Goal: Task Accomplishment & Management: Use online tool/utility

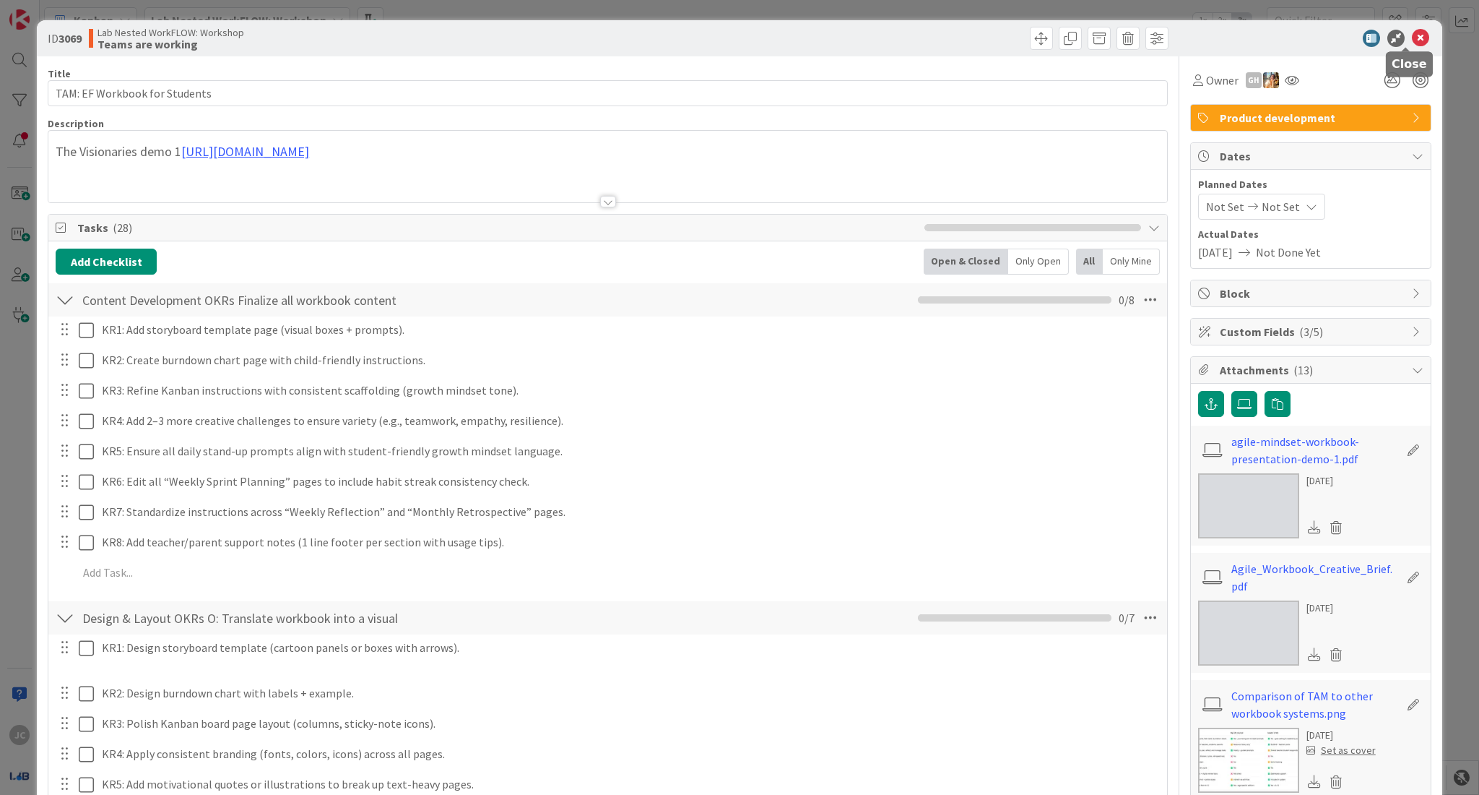
click at [1412, 40] on icon at bounding box center [1420, 38] width 17 height 17
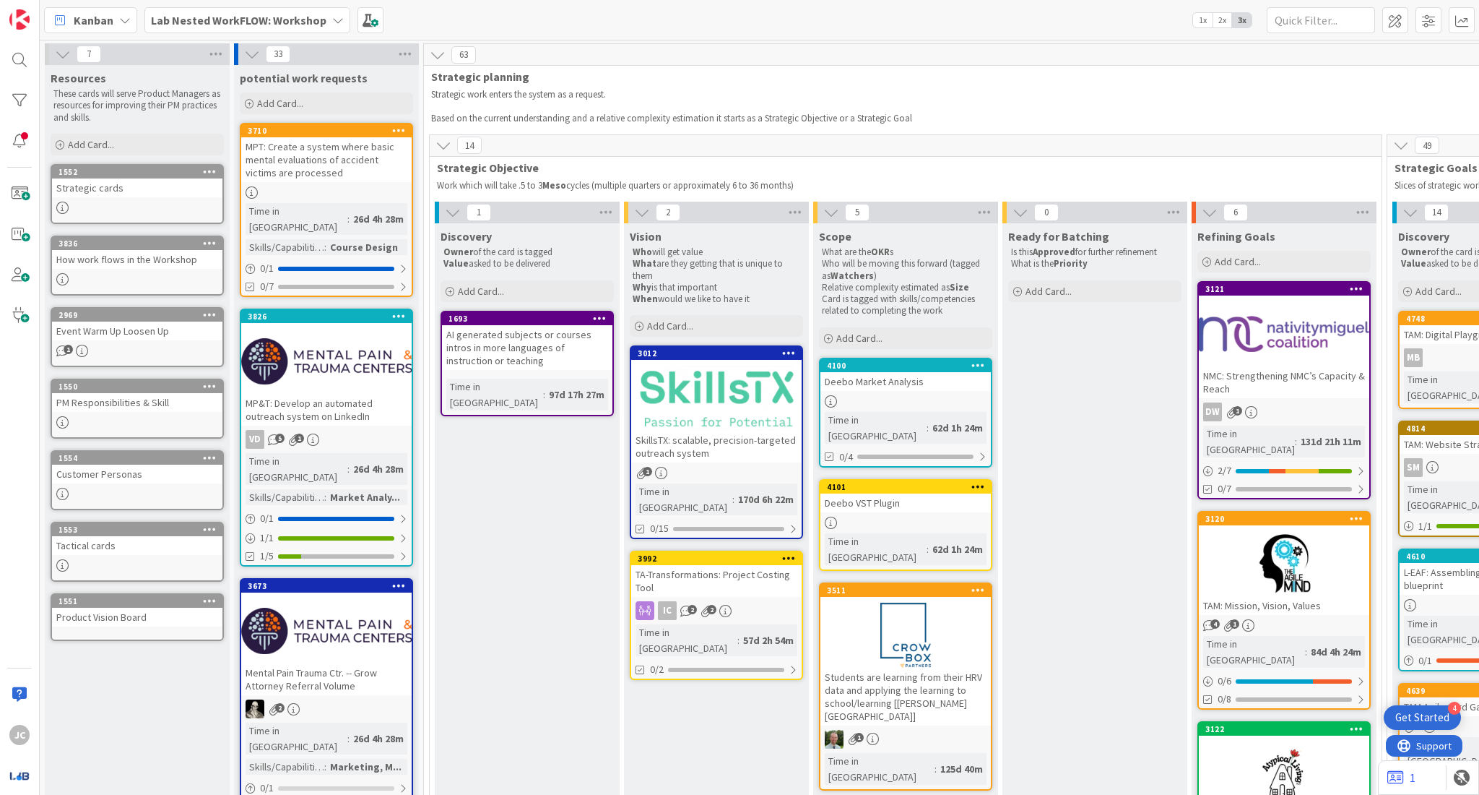
click at [285, 22] on b "Lab Nested WorkFLOW: Workshop" at bounding box center [239, 20] width 176 height 14
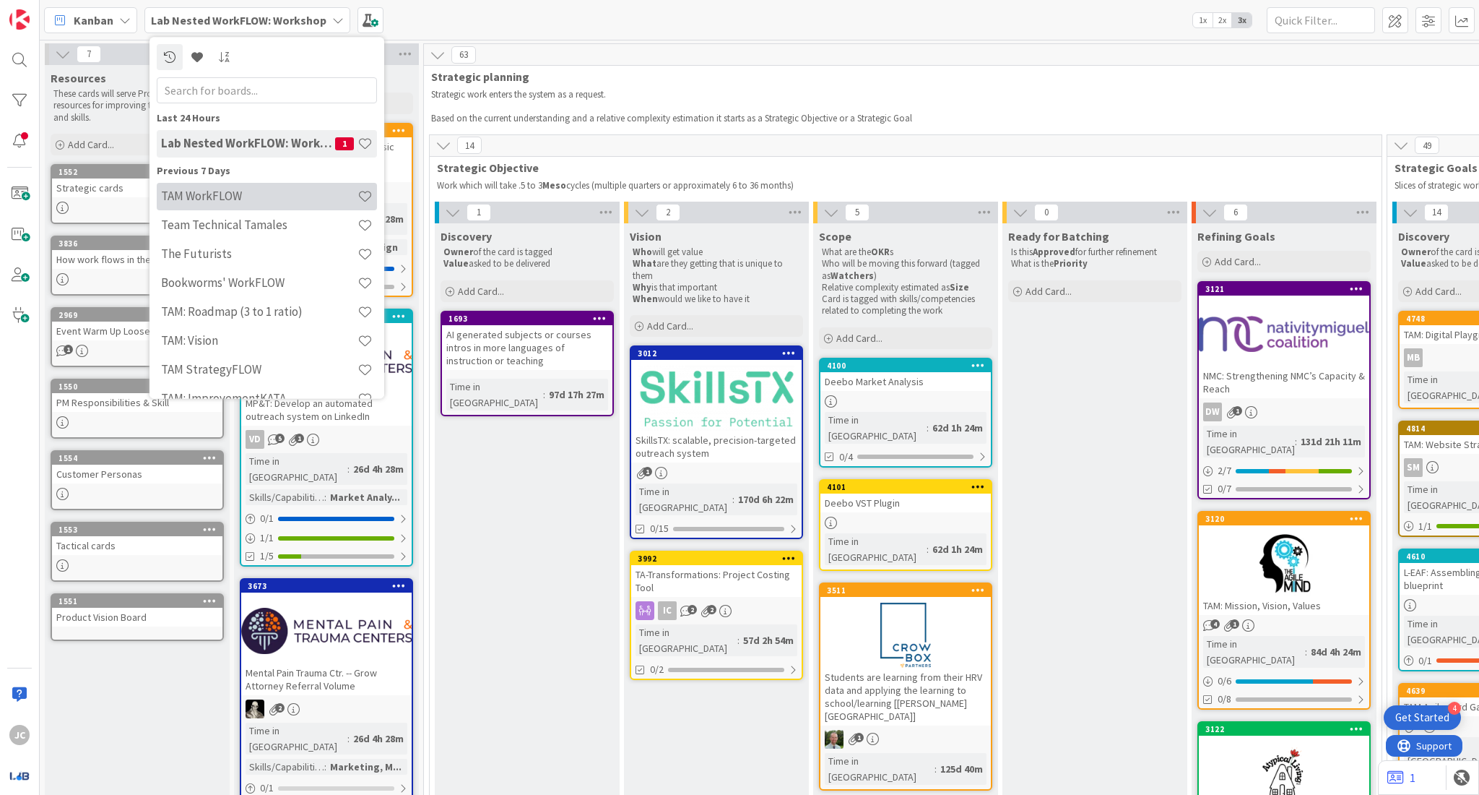
click at [296, 191] on h4 "TAM WorkFLOW" at bounding box center [259, 196] width 196 height 14
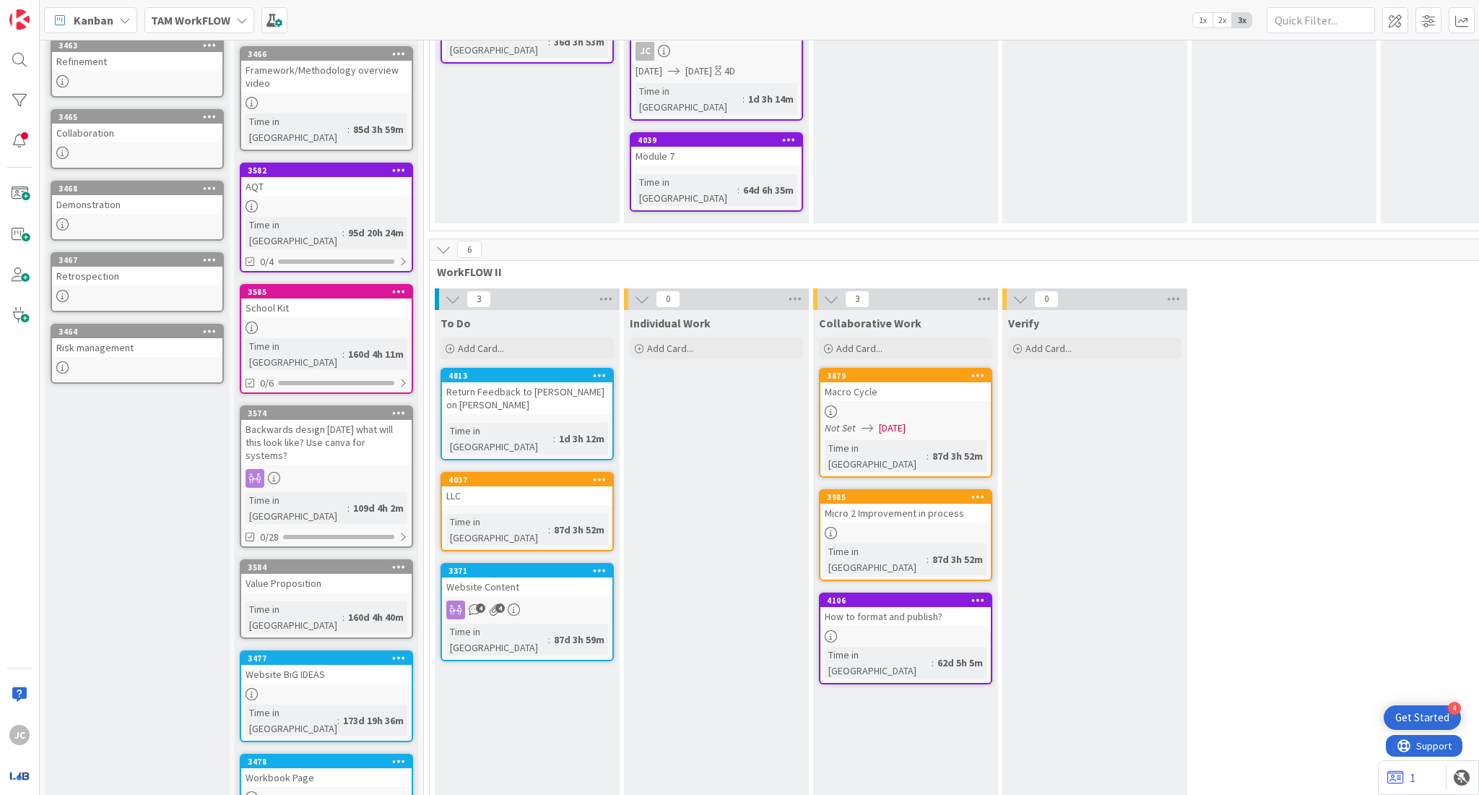
scroll to position [411, 0]
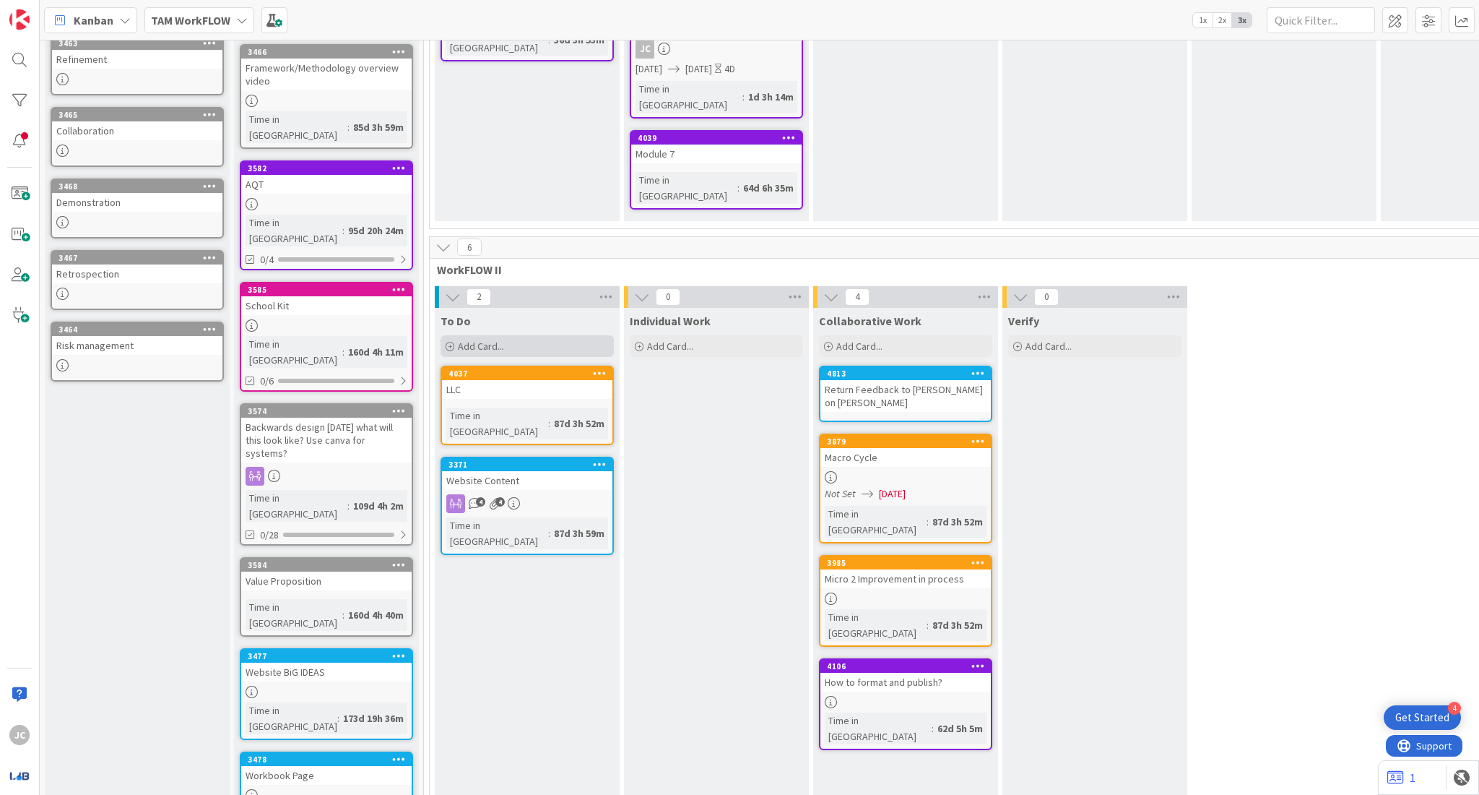
click at [521, 335] on div "Add Card..." at bounding box center [527, 346] width 173 height 22
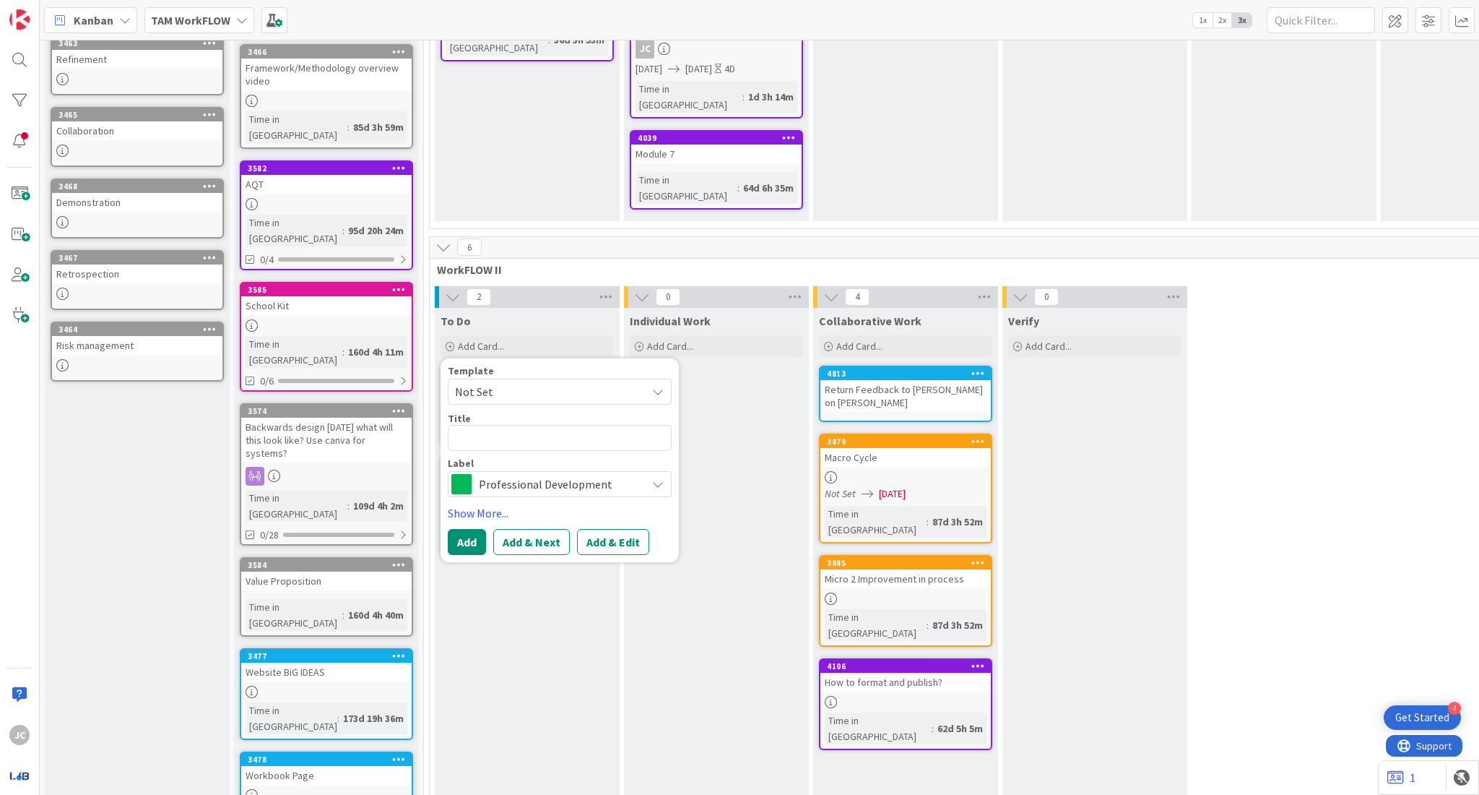
click at [534, 474] on span "Professional Development" at bounding box center [559, 484] width 160 height 20
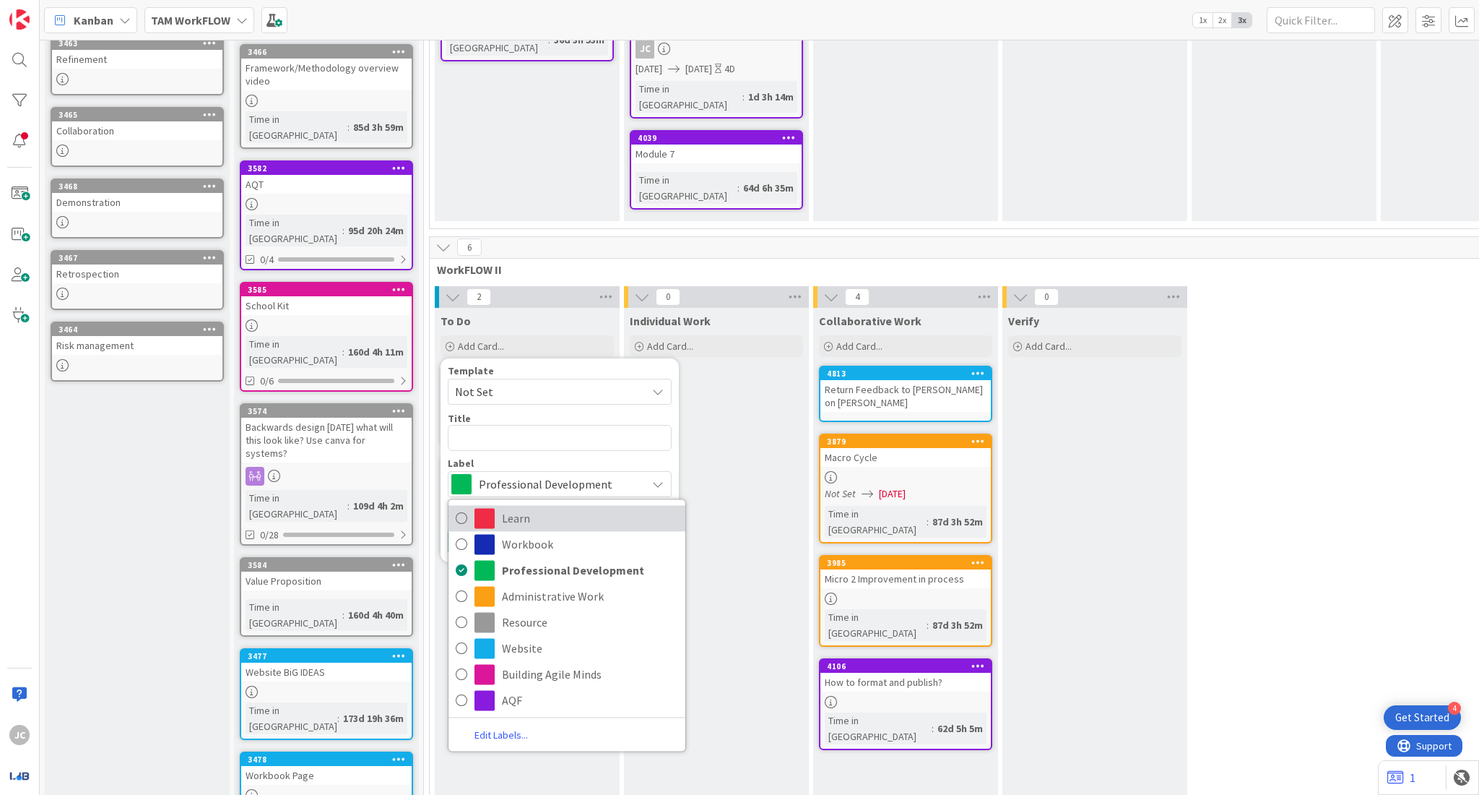
click at [576, 507] on span "Learn" at bounding box center [590, 518] width 176 height 22
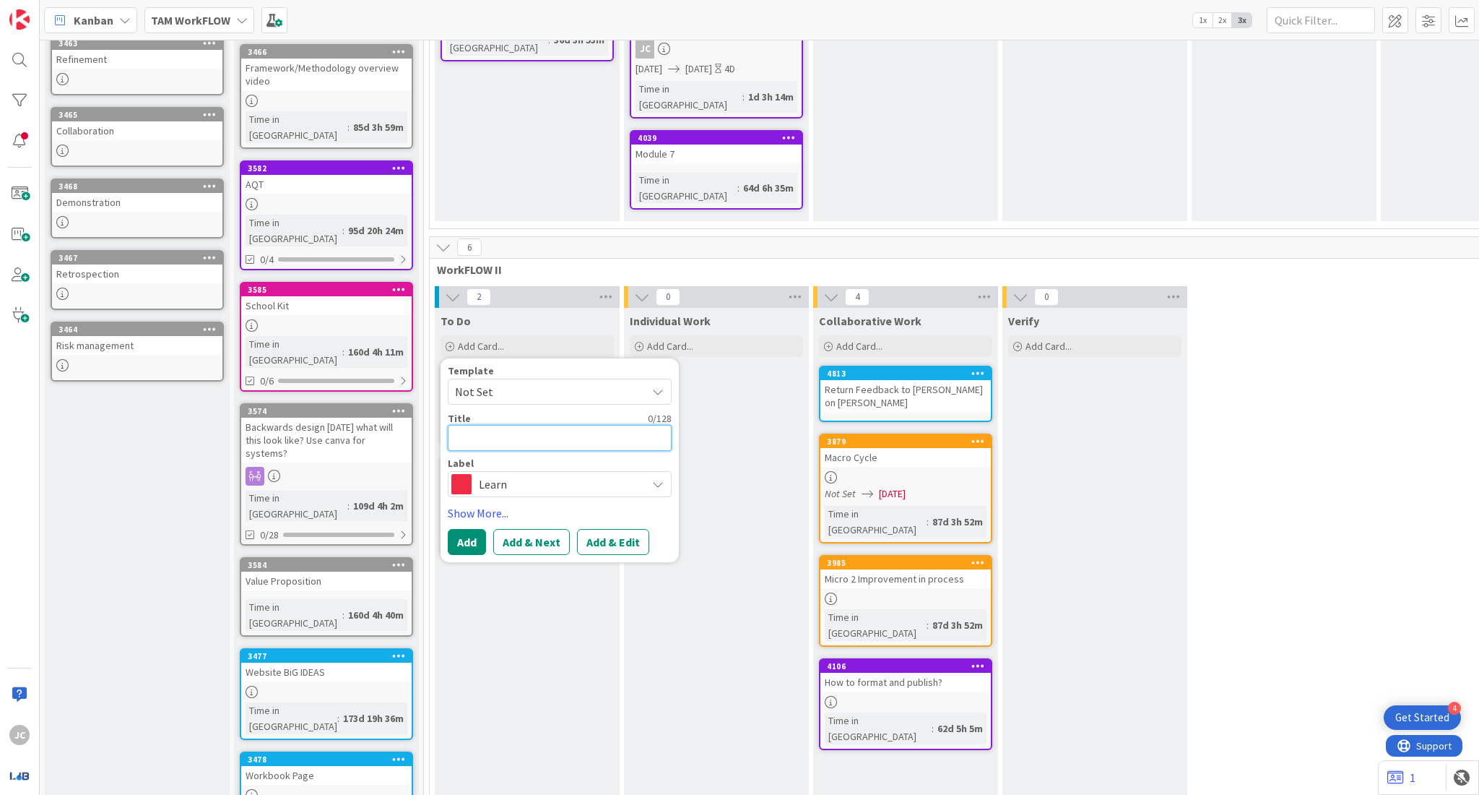
click at [527, 425] on textarea at bounding box center [560, 438] width 224 height 26
type textarea "x"
type textarea "F"
type textarea "x"
type textarea "Fi"
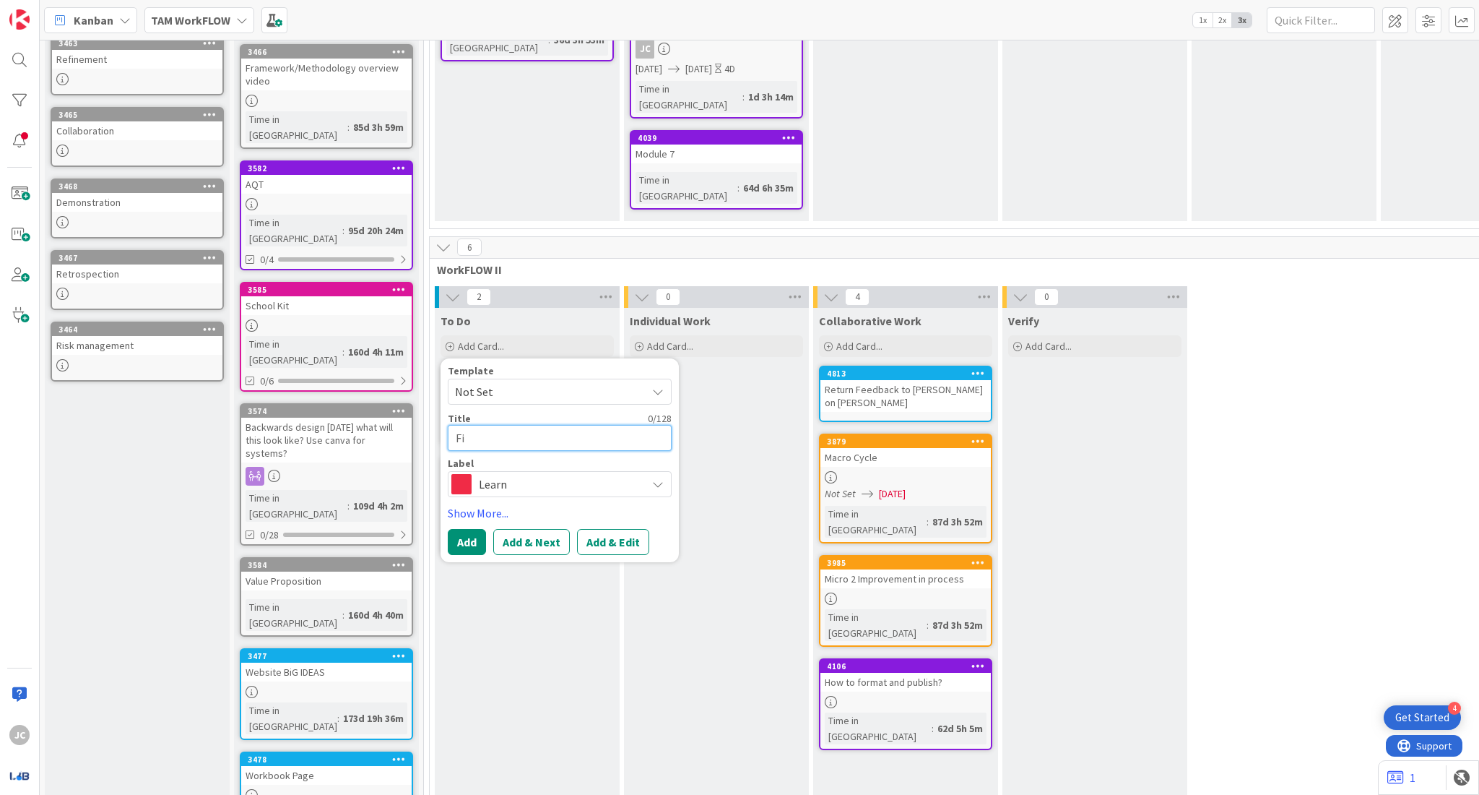
type textarea "x"
type textarea "Find"
type textarea "x"
type textarea "Find"
type textarea "x"
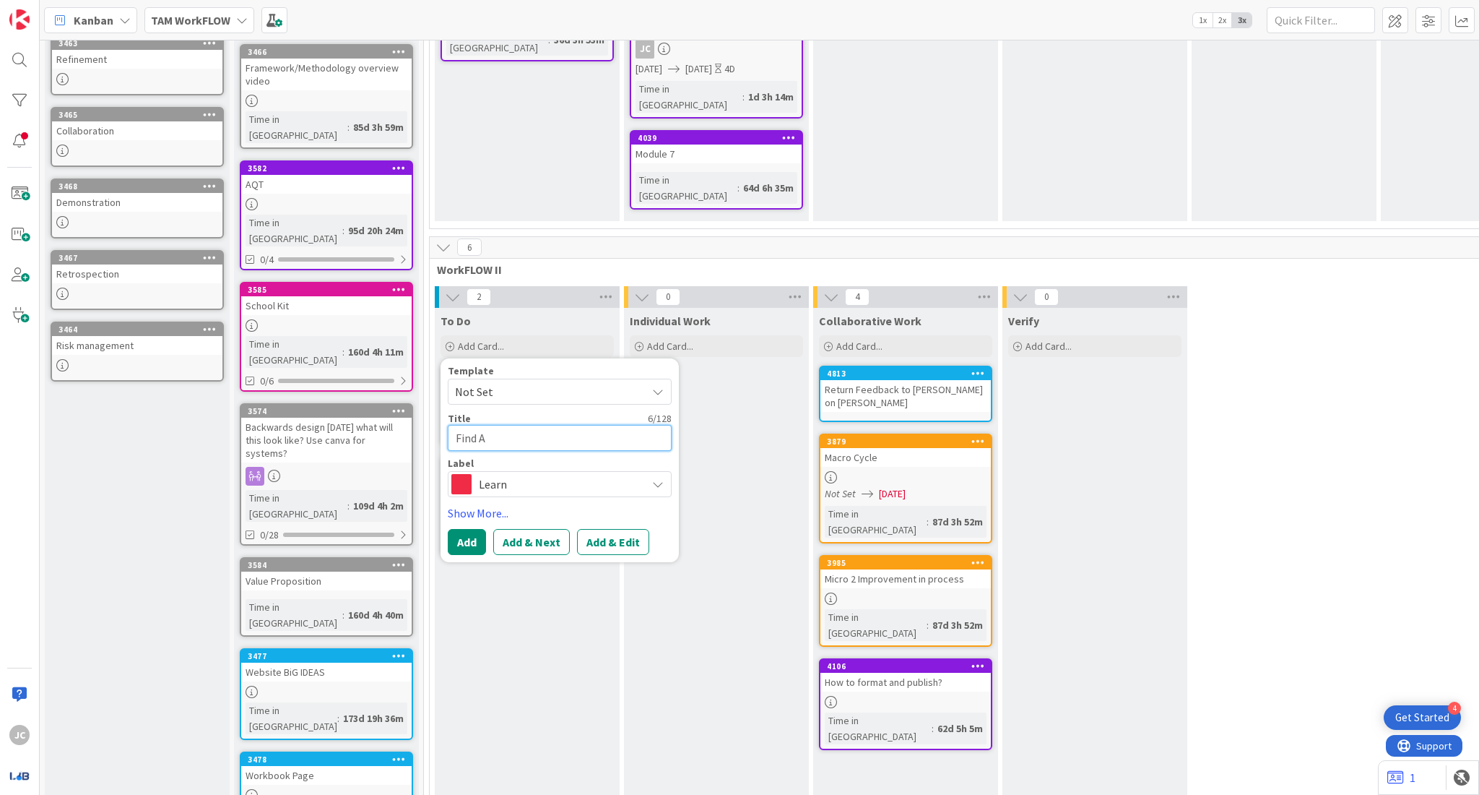
type textarea "Find AI"
type textarea "x"
type textarea "Find AI"
type textarea "x"
type textarea "Find AI A"
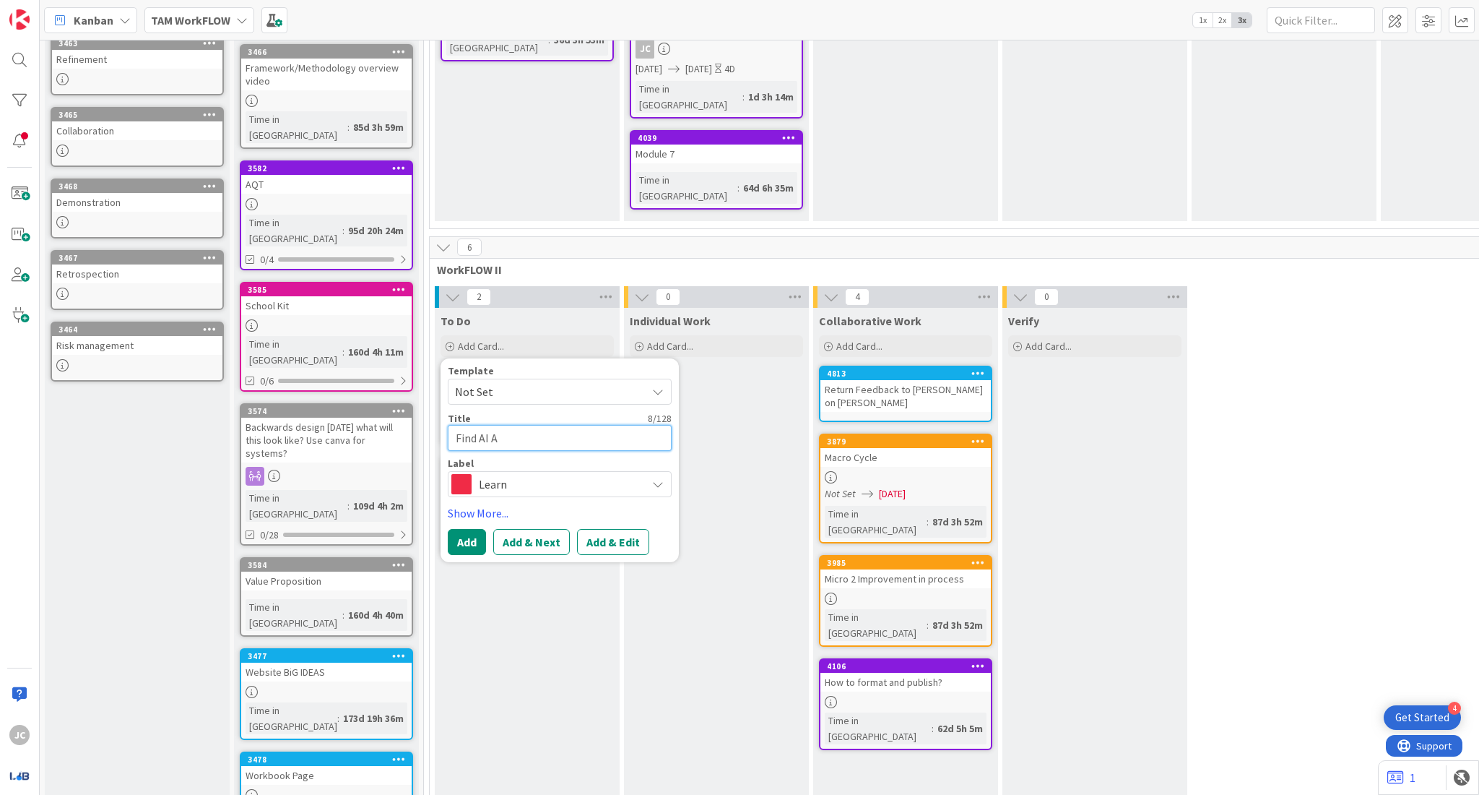
type textarea "x"
type textarea "Find AI An"
type textarea "x"
type textarea "Find AI Ani"
type textarea "x"
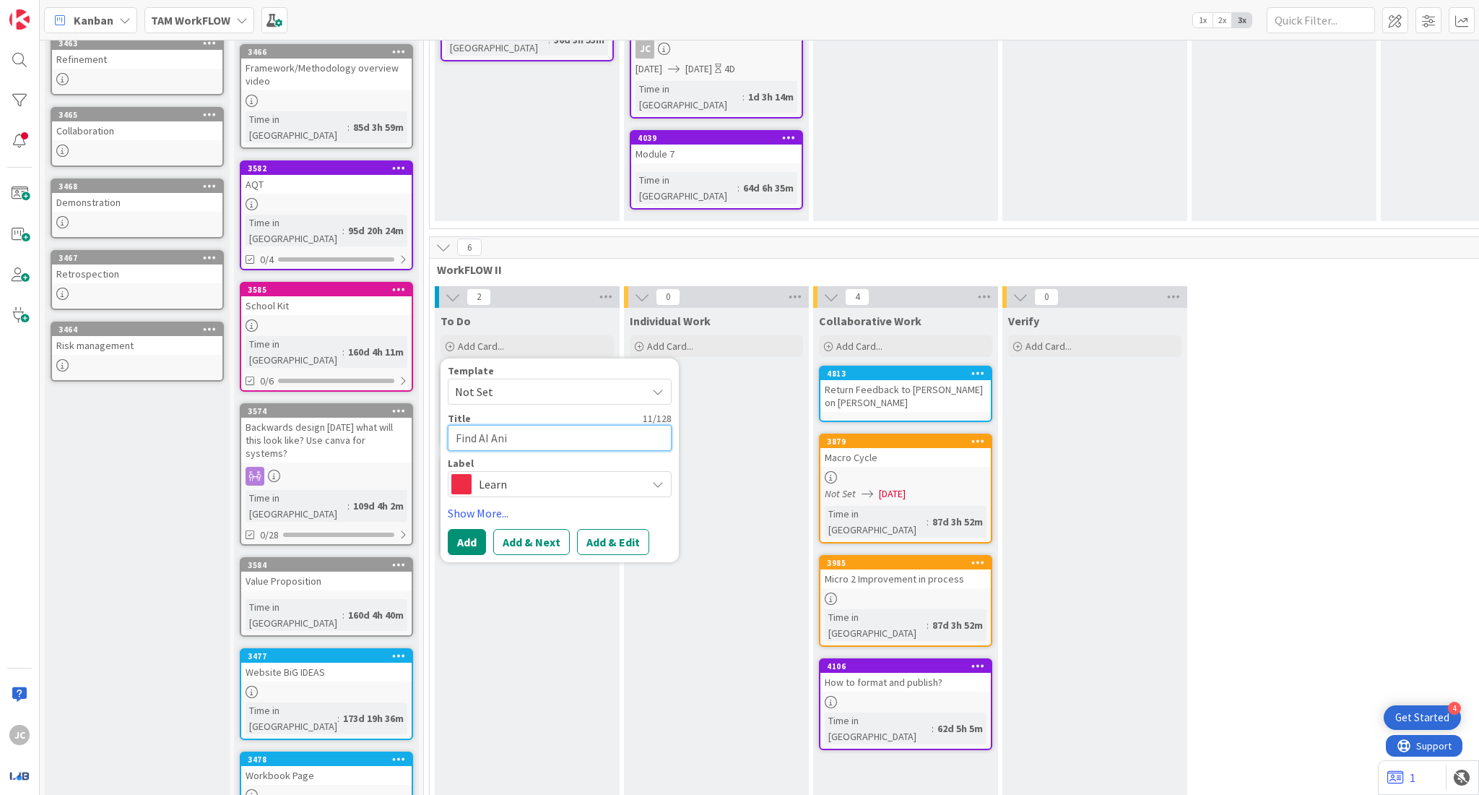
type textarea "Find AI Anim"
type textarea "x"
type textarea "Find AI Anima"
type textarea "x"
type textarea "Find AI Animat"
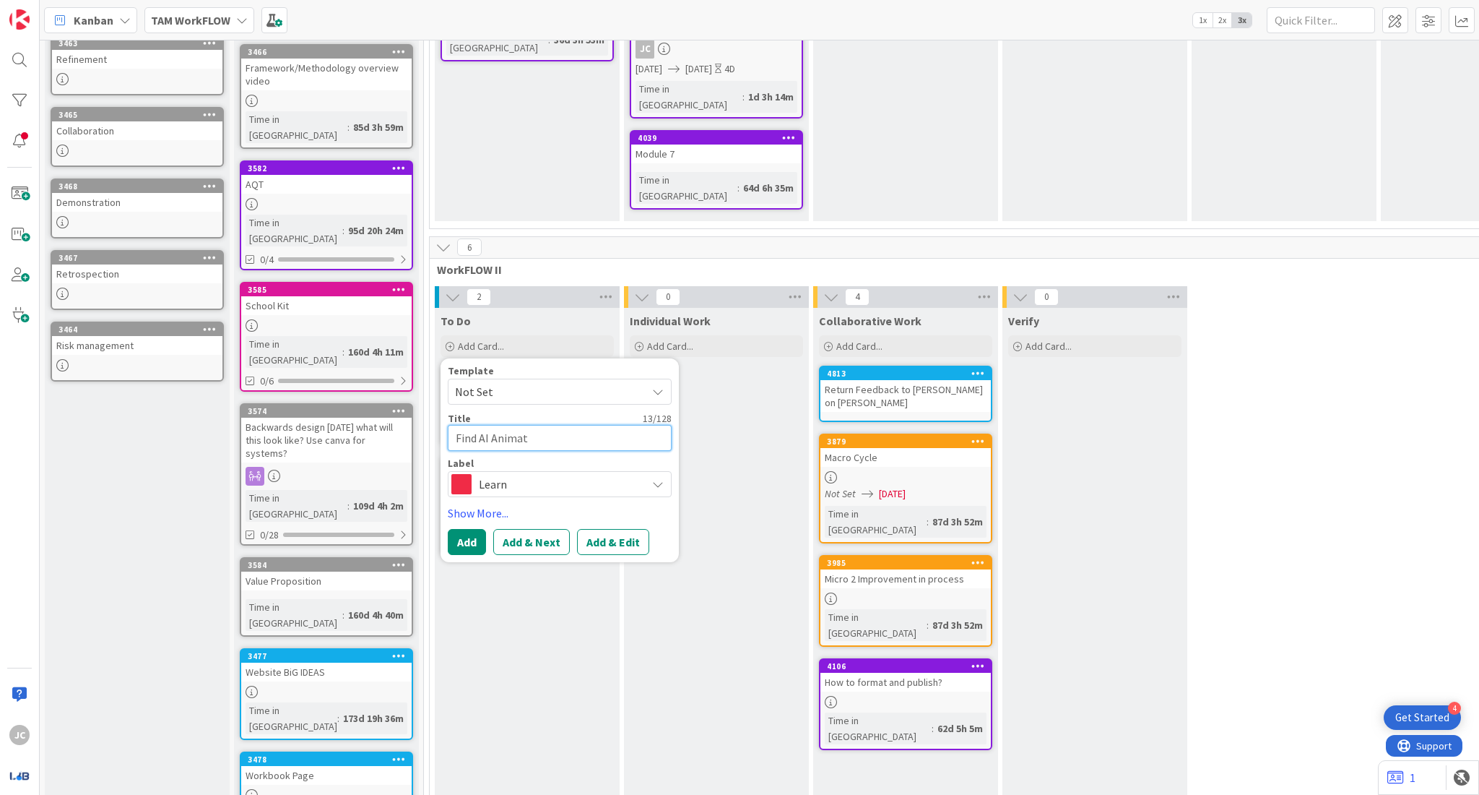
type textarea "x"
type textarea "Find AI Animato"
type textarea "x"
type textarea "Find AI Animator"
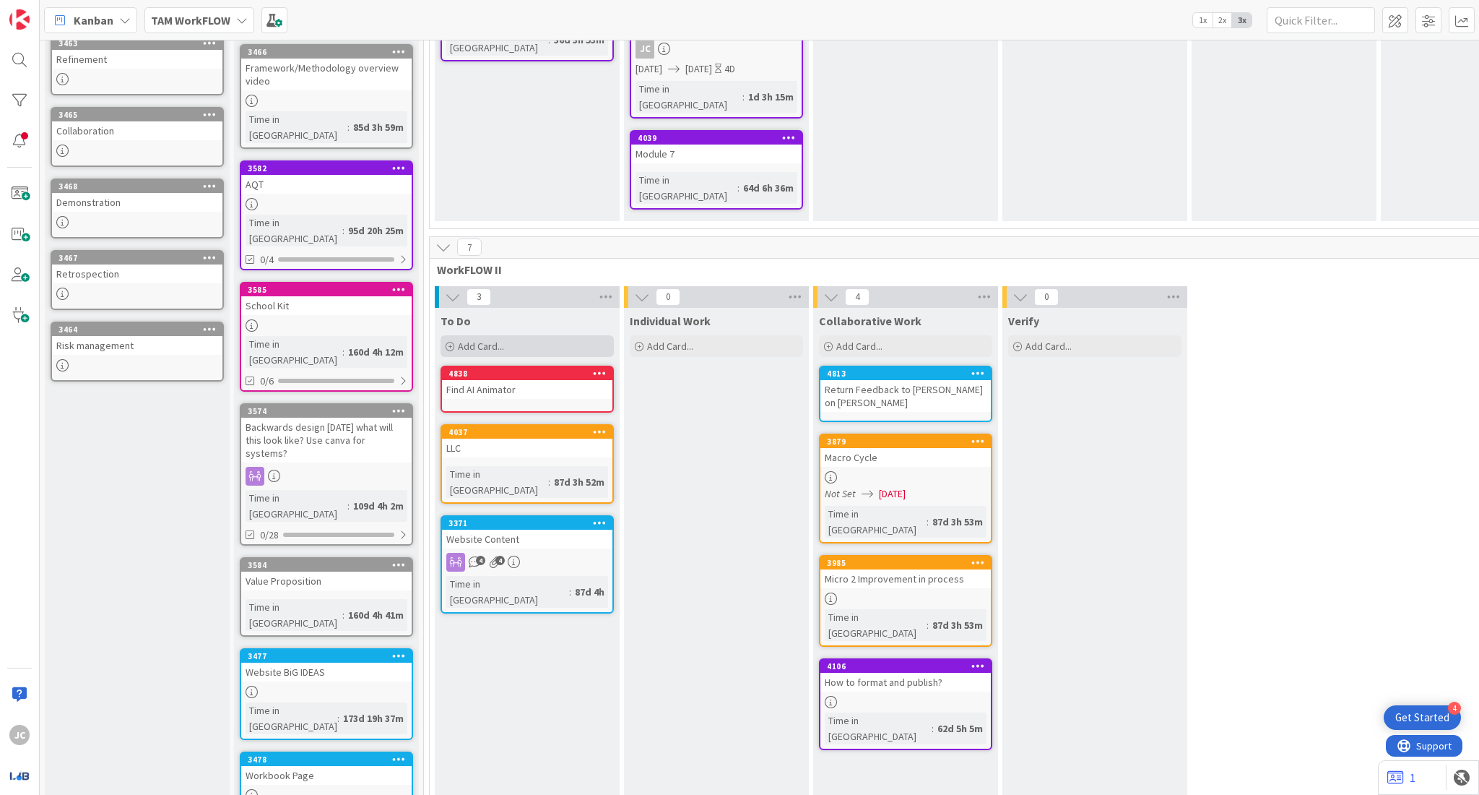
click at [518, 335] on div "Add Card..." at bounding box center [527, 346] width 173 height 22
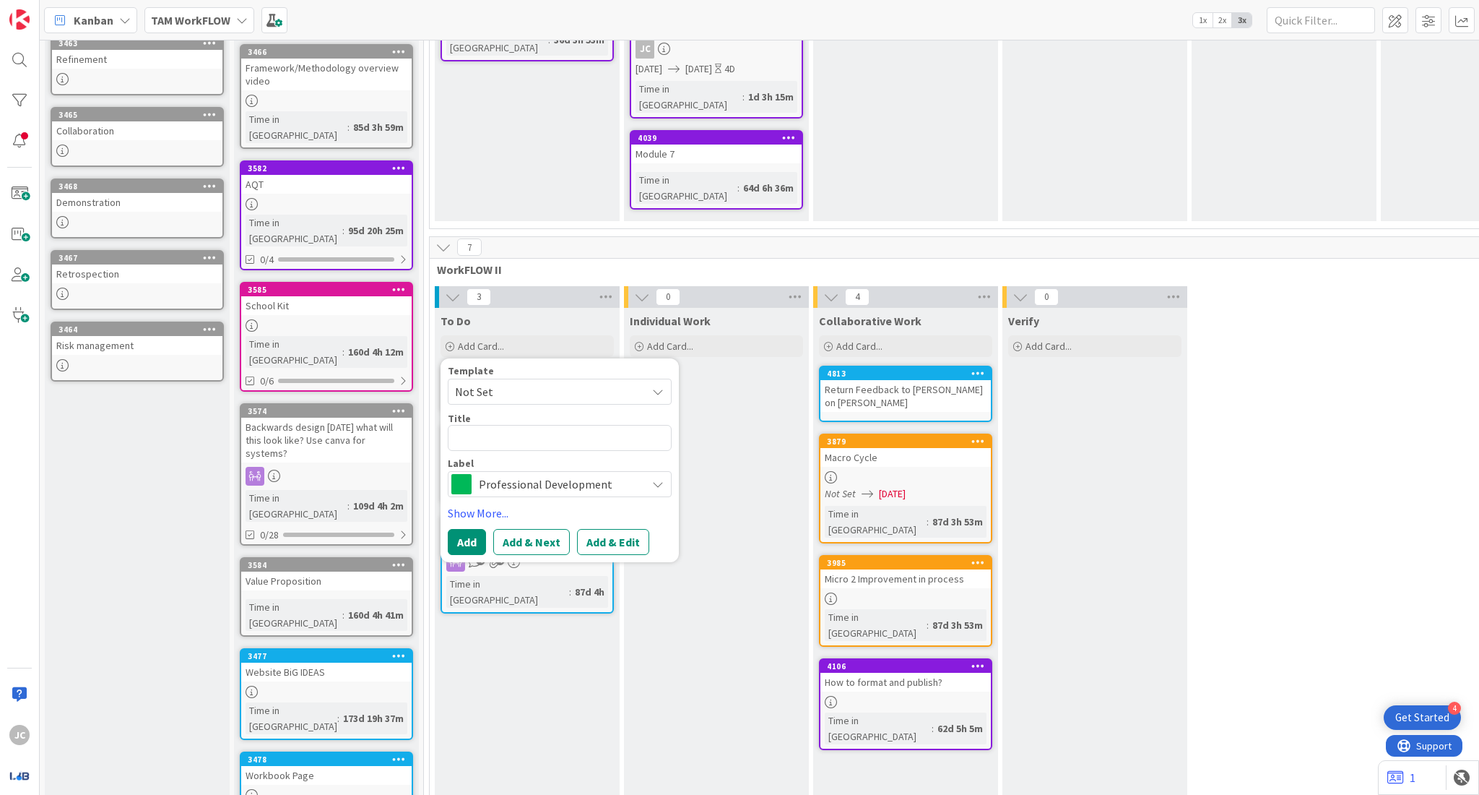
click at [534, 474] on span "Professional Development" at bounding box center [559, 484] width 160 height 20
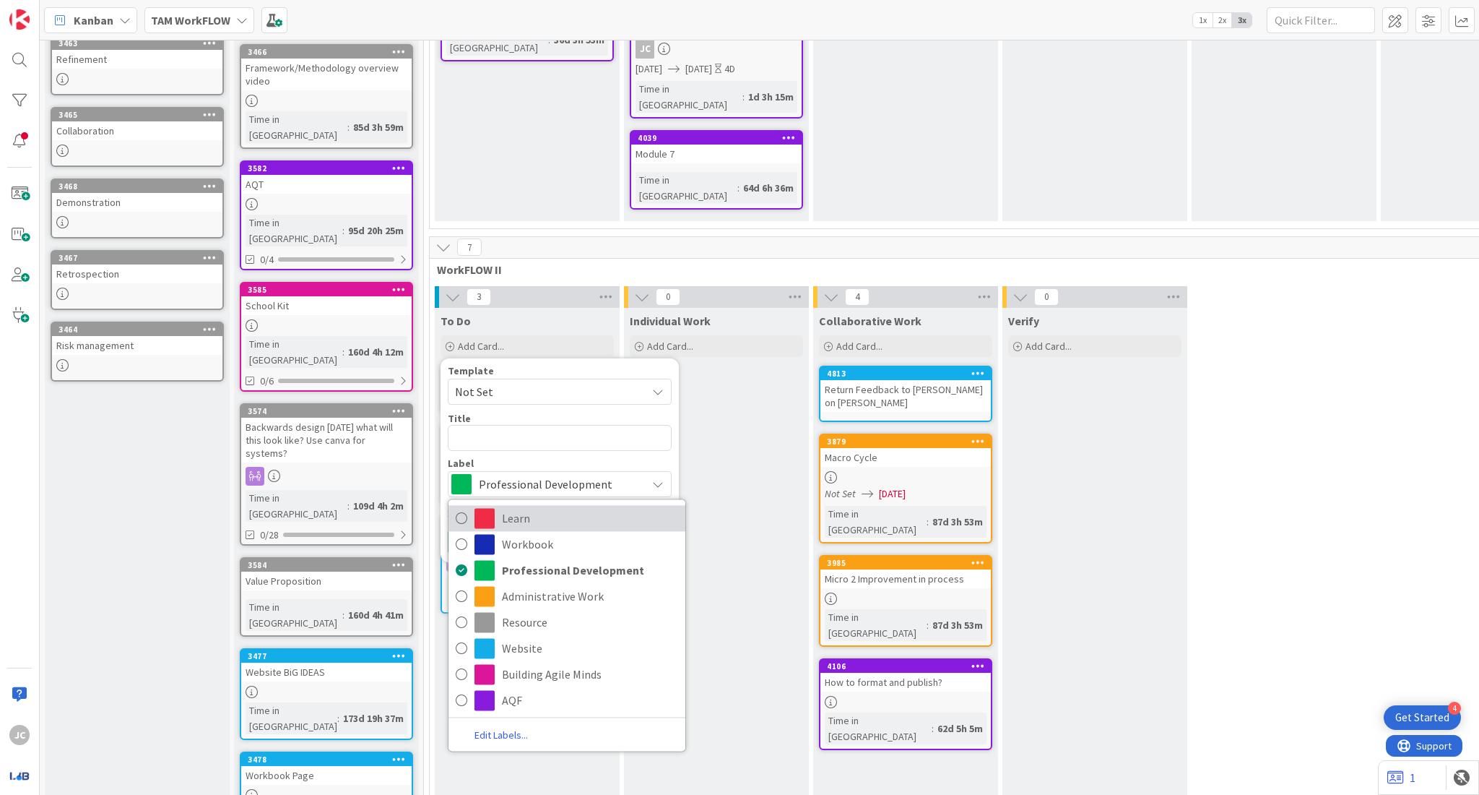
click at [532, 507] on span "Learn" at bounding box center [590, 518] width 176 height 22
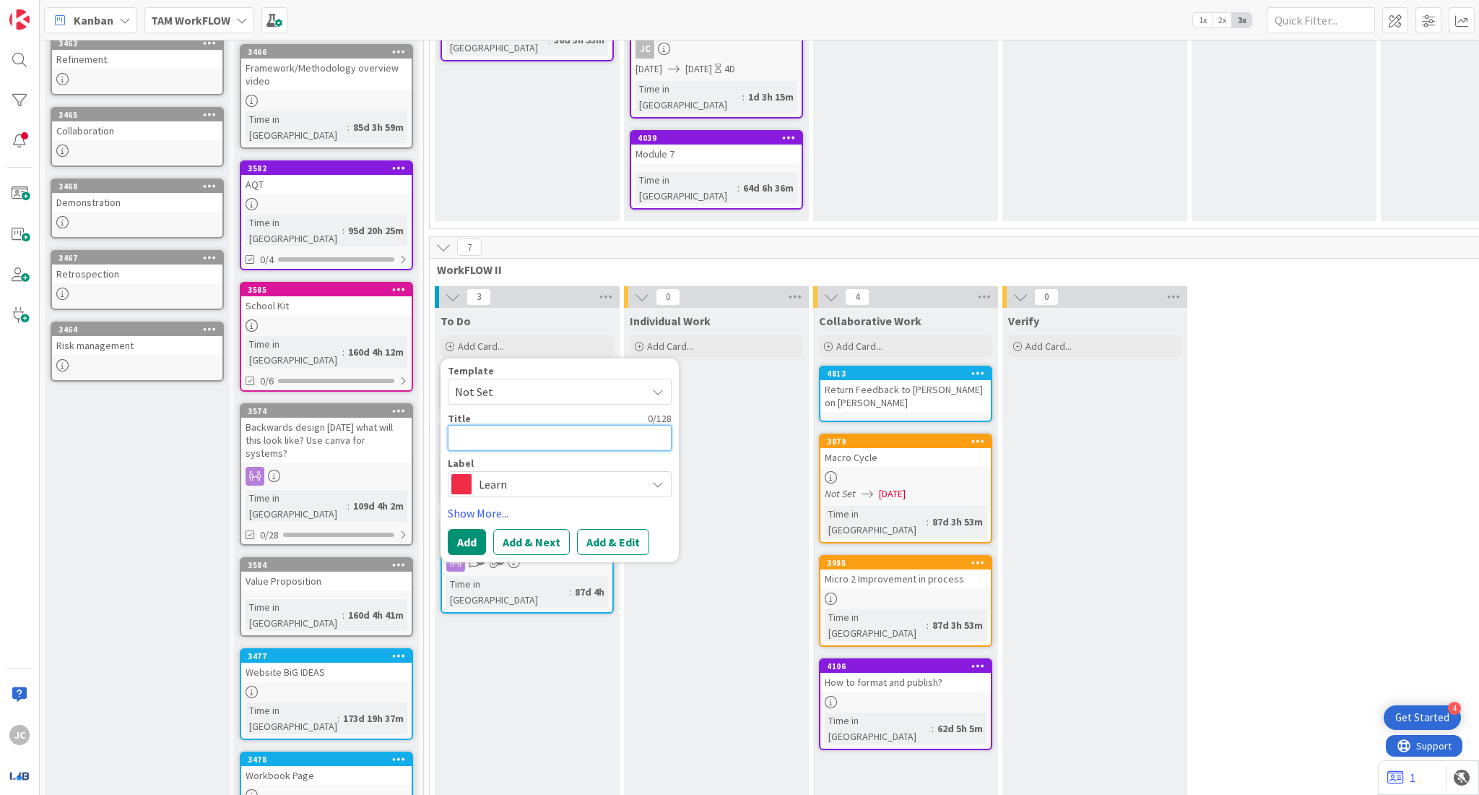
click at [485, 425] on textarea at bounding box center [560, 438] width 224 height 26
type textarea "x"
type textarea "P"
type textarea "x"
type textarea "Pu"
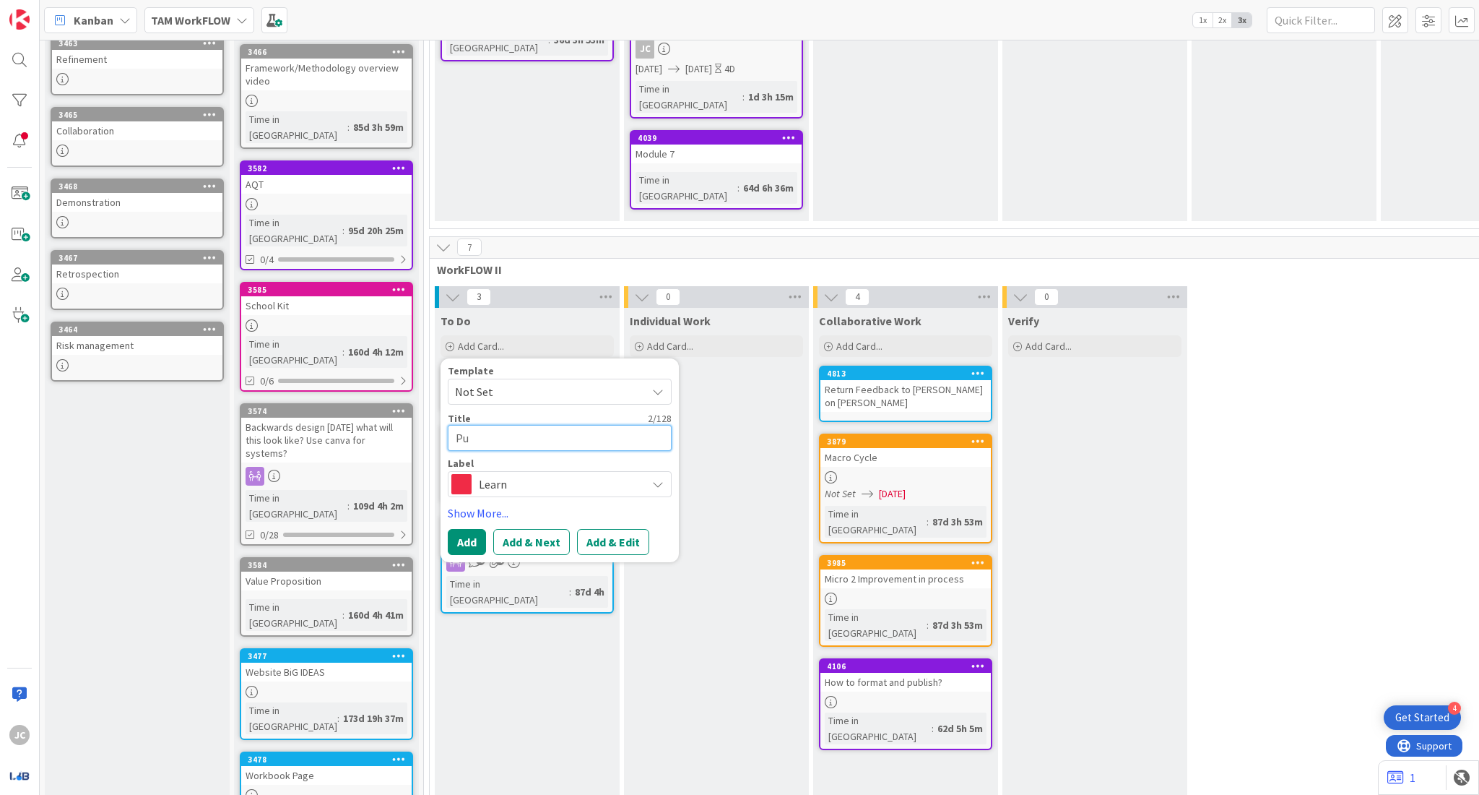
type textarea "x"
type textarea "Put"
type textarea "x"
type textarea "Put"
type textarea "x"
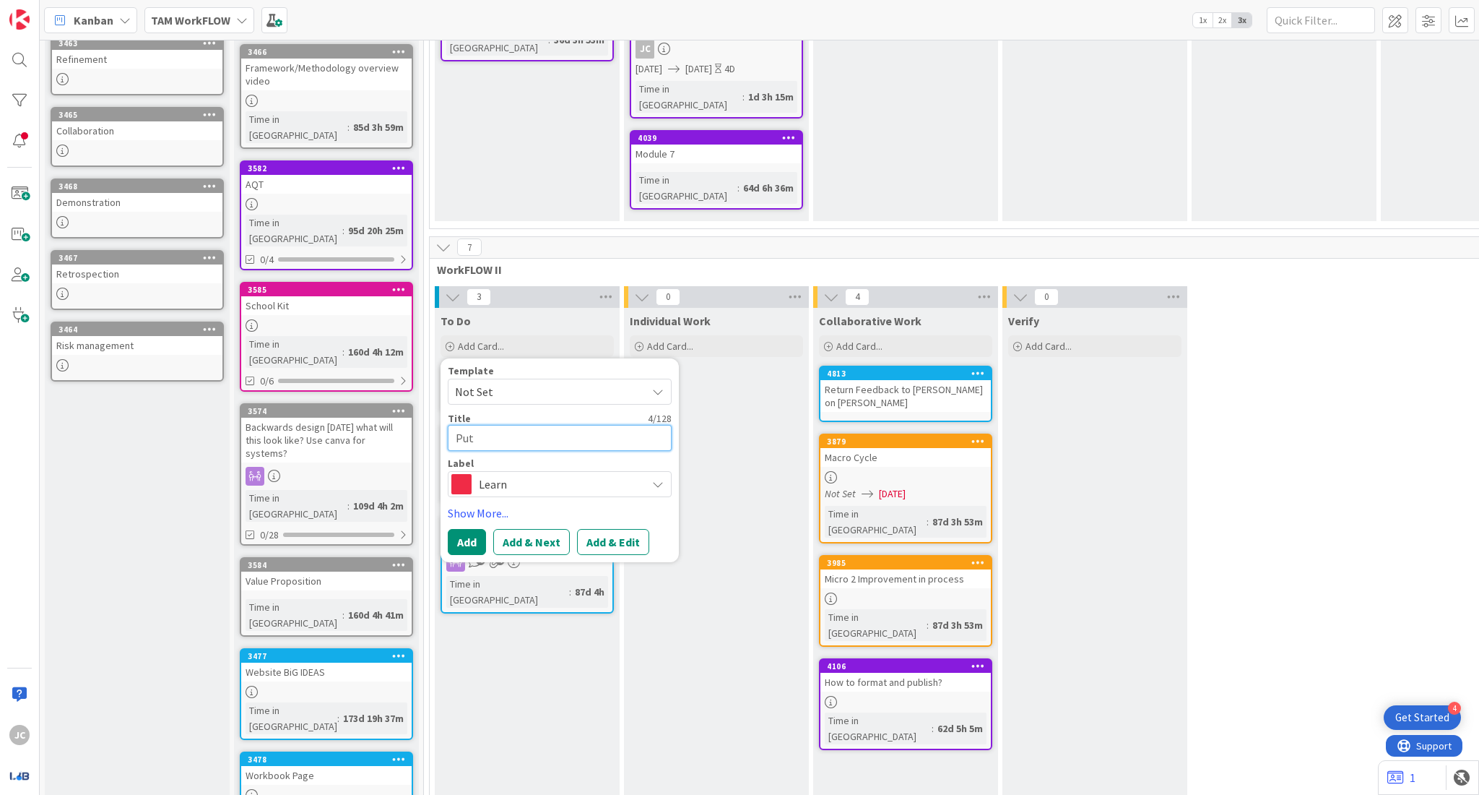
type textarea "Put V"
type textarea "x"
type textarea "Put Vi"
type textarea "x"
type textarea "Put Vis"
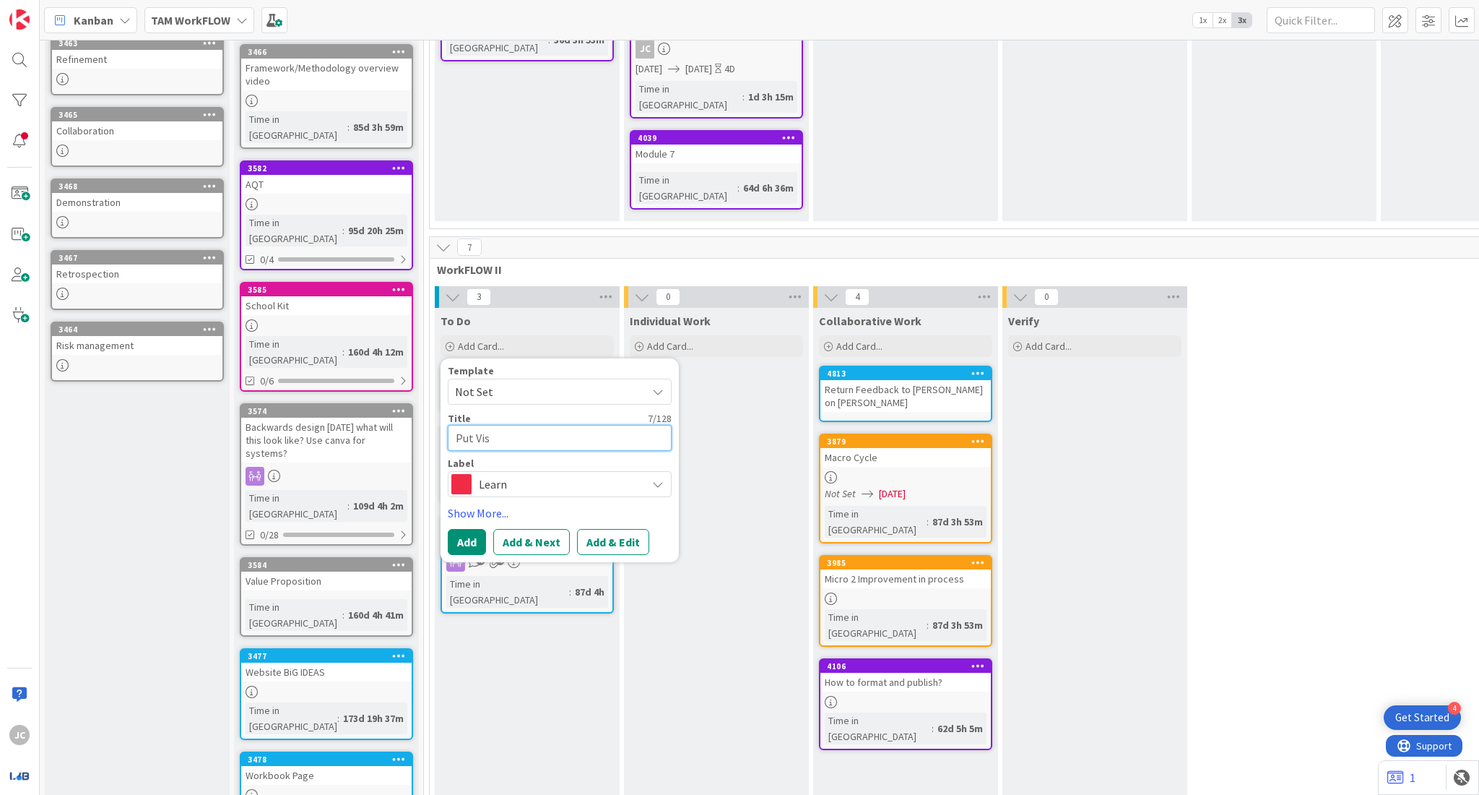
type textarea "x"
type textarea "Put Visi"
type textarea "x"
type textarea "Put Visio"
type textarea "x"
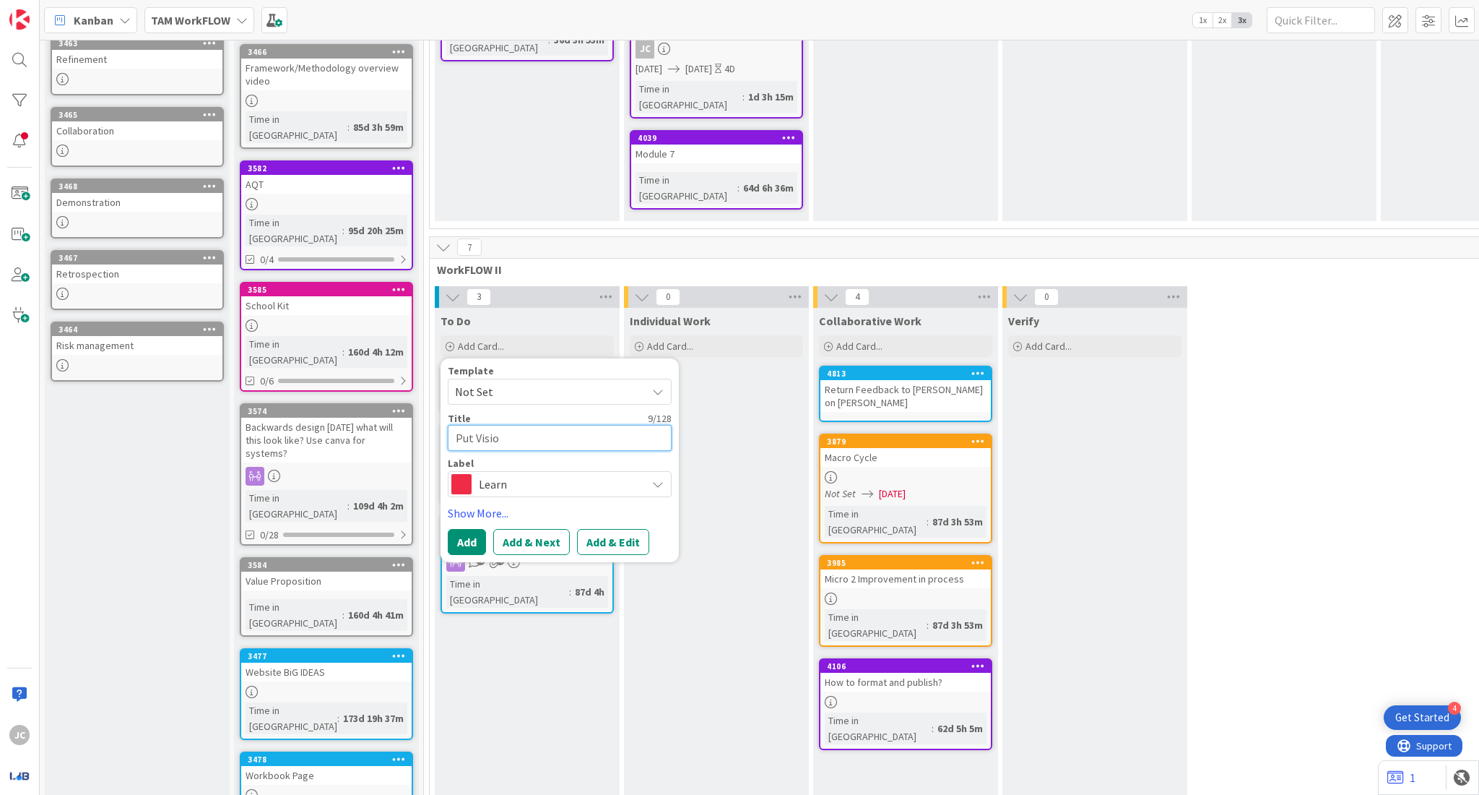
type textarea "Put Vision"
type textarea "x"
type textarea "Put Visiona"
type textarea "x"
type textarea "Put Visionar"
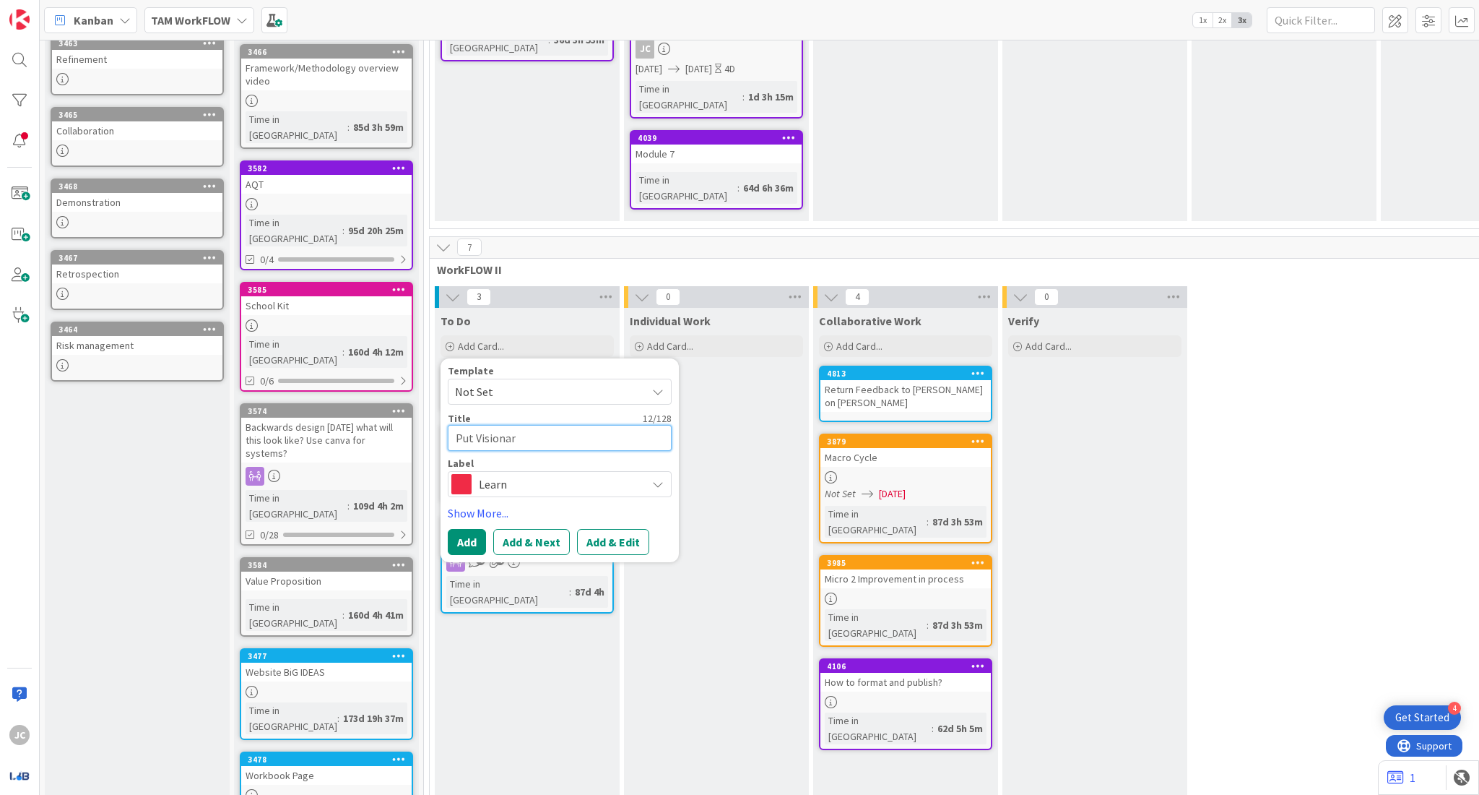
type textarea "x"
type textarea "Put Visionari"
type textarea "x"
type textarea "Put Visionarie"
type textarea "x"
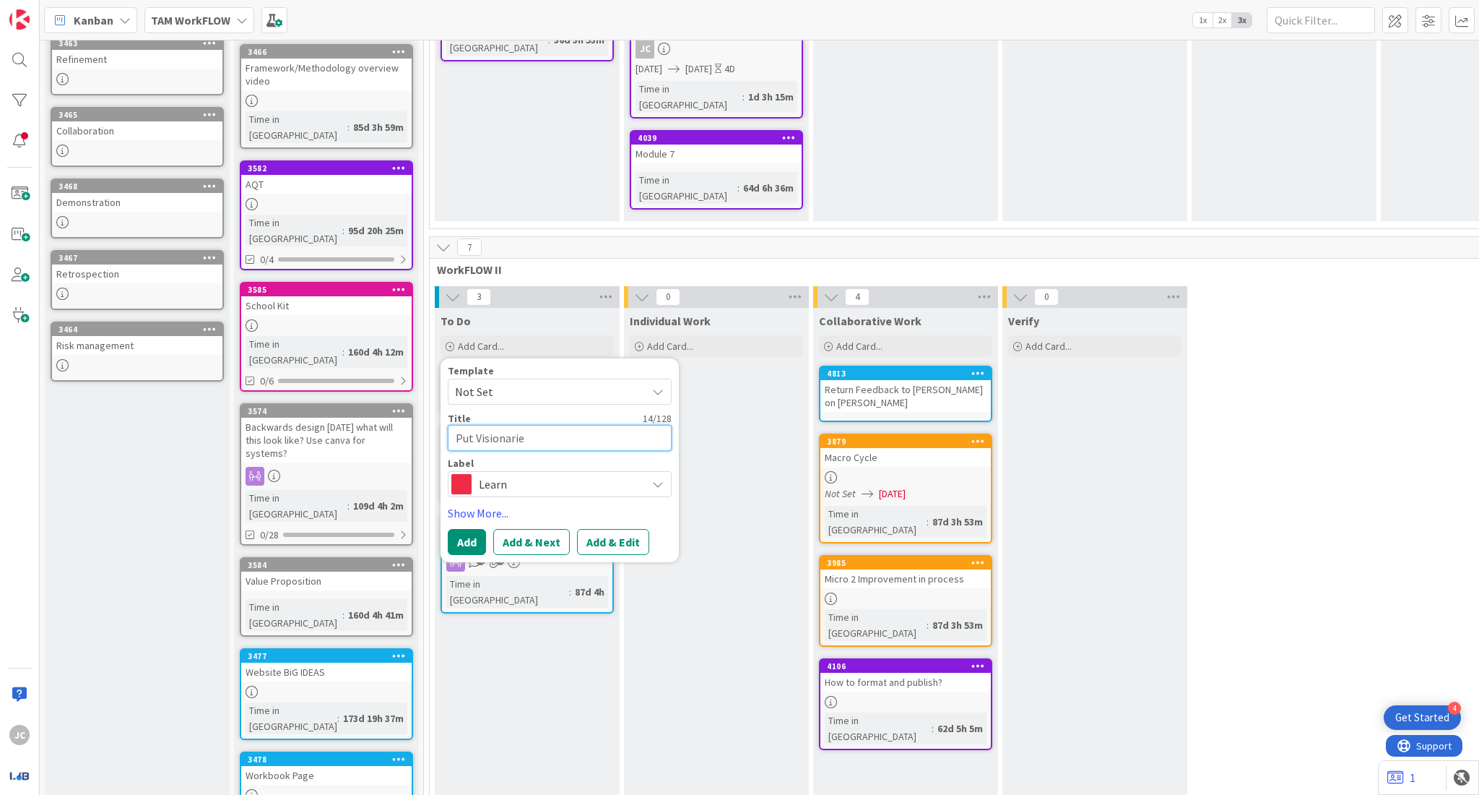
type textarea "Put Visionaries"
type textarea "x"
type textarea "Put Visionaries"
type textarea "x"
type textarea "Put Visionaries p"
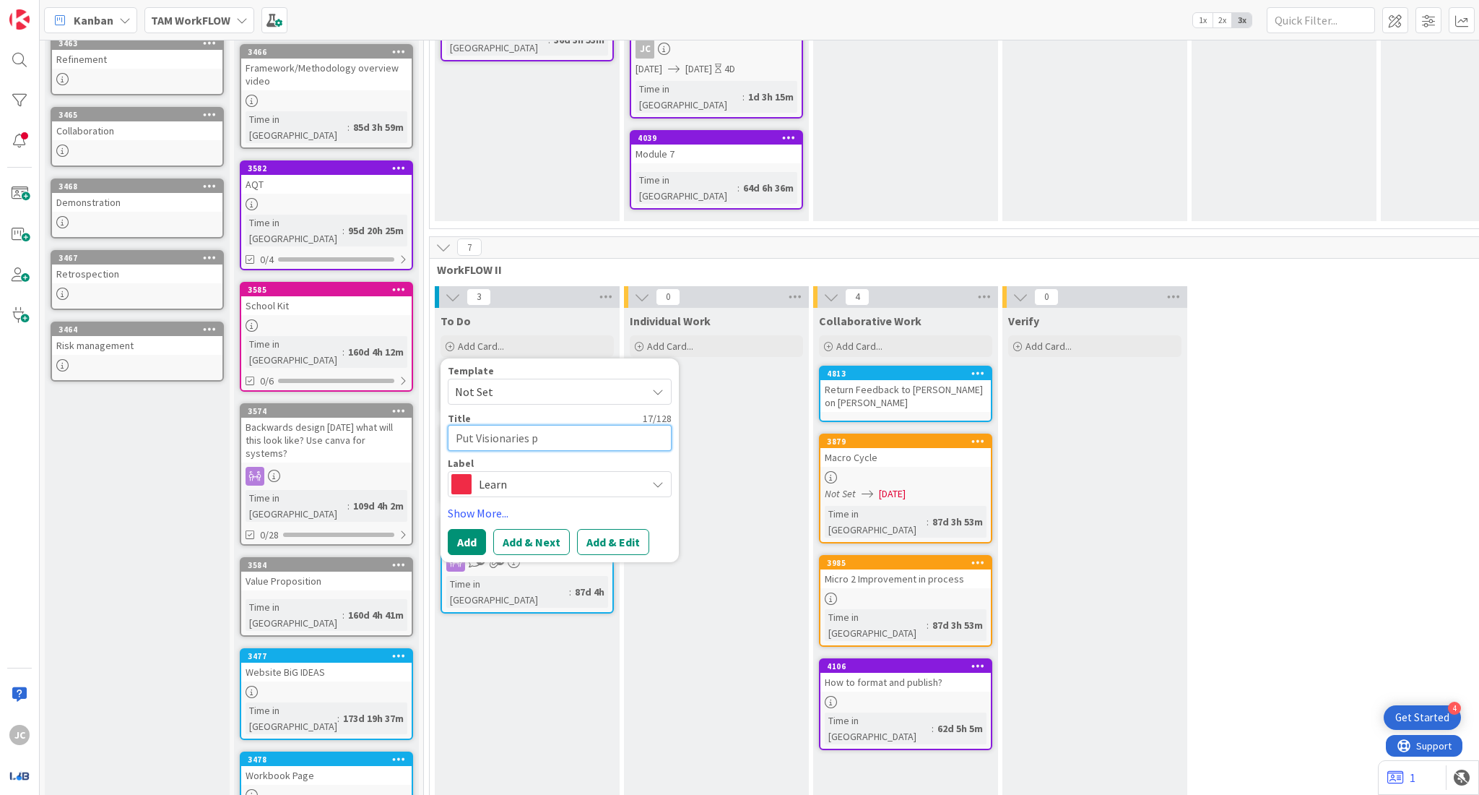
type textarea "x"
type textarea "Put Visionaries pd"
type textarea "x"
type textarea "Put Visionaries pdg"
type textarea "x"
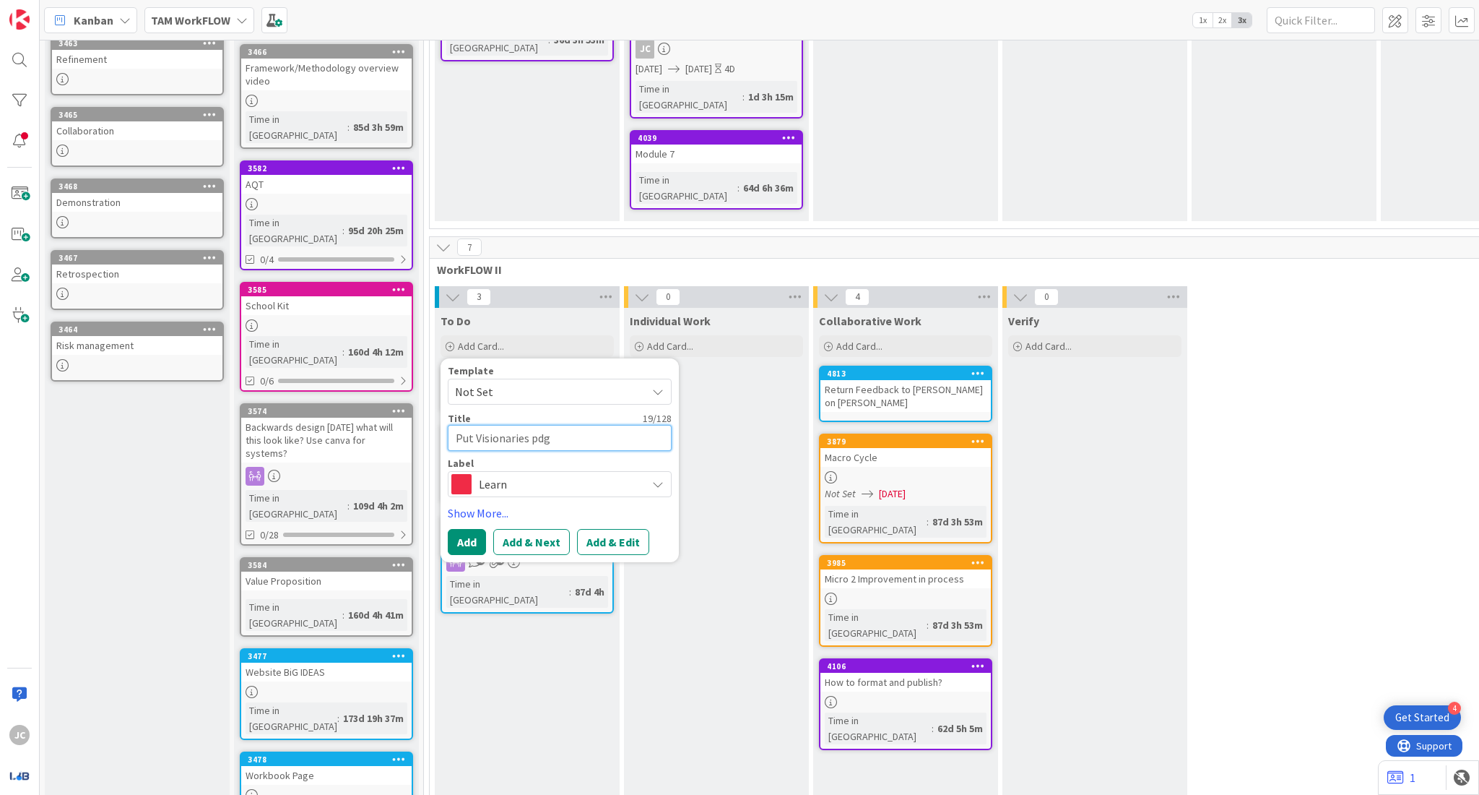
type textarea "Put Visionaries pd"
type textarea "x"
type textarea "Put Visionaries pdf"
type textarea "x"
type textarea "Put Visionaries pdf"
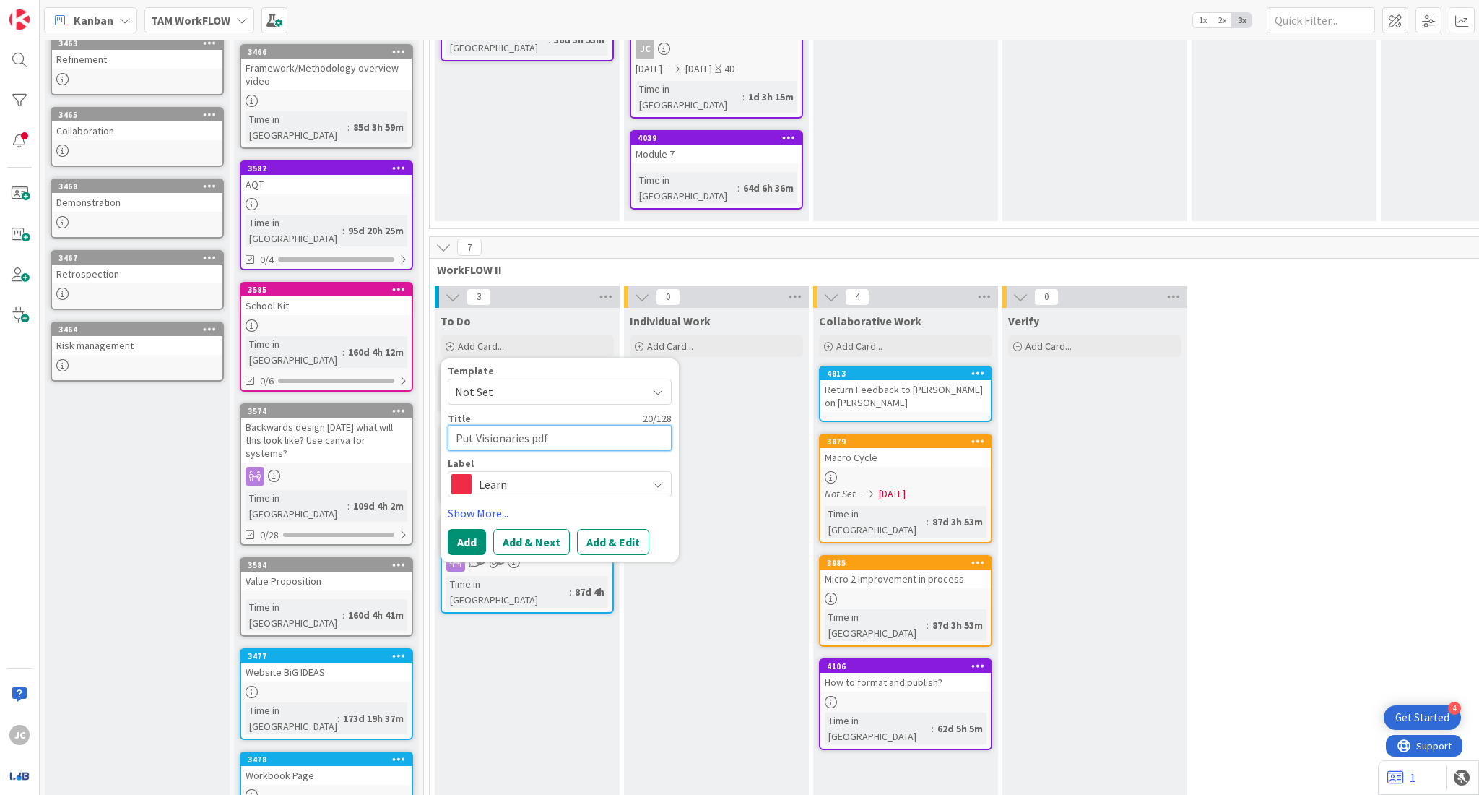
type textarea "x"
type textarea "Put Visionaries pdf i"
type textarea "x"
type textarea "Put Visionaries pdf in"
type textarea "x"
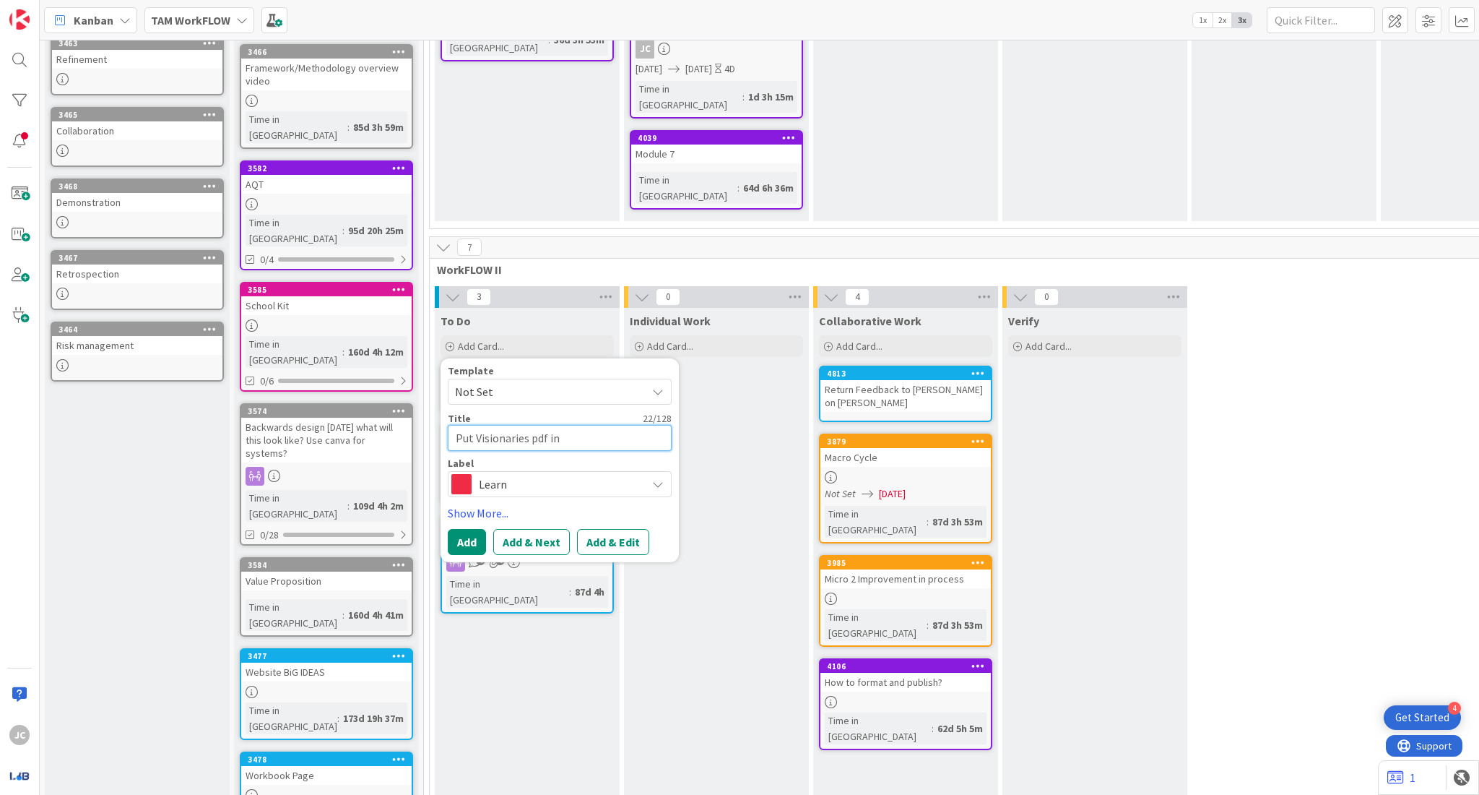
type textarea "Put Visionaries pdf int"
type textarea "x"
type textarea "Put Visionaries pdf into"
type textarea "x"
type textarea "Put Visionaries pdf into"
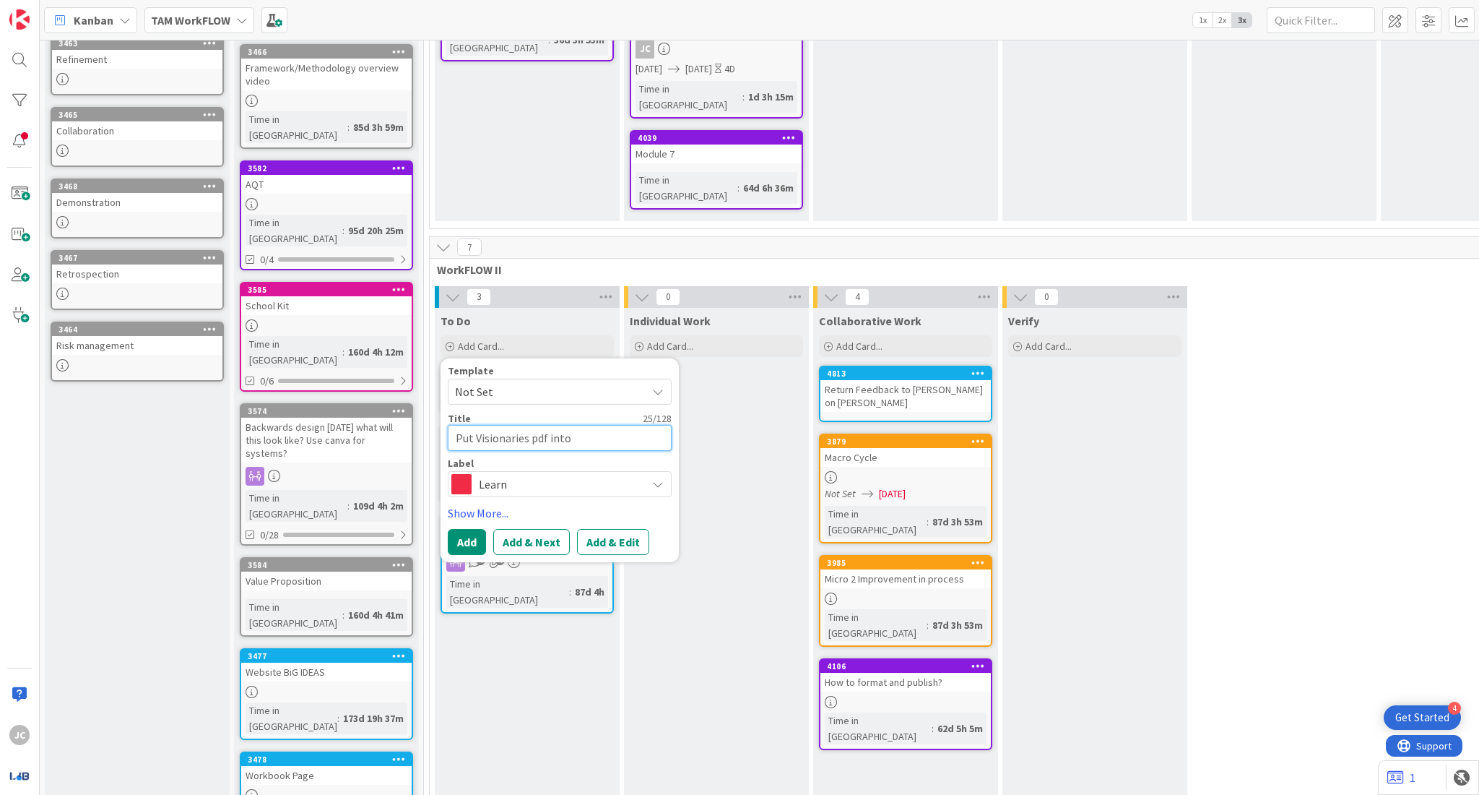
type textarea "x"
type textarea "Put Visionaries pdf into C"
type textarea "x"
type textarea "Put Visionaries pdf into Ch"
type textarea "x"
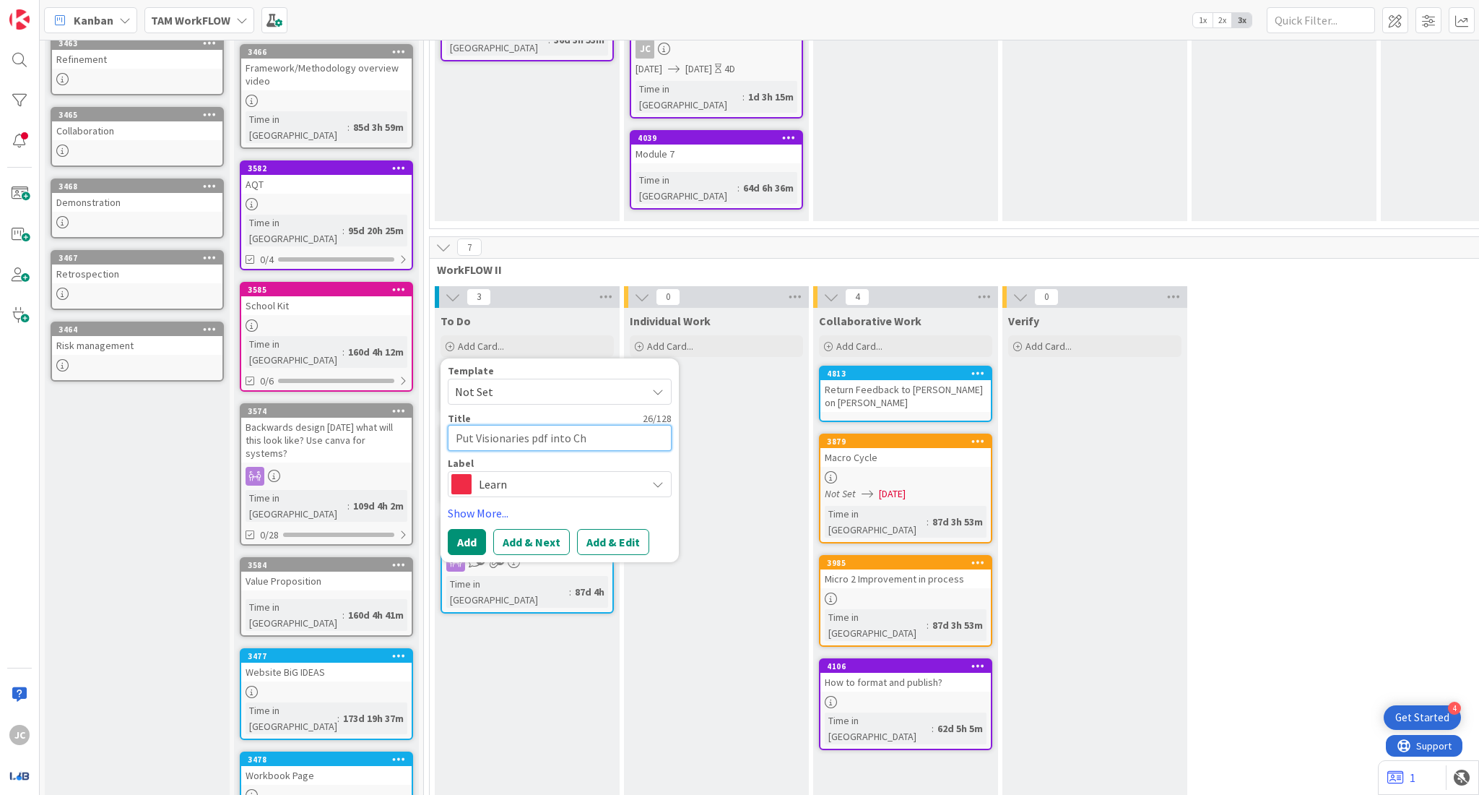
type textarea "Put Visionaries pdf into Cha"
type textarea "x"
type textarea "Put Visionaries pdf into Chat"
type textarea "x"
type textarea "Put Visionaries pdf into ChatG"
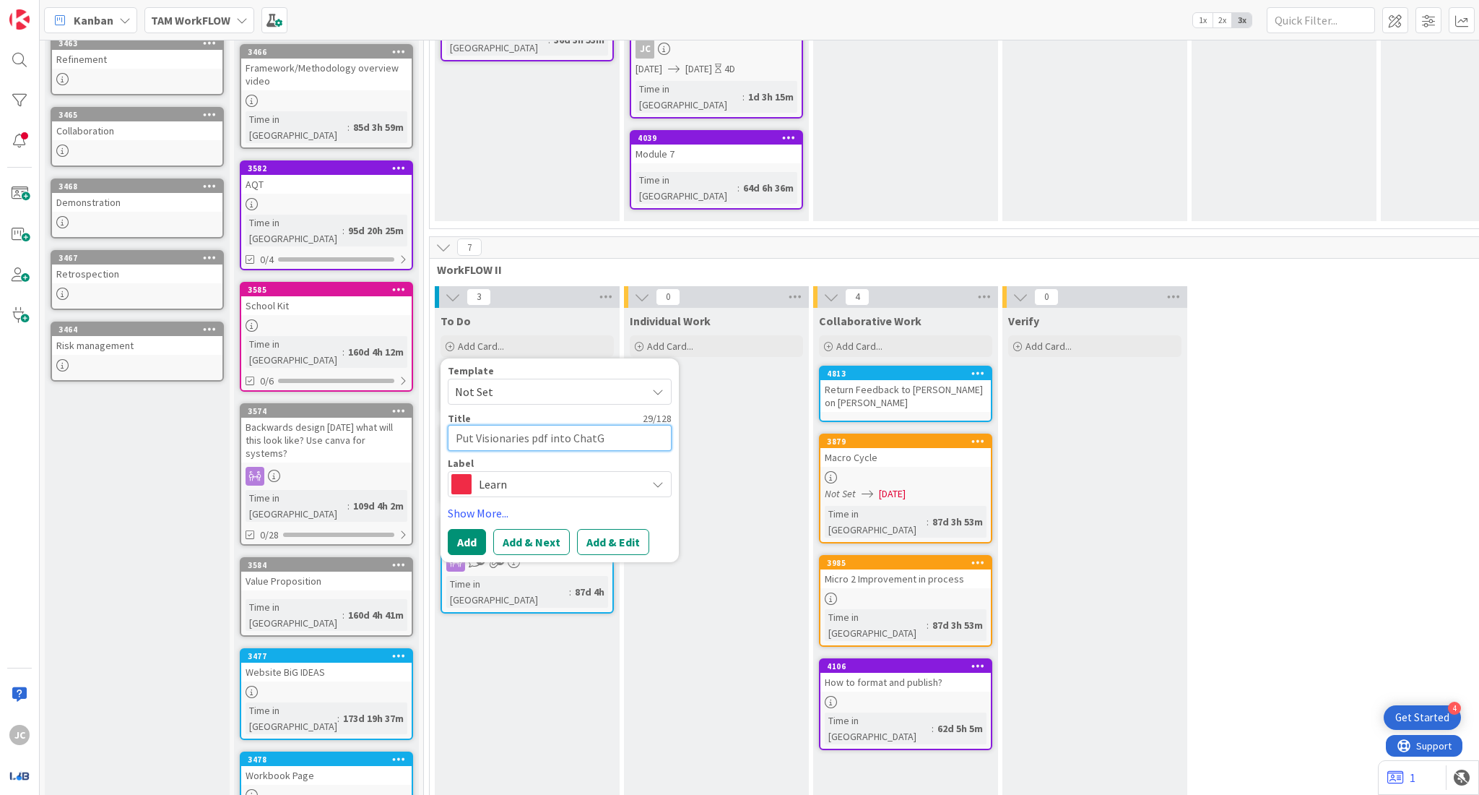
type textarea "x"
type textarea "Put Visionaries pdf into ChatGP"
type textarea "x"
type textarea "Put Visionaries pdf into ChatGPT"
type textarea "x"
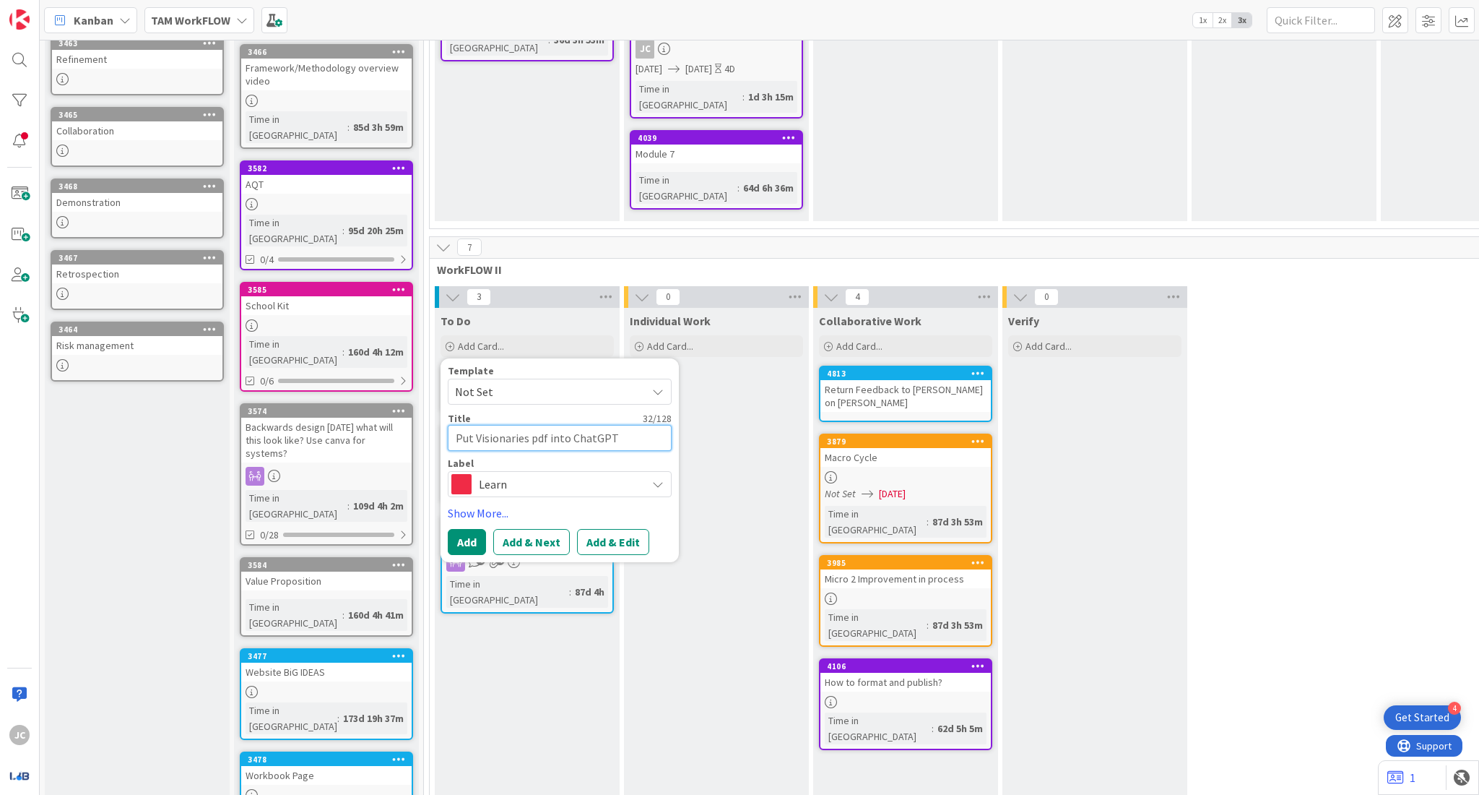
type textarea "Put Visionaries pdf into ChatGPT"
type textarea "x"
type textarea "Put Visionaries pdf into ChatGPT a"
type textarea "x"
type textarea "Put Visionaries pdf into ChatGPT an"
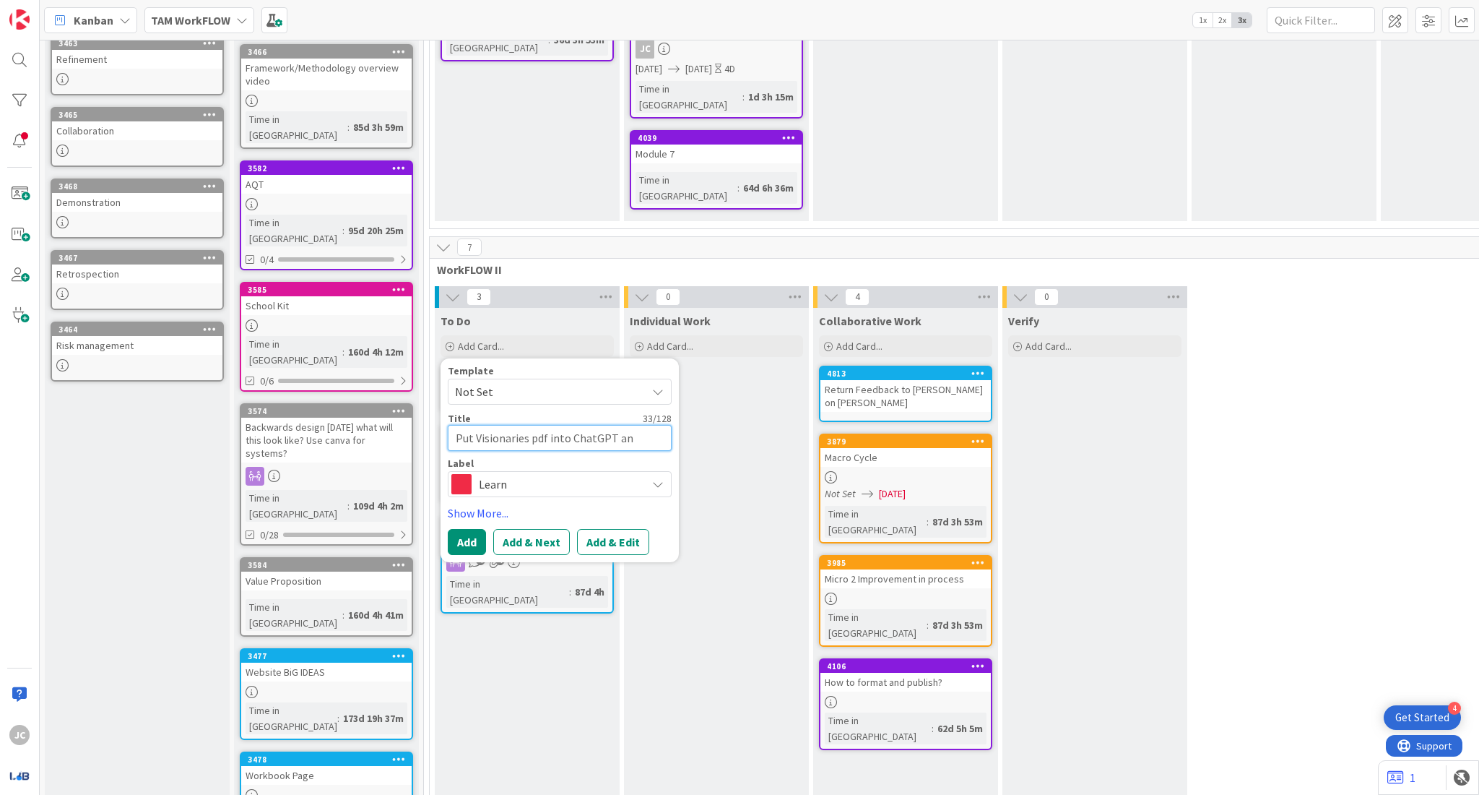
type textarea "x"
type textarea "Put Visionaries pdf into ChatGPT and"
type textarea "x"
type textarea "Put Visionaries pdf into ChatGPT and"
type textarea "x"
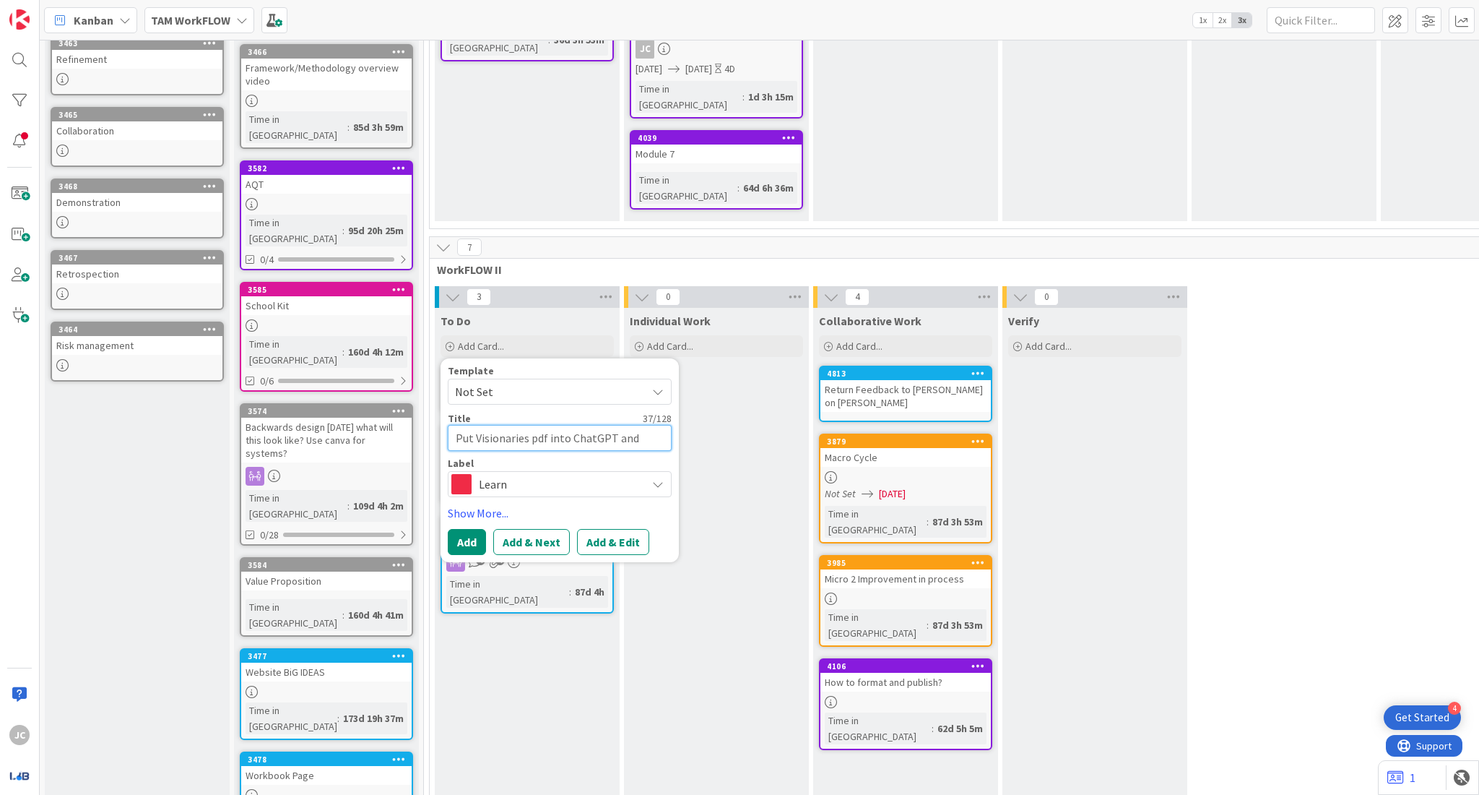
type textarea "Put Visionaries pdf into ChatGPT and a"
type textarea "x"
type textarea "Put Visionaries pdf into ChatGPT and ask"
type textarea "x"
type textarea "Put Visionaries pdf into ChatGPT and ask f"
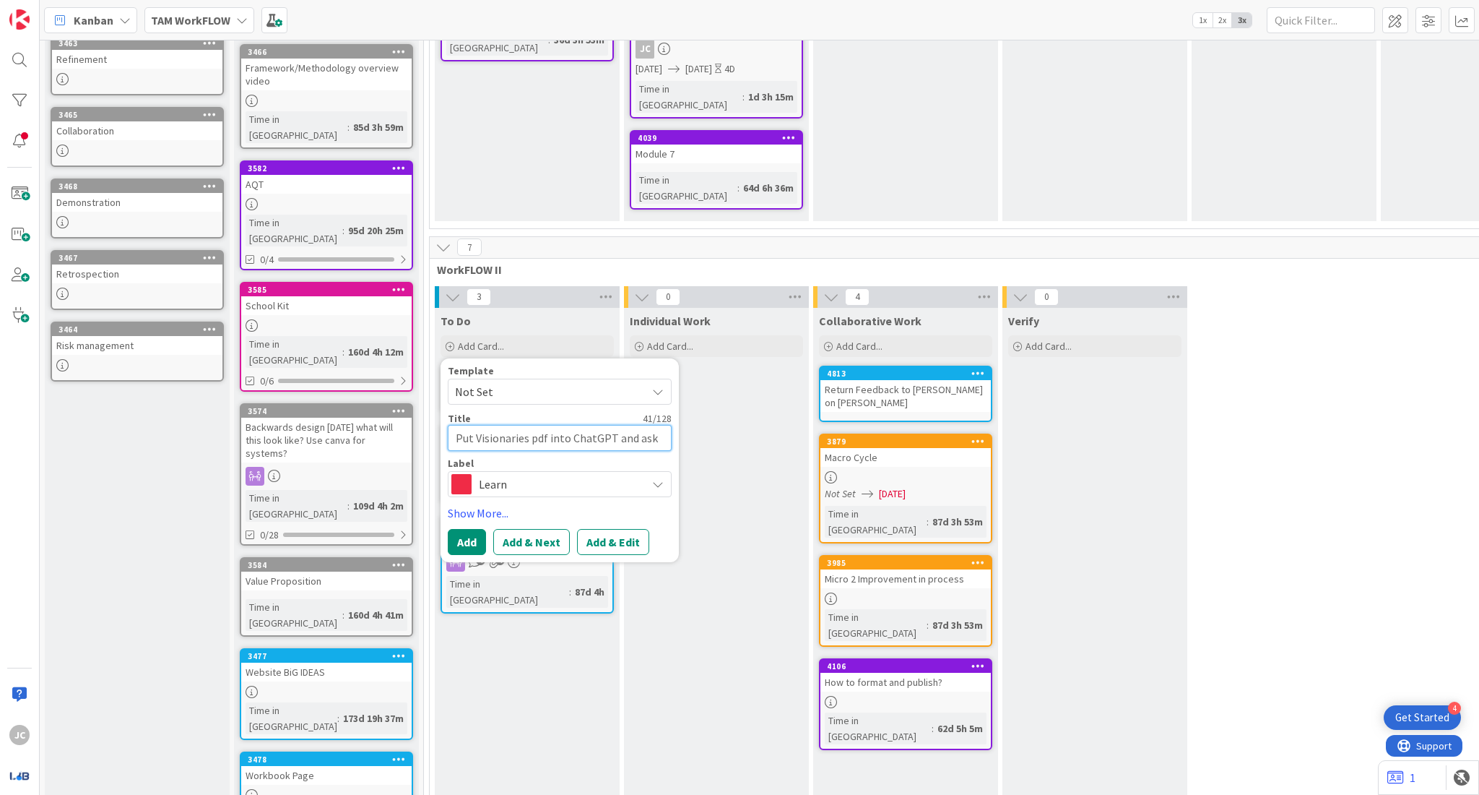
type textarea "x"
type textarea "Put Visionaries pdf into ChatGPT and ask fo"
type textarea "x"
type textarea "Put Visionaries pdf into ChatGPT and ask for"
type textarea "x"
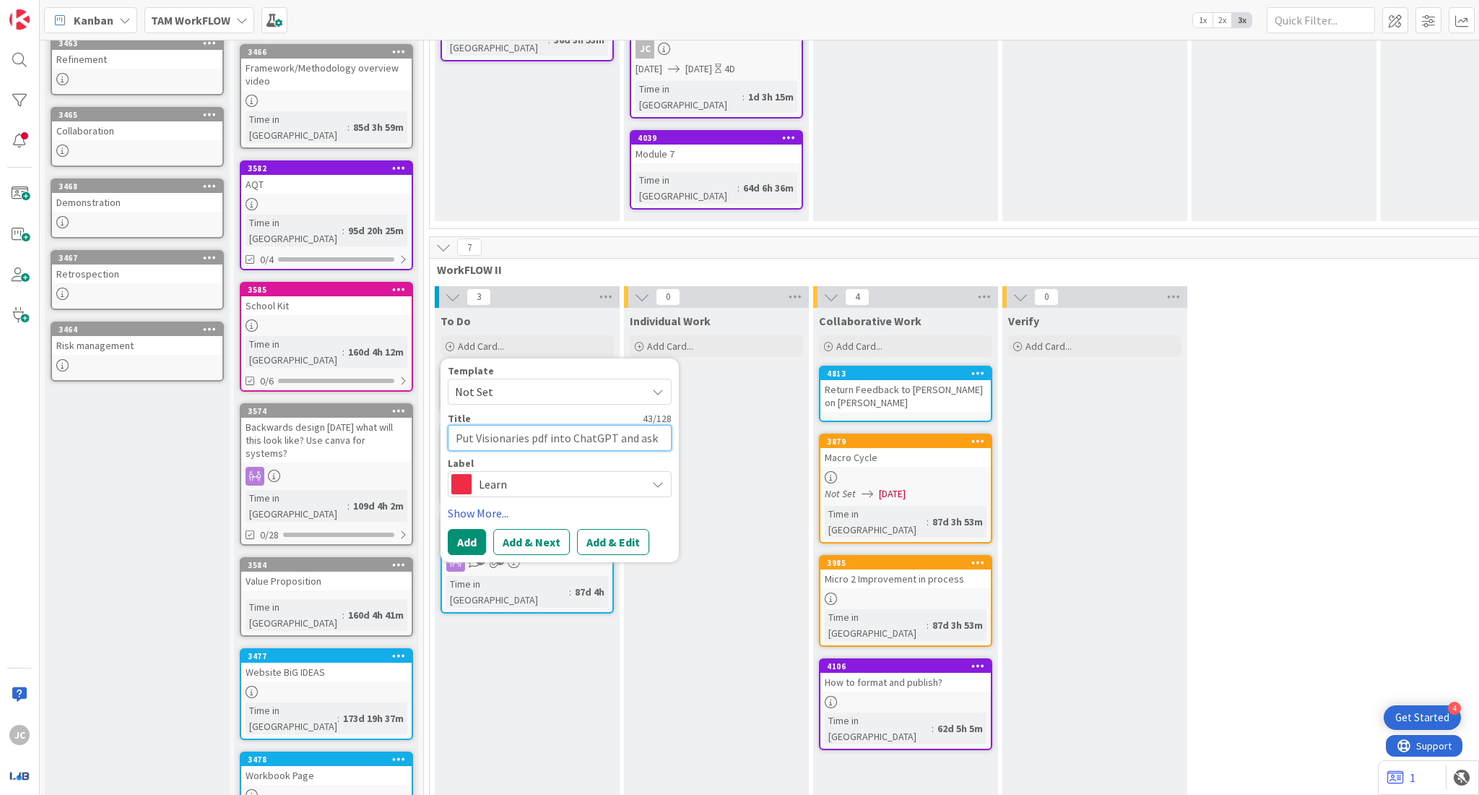
type textarea "Put Visionaries pdf into ChatGPT and ask for"
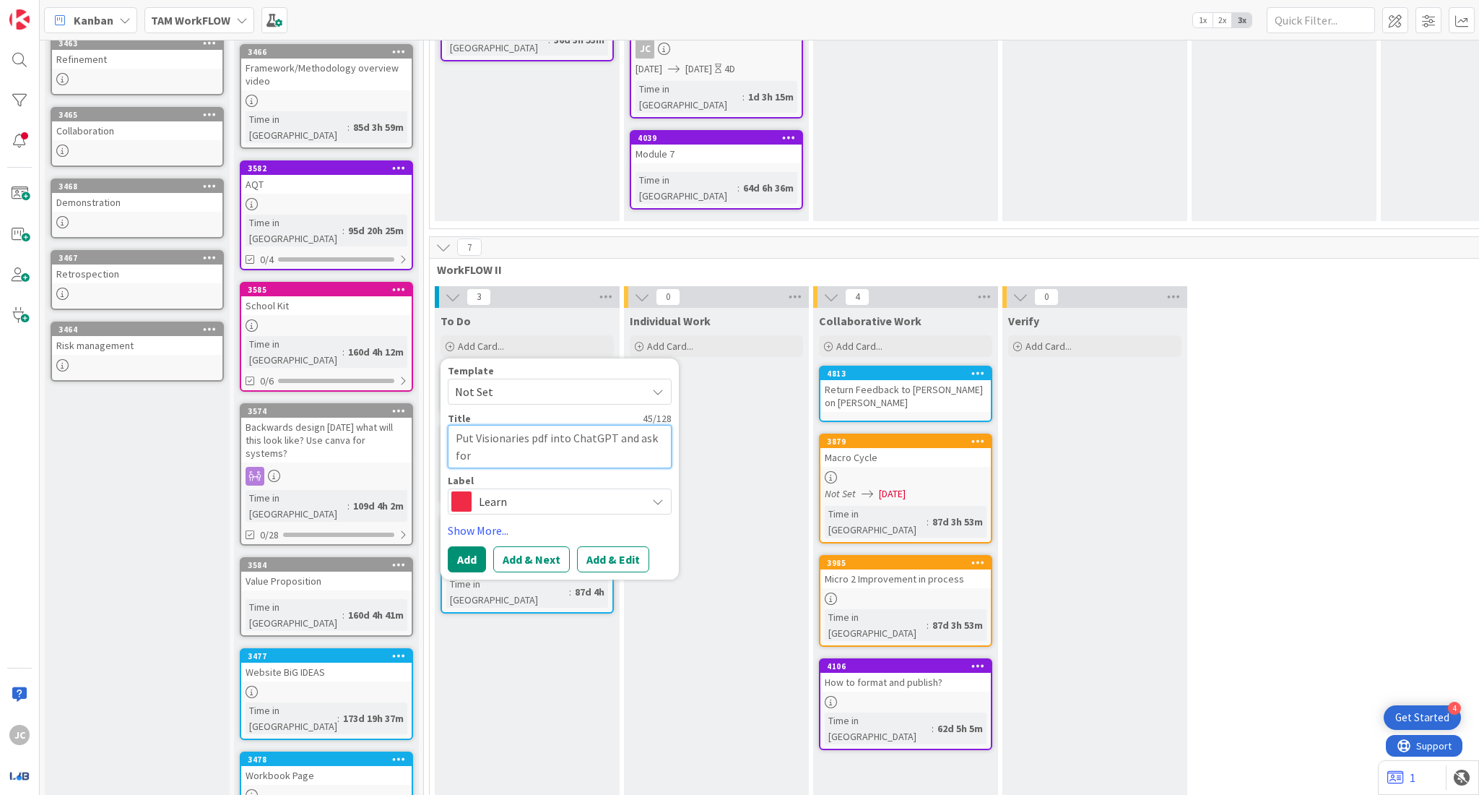
type textarea "x"
type textarea "Put Visionaries pdf into ChatGPT and ask for n"
type textarea "x"
type textarea "Put Visionaries pdf into ChatGPT and ask for ne"
type textarea "x"
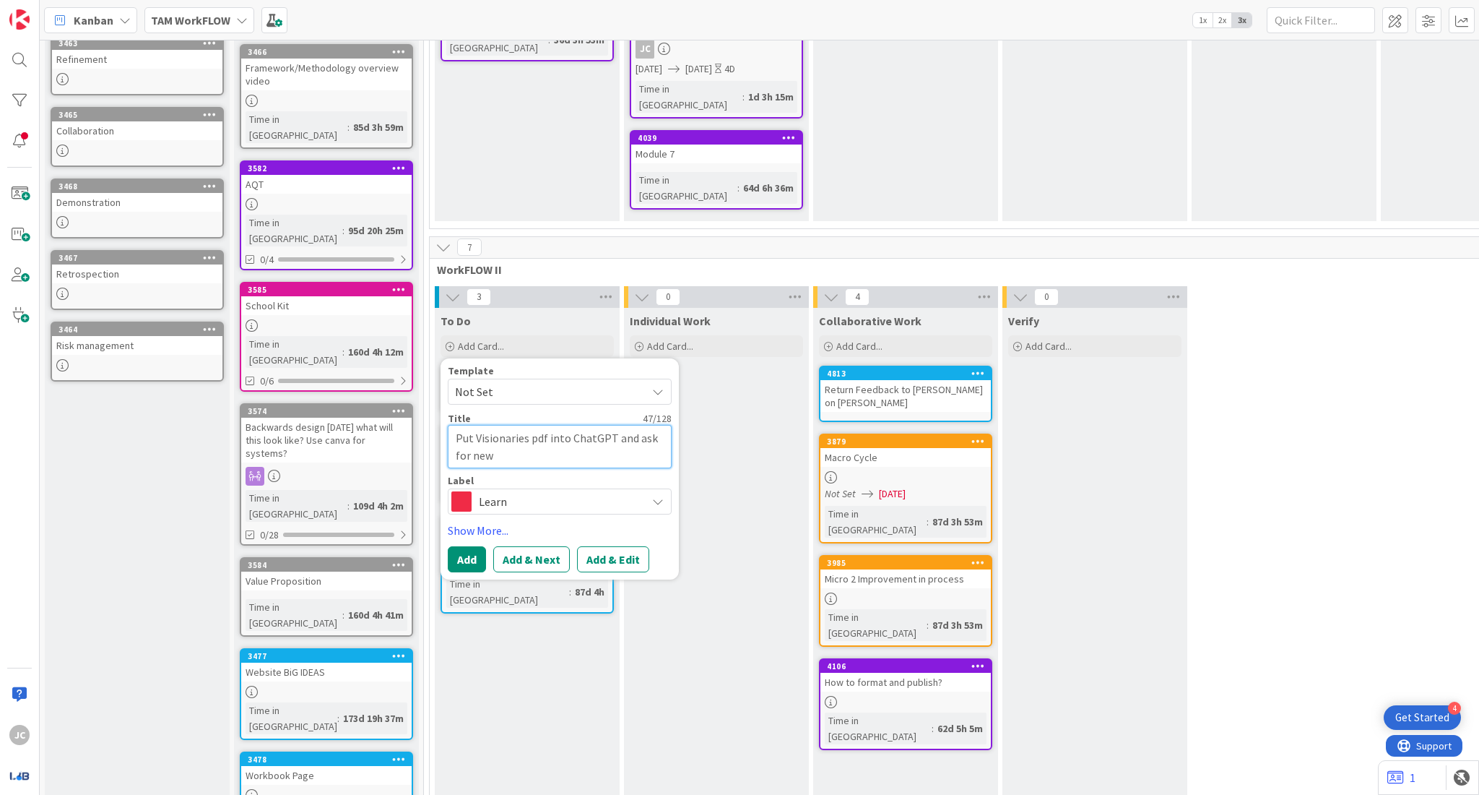
type textarea "Put Visionaries pdf into ChatGPT and ask for new"
type textarea "x"
type textarea "Put Visionaries pdf into ChatGPT and ask for new l"
type textarea "x"
type textarea "Put Visionaries pdf into ChatGPT and ask for new lo"
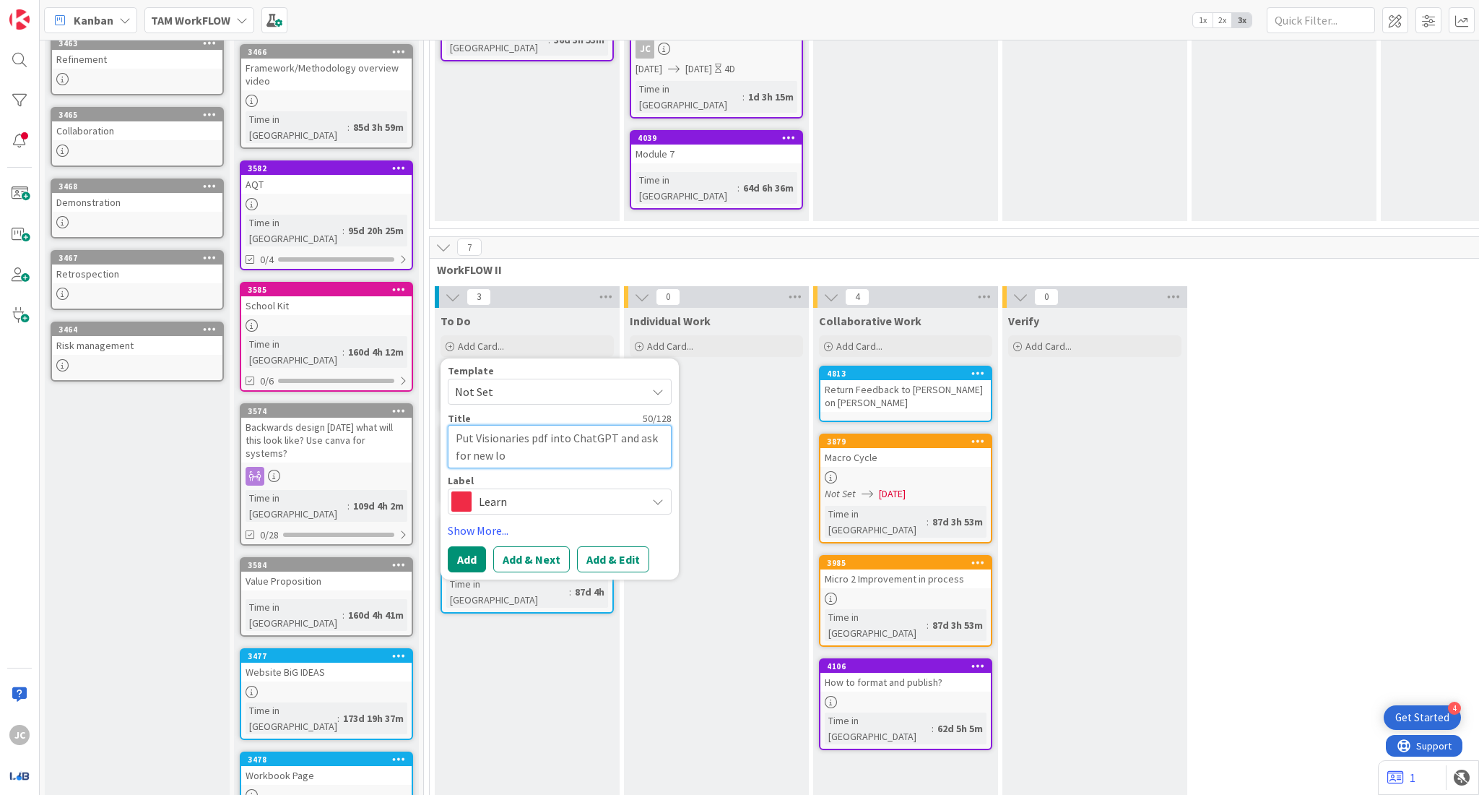
type textarea "x"
type textarea "Put Visionaries pdf into ChatGPT and ask for new log"
type textarea "x"
type textarea "Put Visionaries pdf into ChatGPT and ask for new logo"
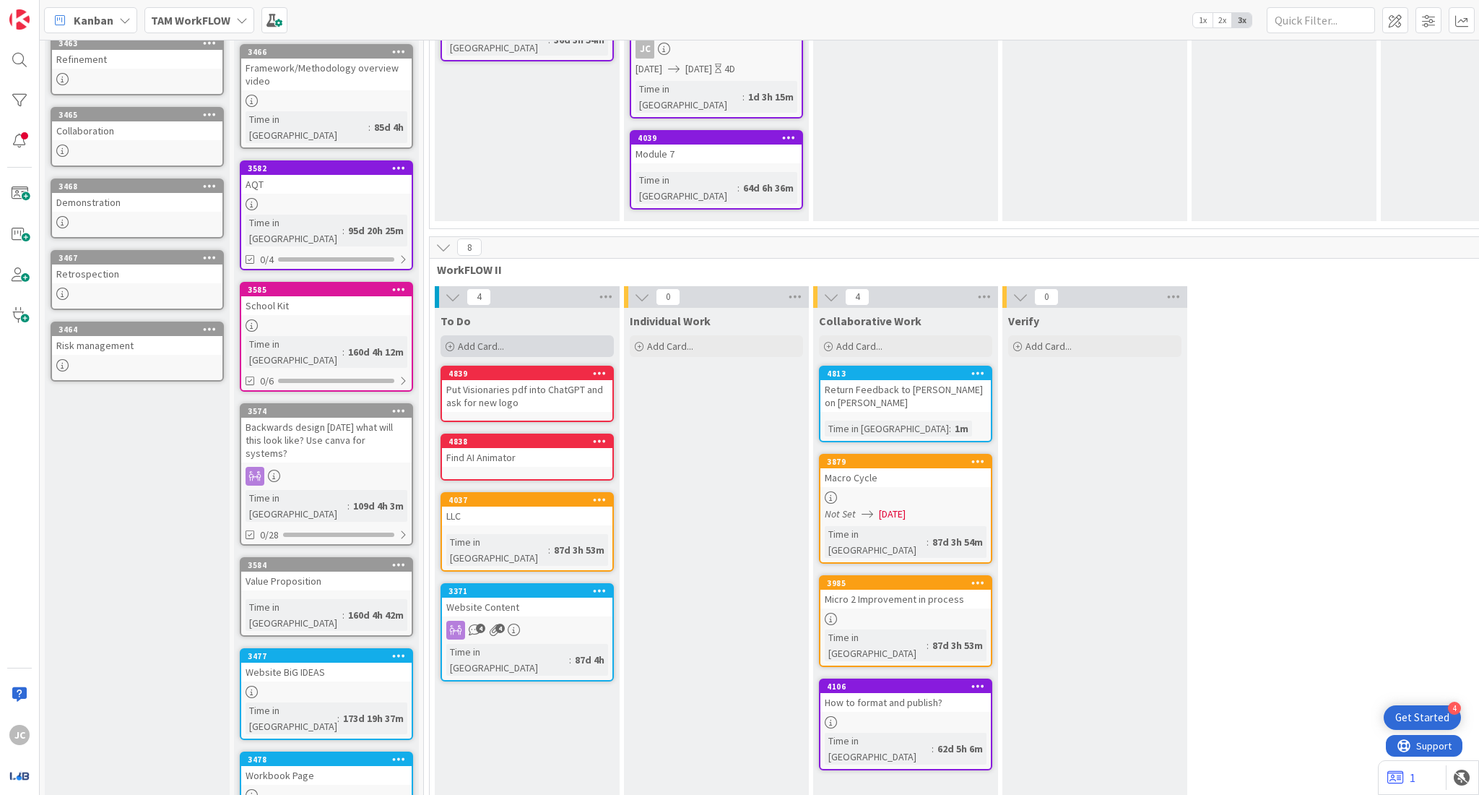
click at [471, 339] on span "Add Card..." at bounding box center [481, 345] width 46 height 13
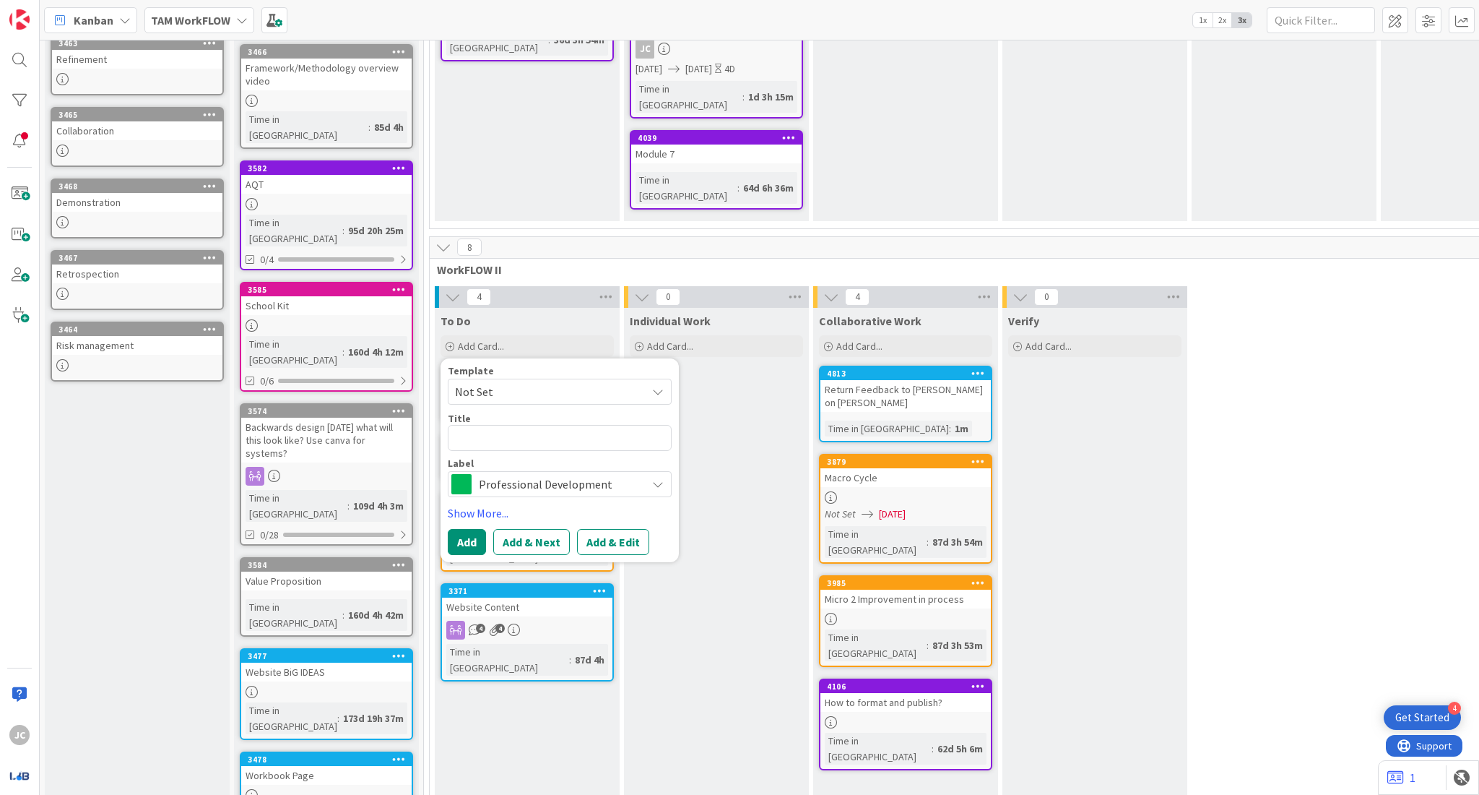
click at [519, 474] on span "Professional Development" at bounding box center [559, 484] width 160 height 20
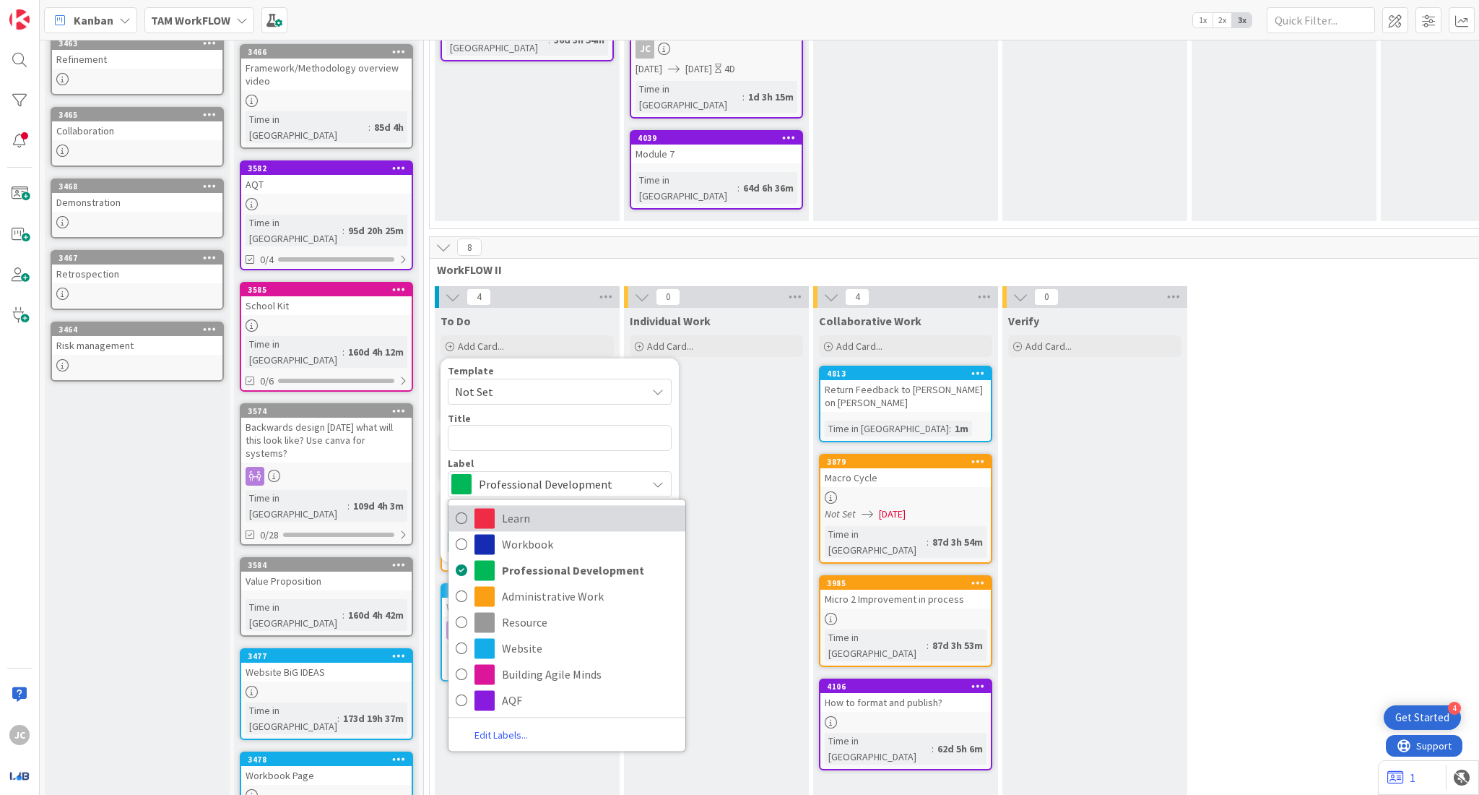
click at [523, 507] on span "Learn" at bounding box center [590, 518] width 176 height 22
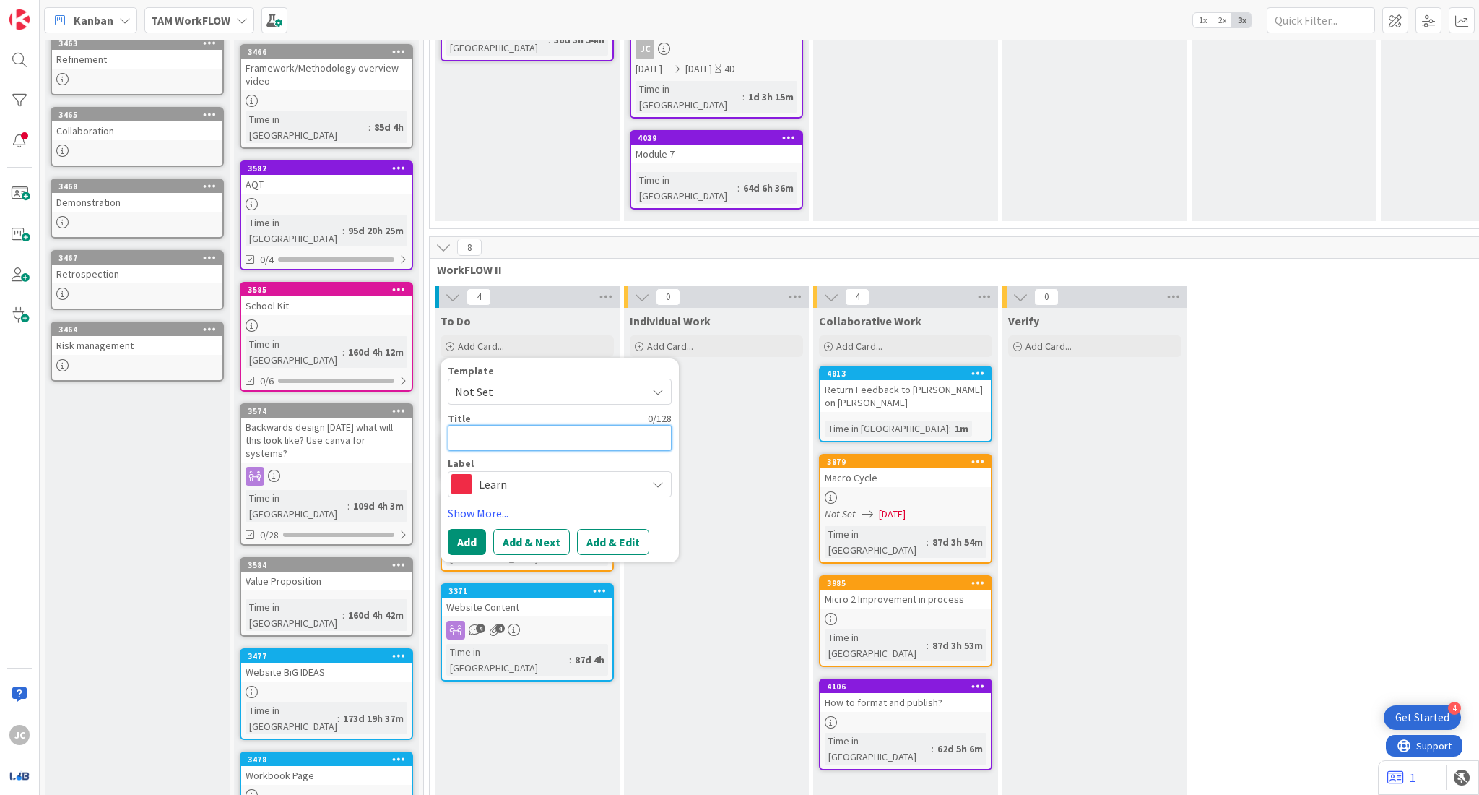
click at [489, 425] on textarea at bounding box center [560, 438] width 224 height 26
type textarea "x"
type textarea "N"
type textarea "x"
type textarea "NE"
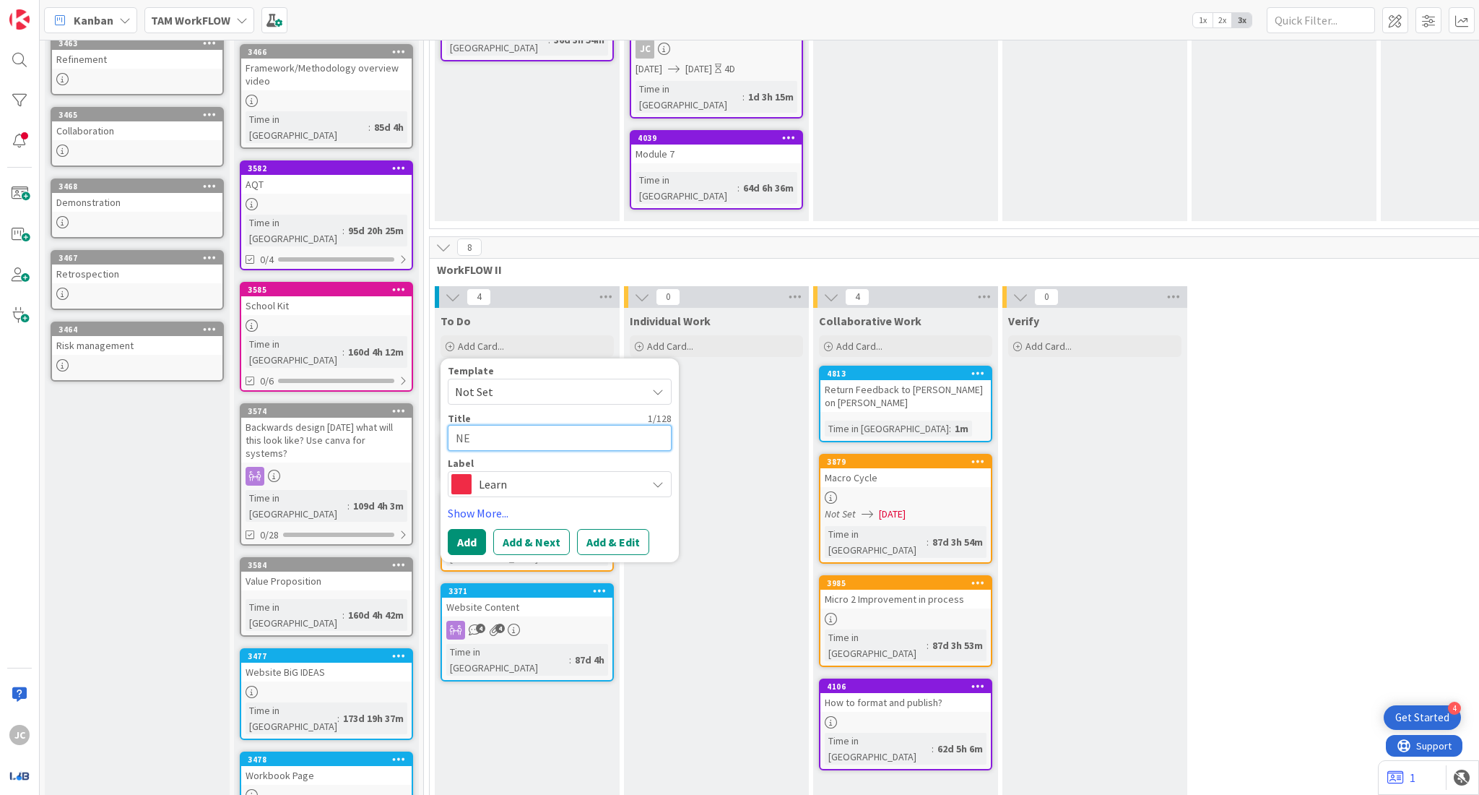
type textarea "x"
type textarea "NEE"
type textarea "x"
type textarea "NEED"
type textarea "x"
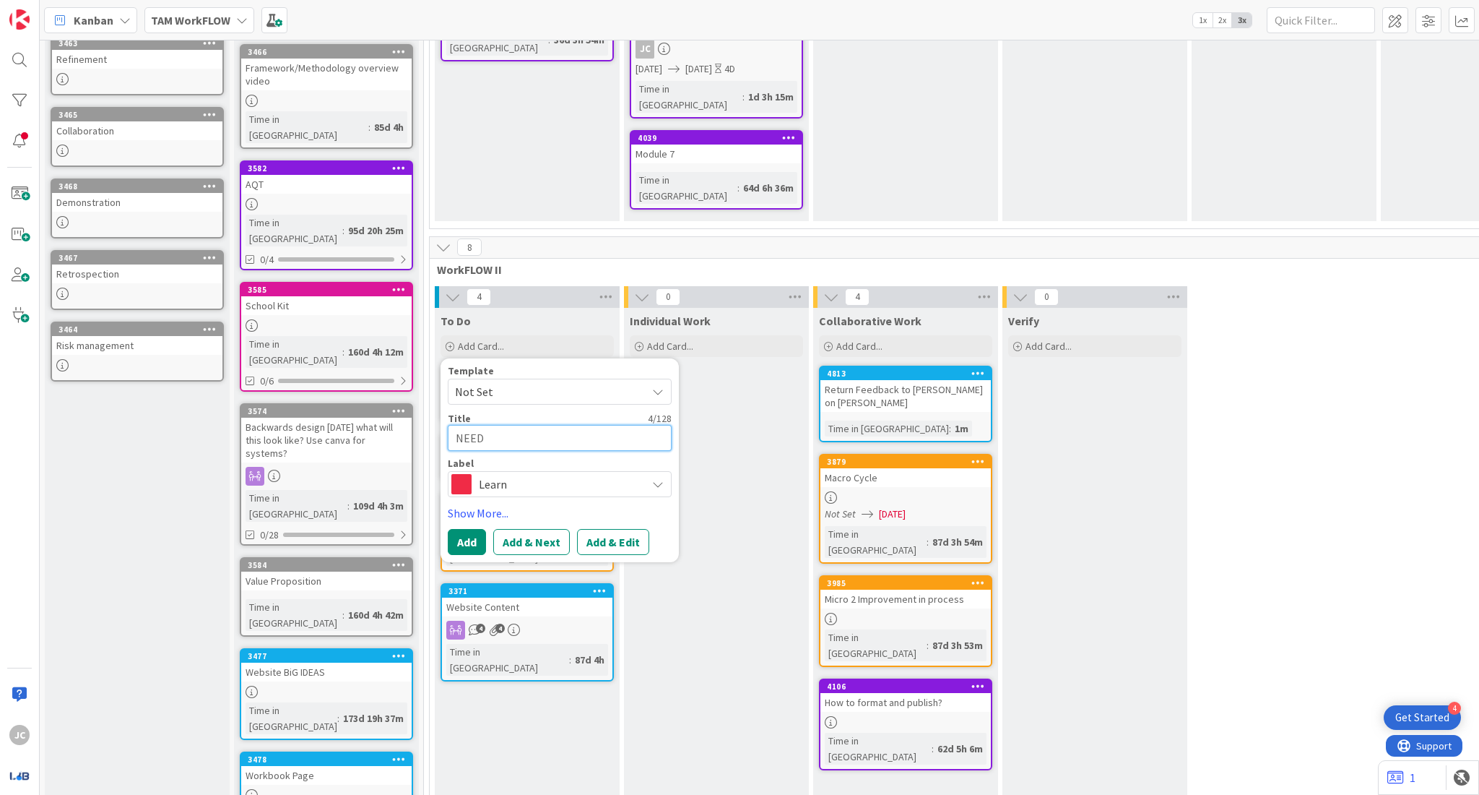
type textarea "NEED"
type textarea "x"
type textarea "NEED S"
type textarea "x"
type textarea "NEED SO"
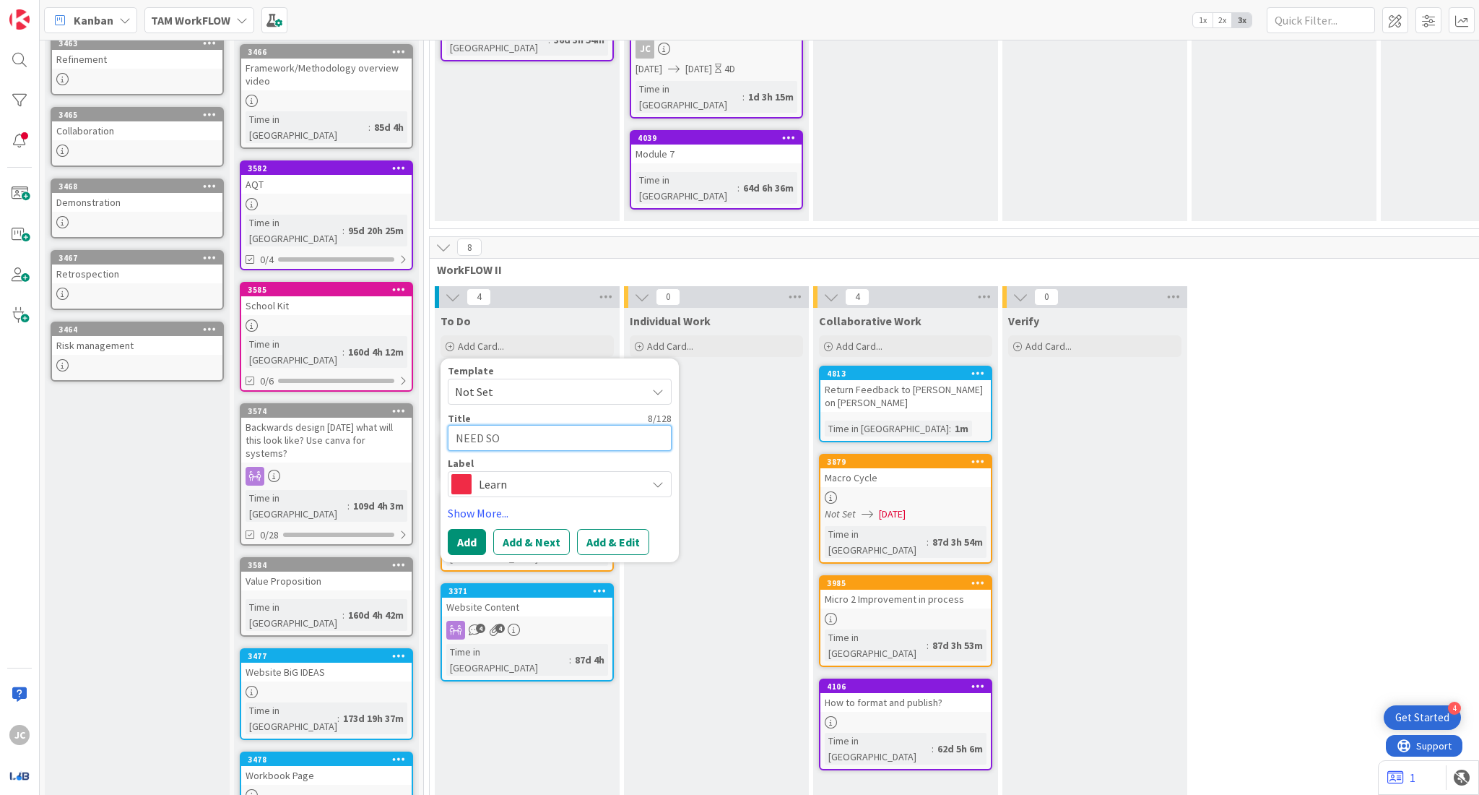
type textarea "x"
type textarea "NEED SOC"
type textarea "x"
type textarea "NEED SOCI"
type textarea "x"
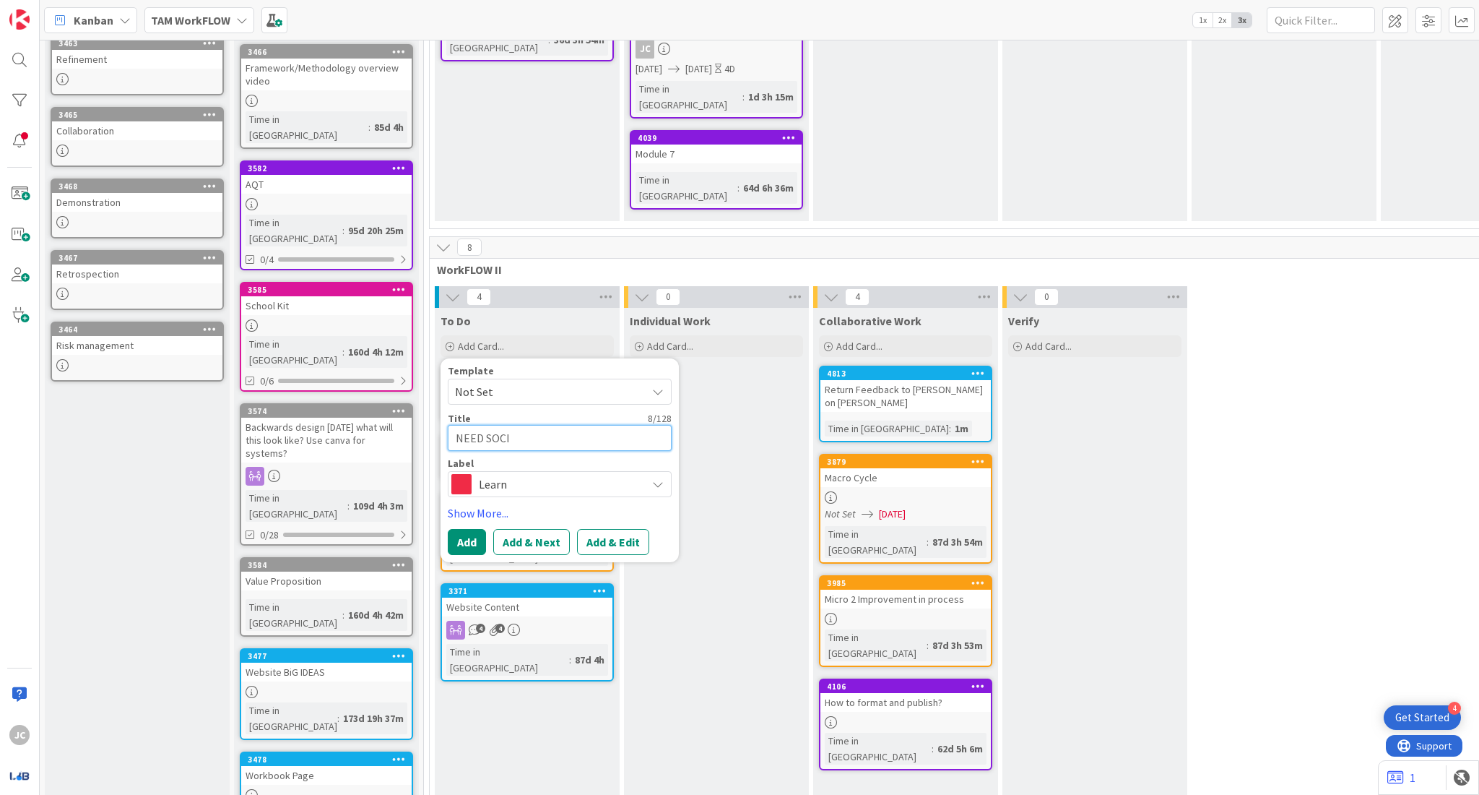
type textarea "NEED [PERSON_NAME]"
type textarea "x"
type textarea "NEED SOCIAL"
type textarea "x"
type textarea "NEED SOCIAL"
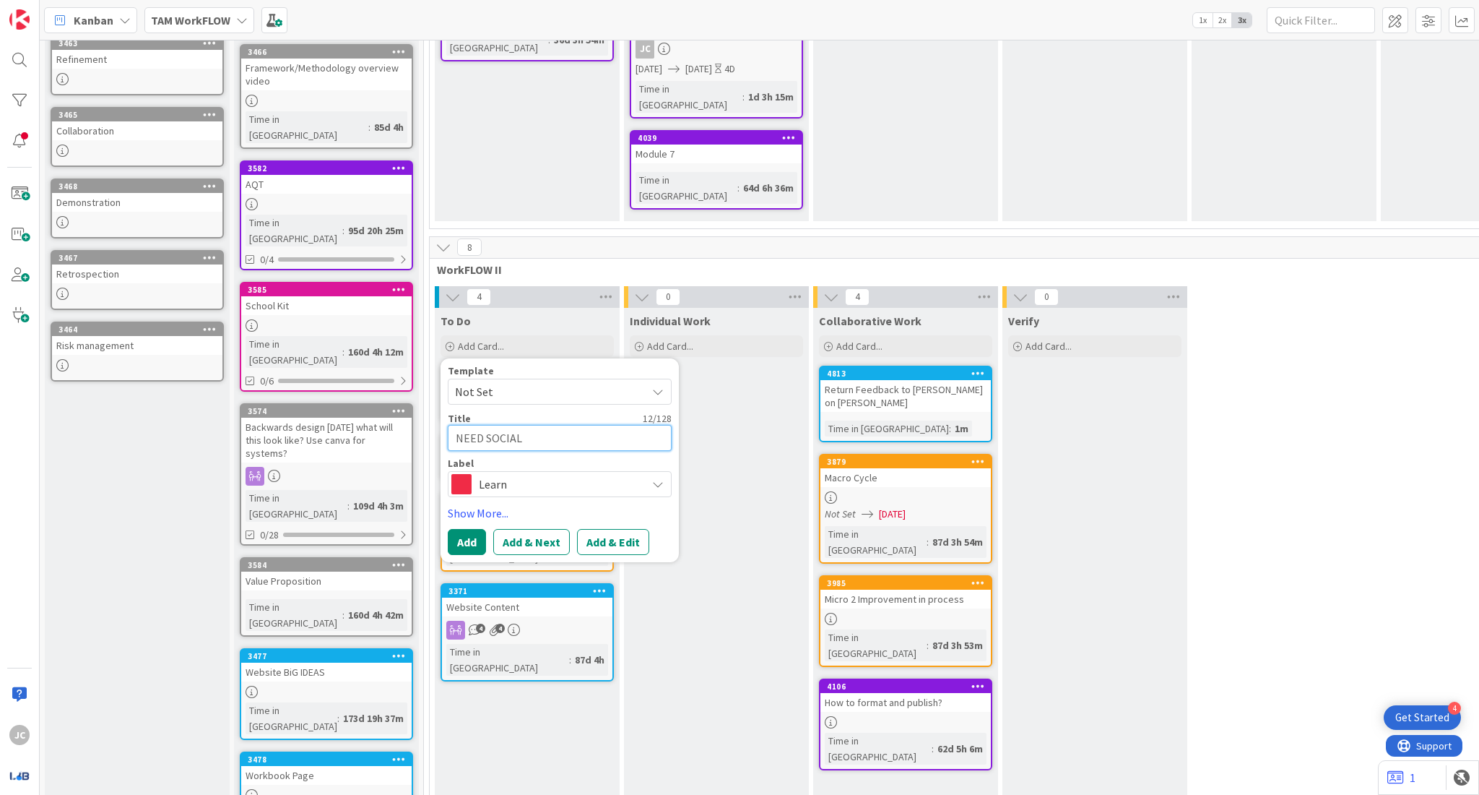
type textarea "x"
type textarea "NEED SOCIAL M"
type textarea "x"
type textarea "NEED SOCIAL ME"
type textarea "x"
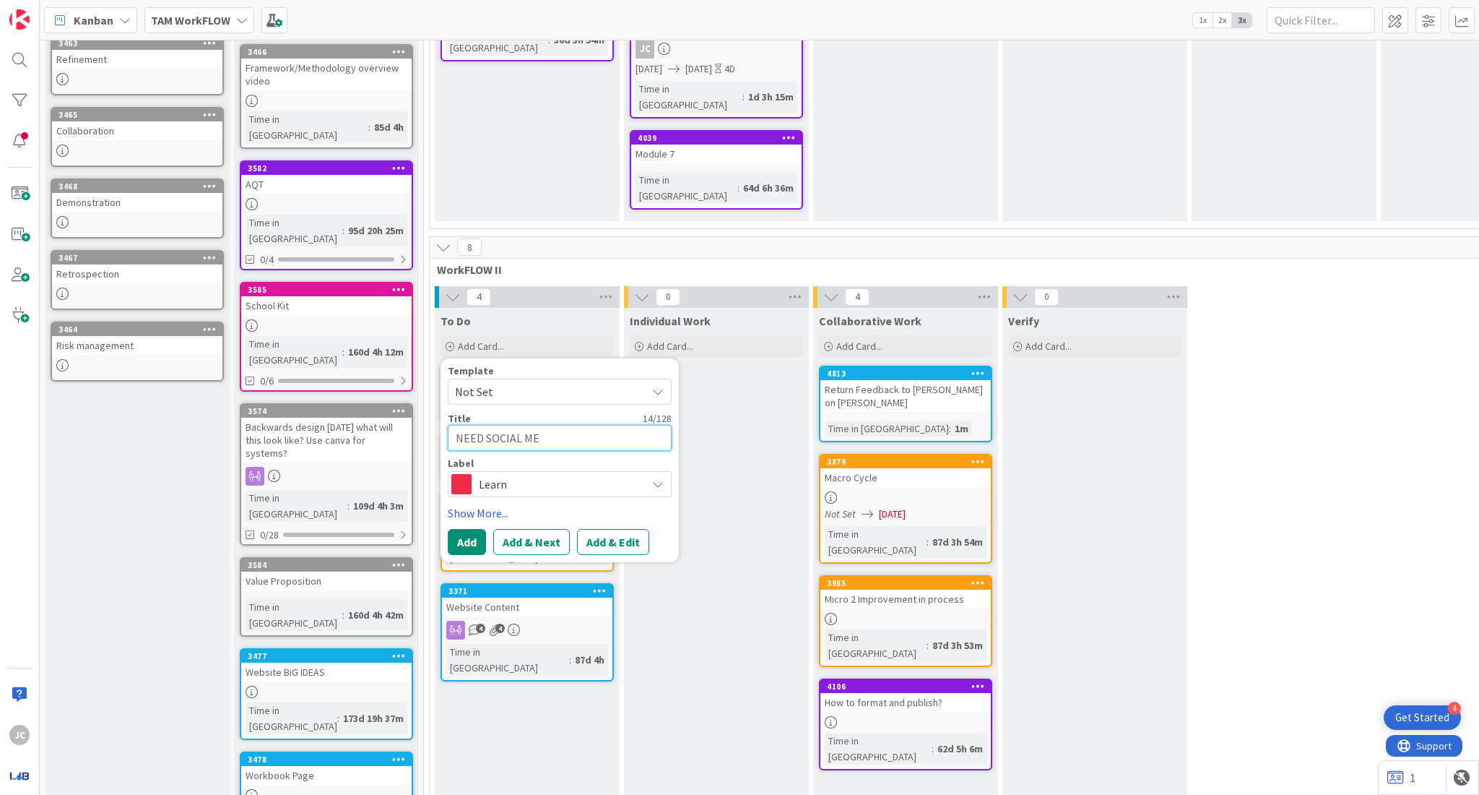
type textarea "NEED SOCIAL MED"
type textarea "x"
type textarea "NEED SOCIAL MEDI"
type textarea "x"
type textarea "NEED SOCIAL MEDIA"
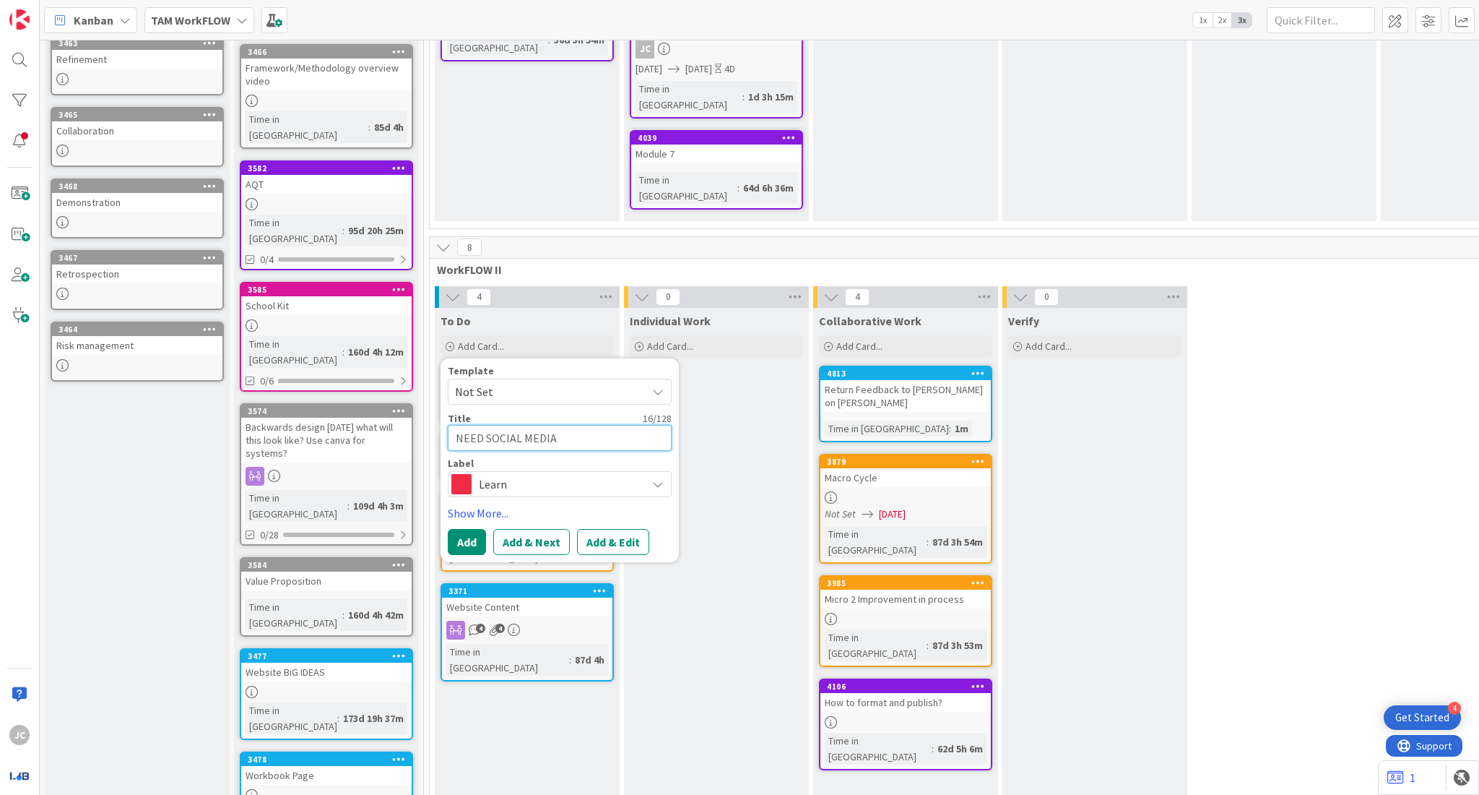
type textarea "x"
type textarea "NEED SOCIAL MEDIA"
type textarea "x"
type textarea "NEED SOCIAL MEDIA A"
type textarea "x"
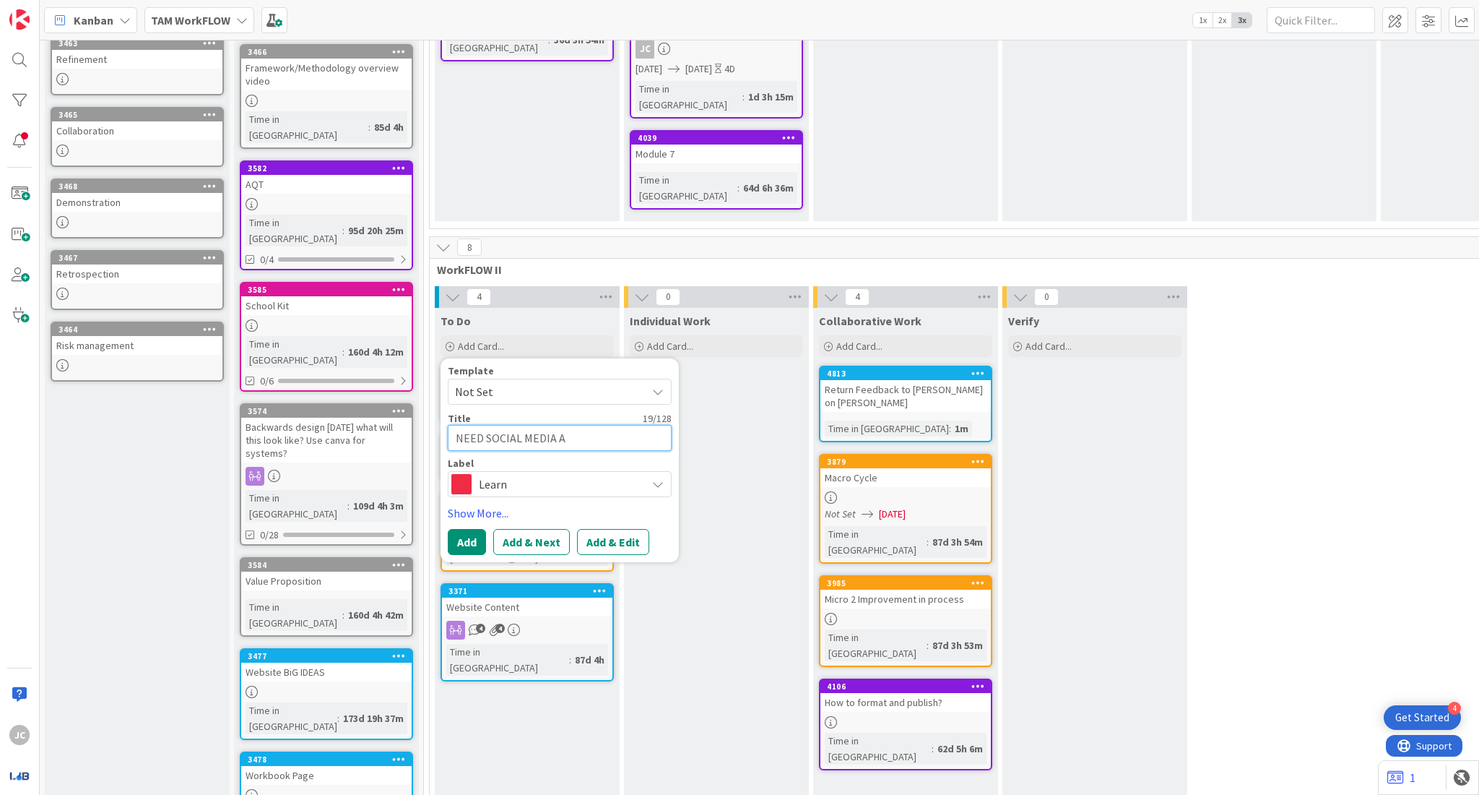
type textarea "NEED SOCIAL MEDIA AC"
type textarea "x"
type textarea "NEED SOCIAL MEDIA ACO"
type textarea "x"
type textarea "NEED SOCIAL MEDIA ACOU"
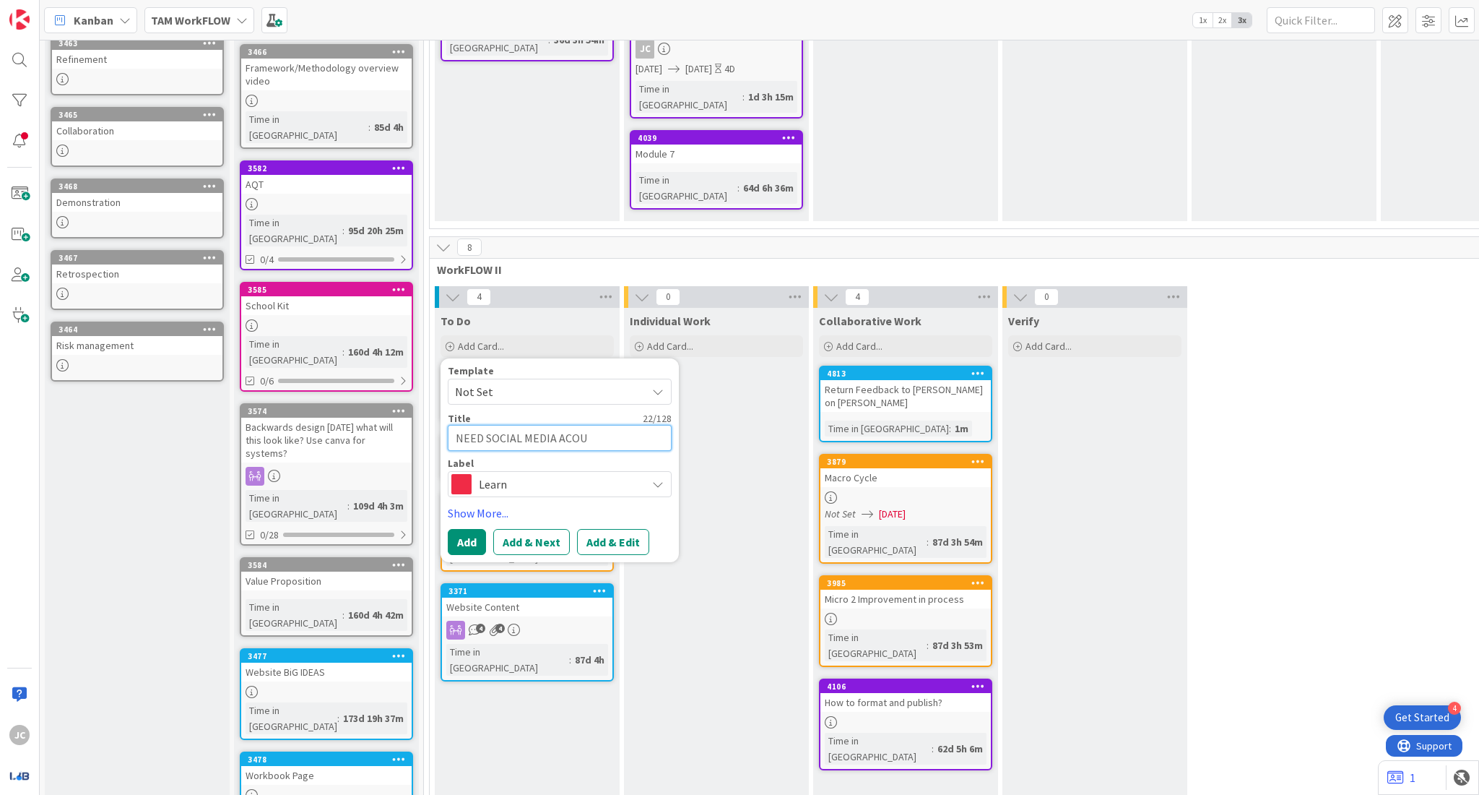
type textarea "x"
type textarea "NEED SOCIAL MEDIA ACO"
type textarea "x"
type textarea "NEED SOCIAL MEDIA AC"
type textarea "x"
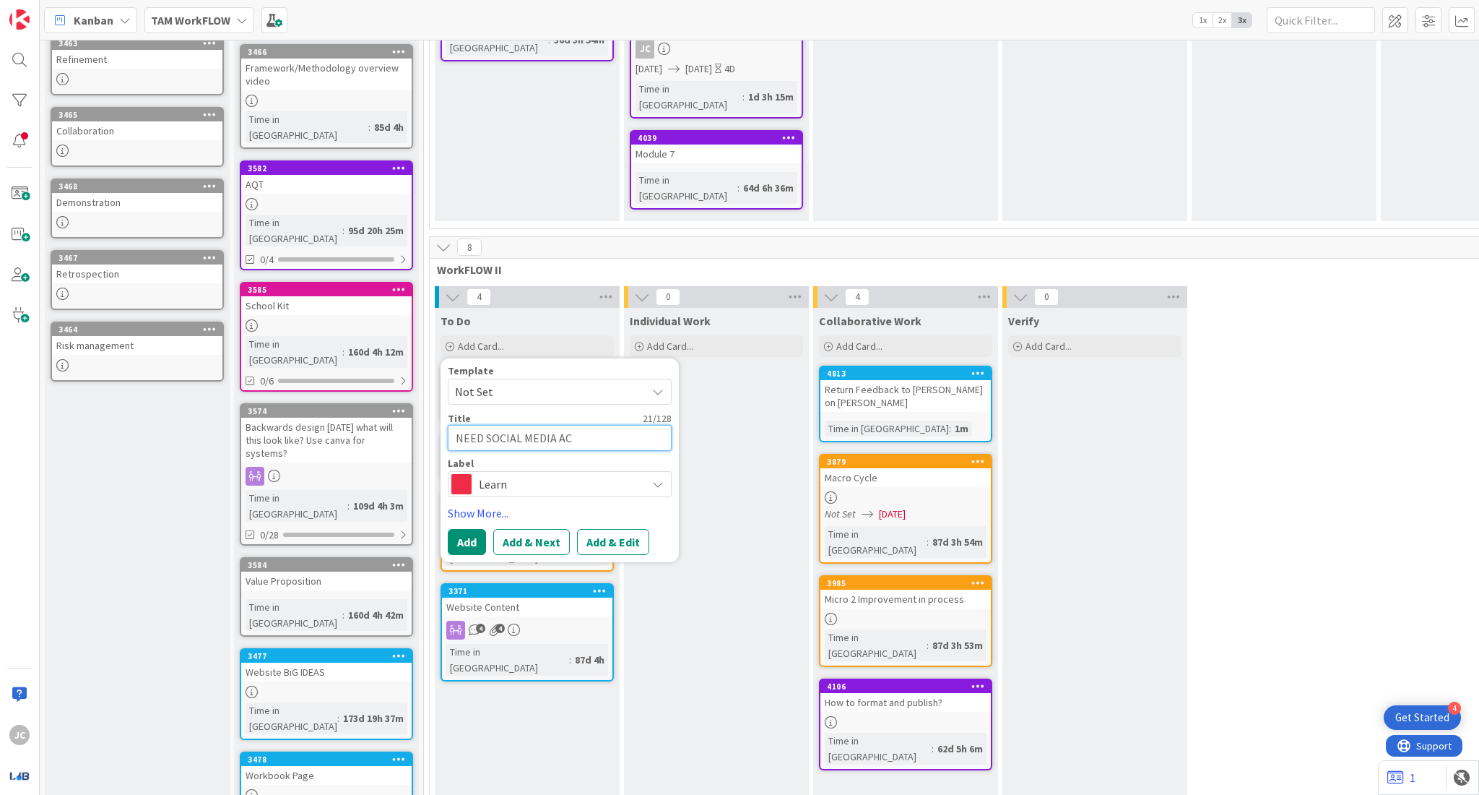
type textarea "NEED SOCIAL MEDIA ACC"
type textarea "x"
type textarea "NEED SOCIAL MEDIA ACCO"
type textarea "x"
type textarea "NEED SOCIAL MEDIA ACCOU"
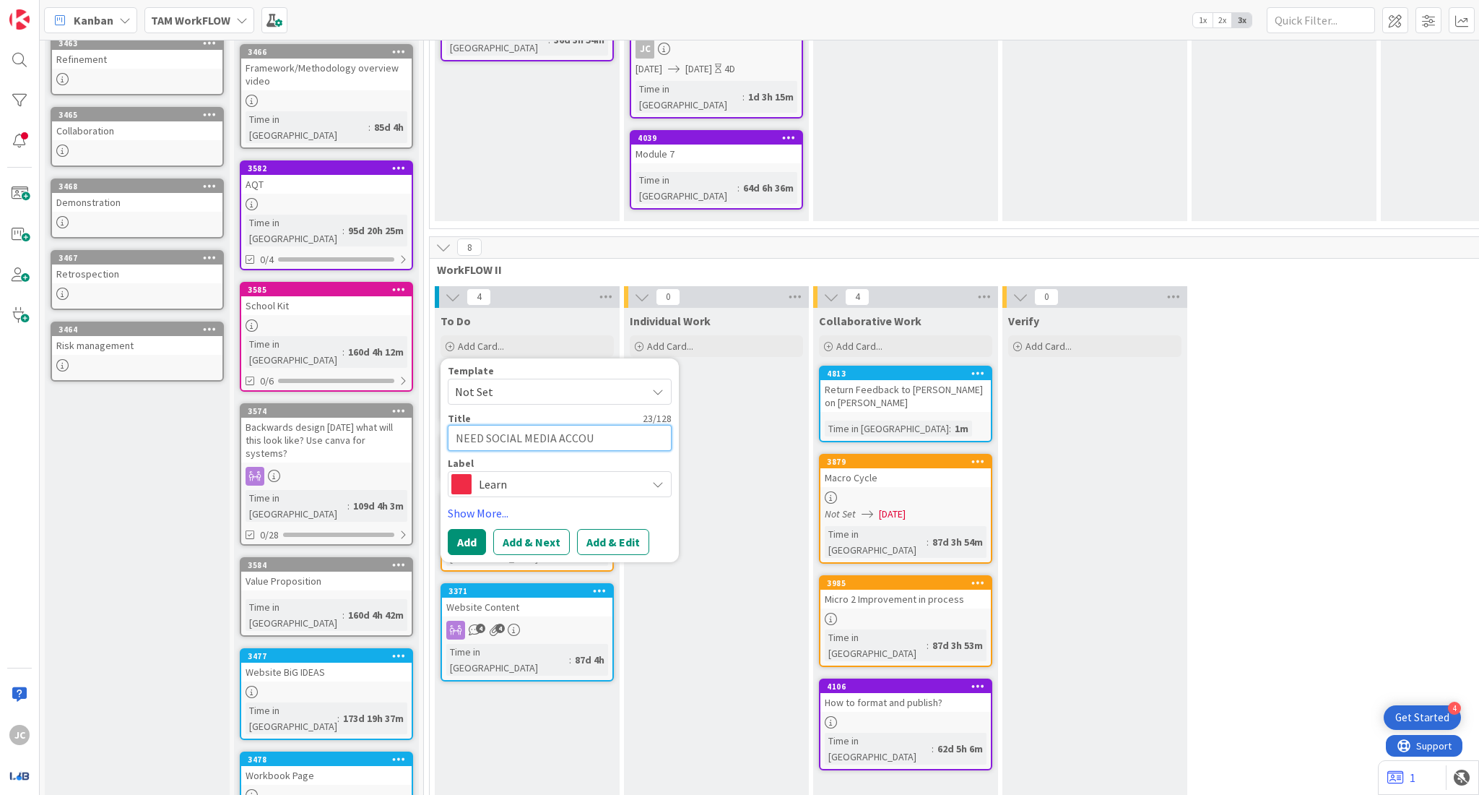
type textarea "x"
type textarea "NEED SOCIAL MEDIA ACCOUN"
type textarea "x"
type textarea "NEED SOCIAL MEDIA ACCOUNT"
type textarea "x"
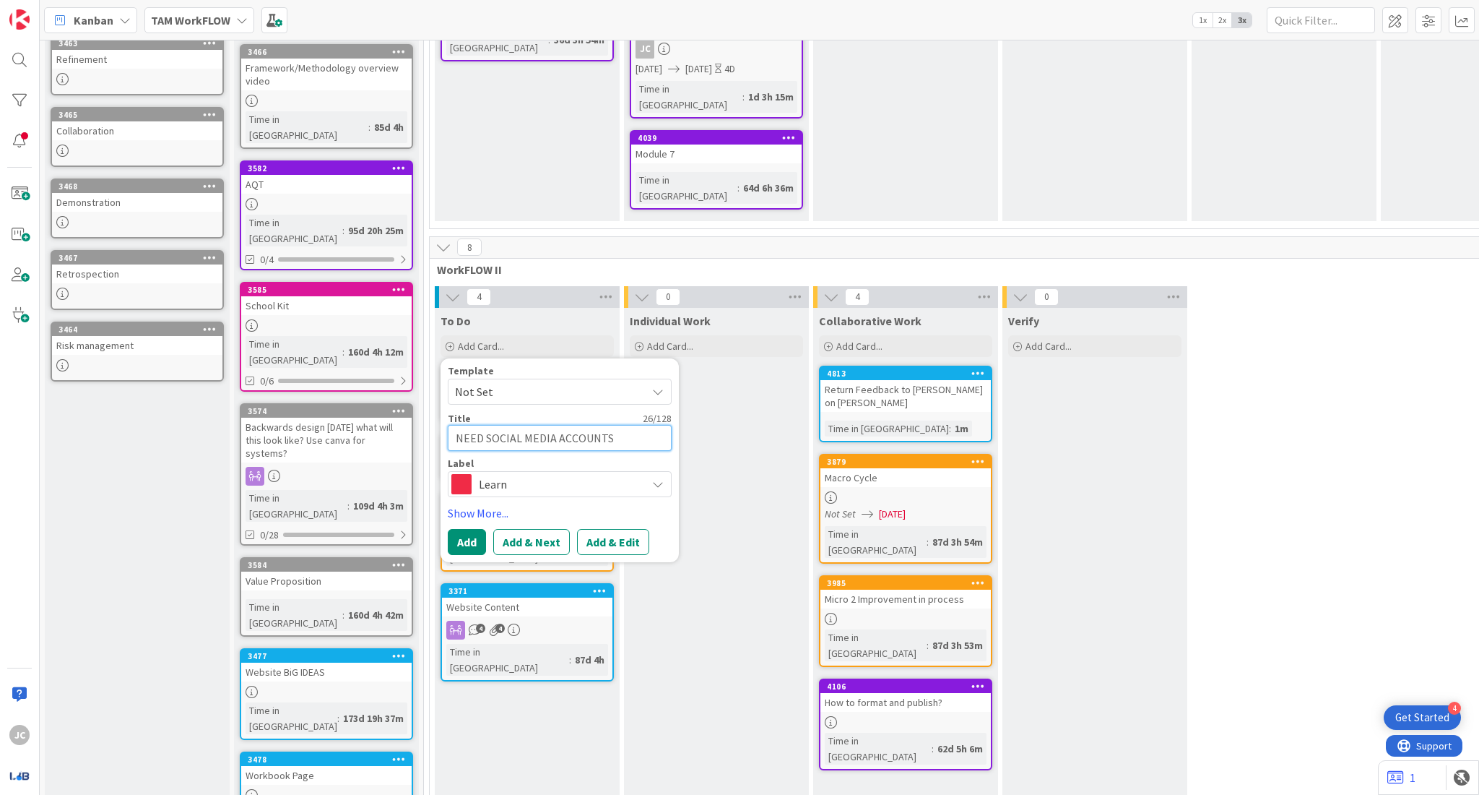
type textarea "NEED SOCIAL MEDIA ACCOUNTS"
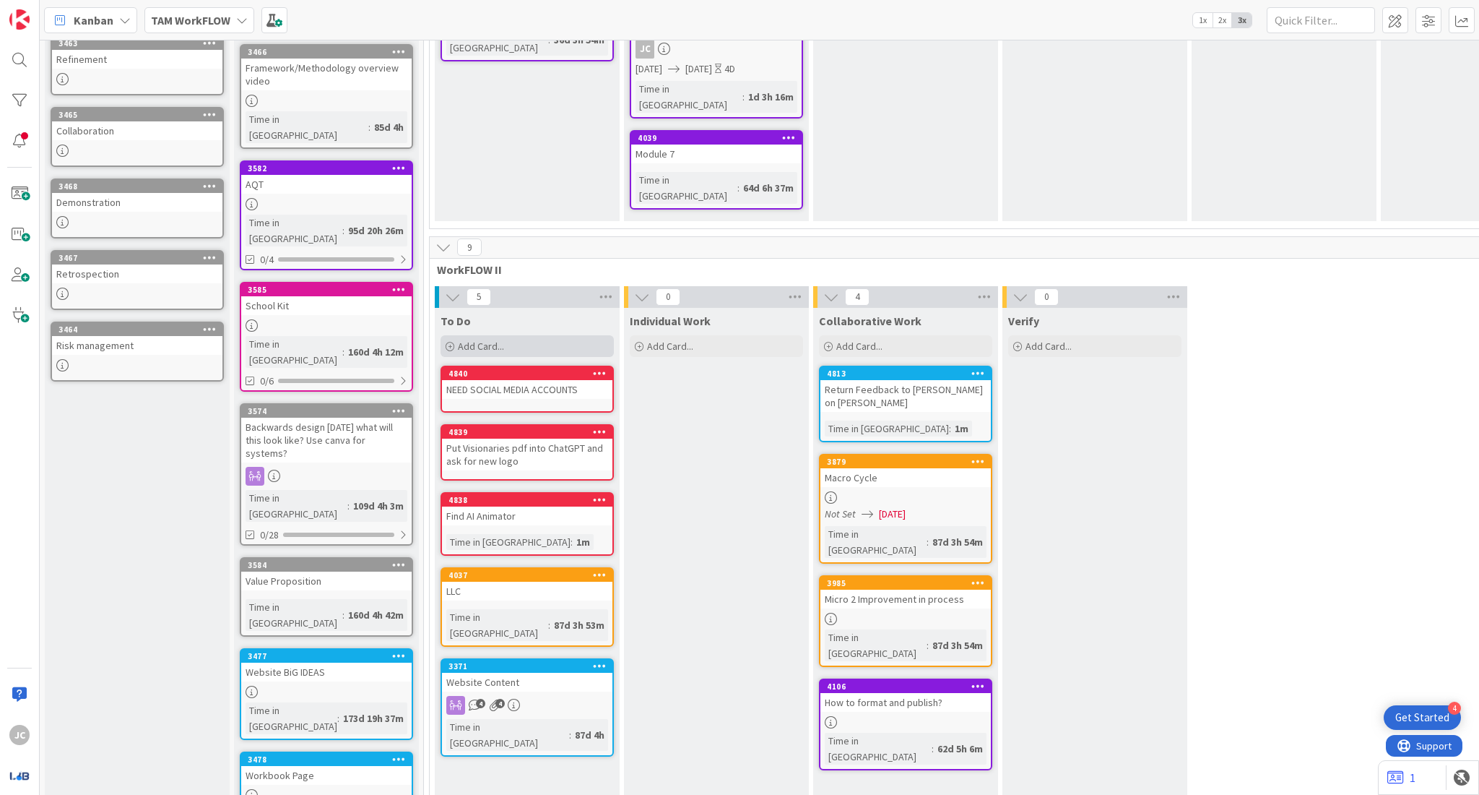
click at [523, 335] on div "Add Card..." at bounding box center [527, 346] width 173 height 22
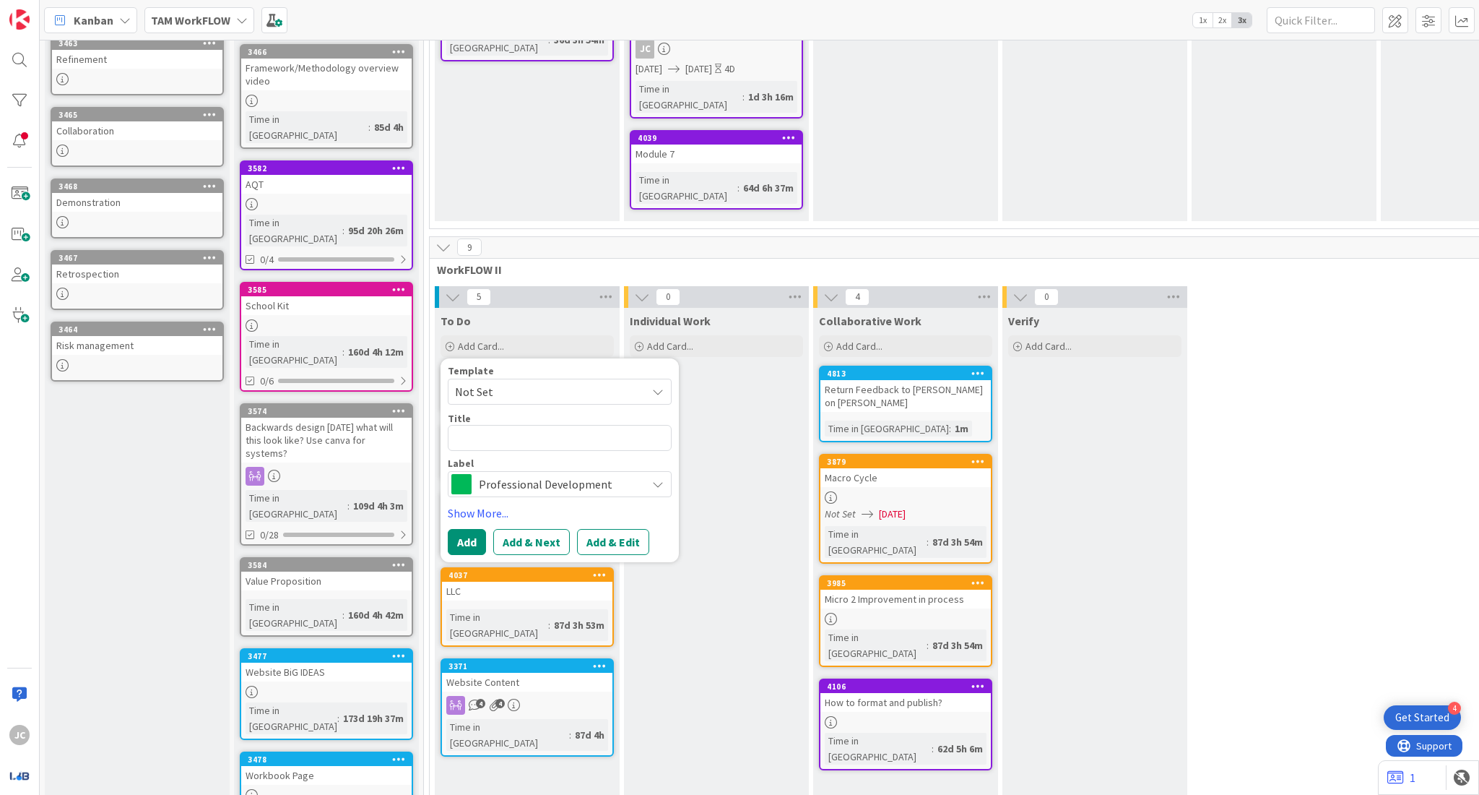
click at [537, 474] on span "Professional Development" at bounding box center [559, 484] width 160 height 20
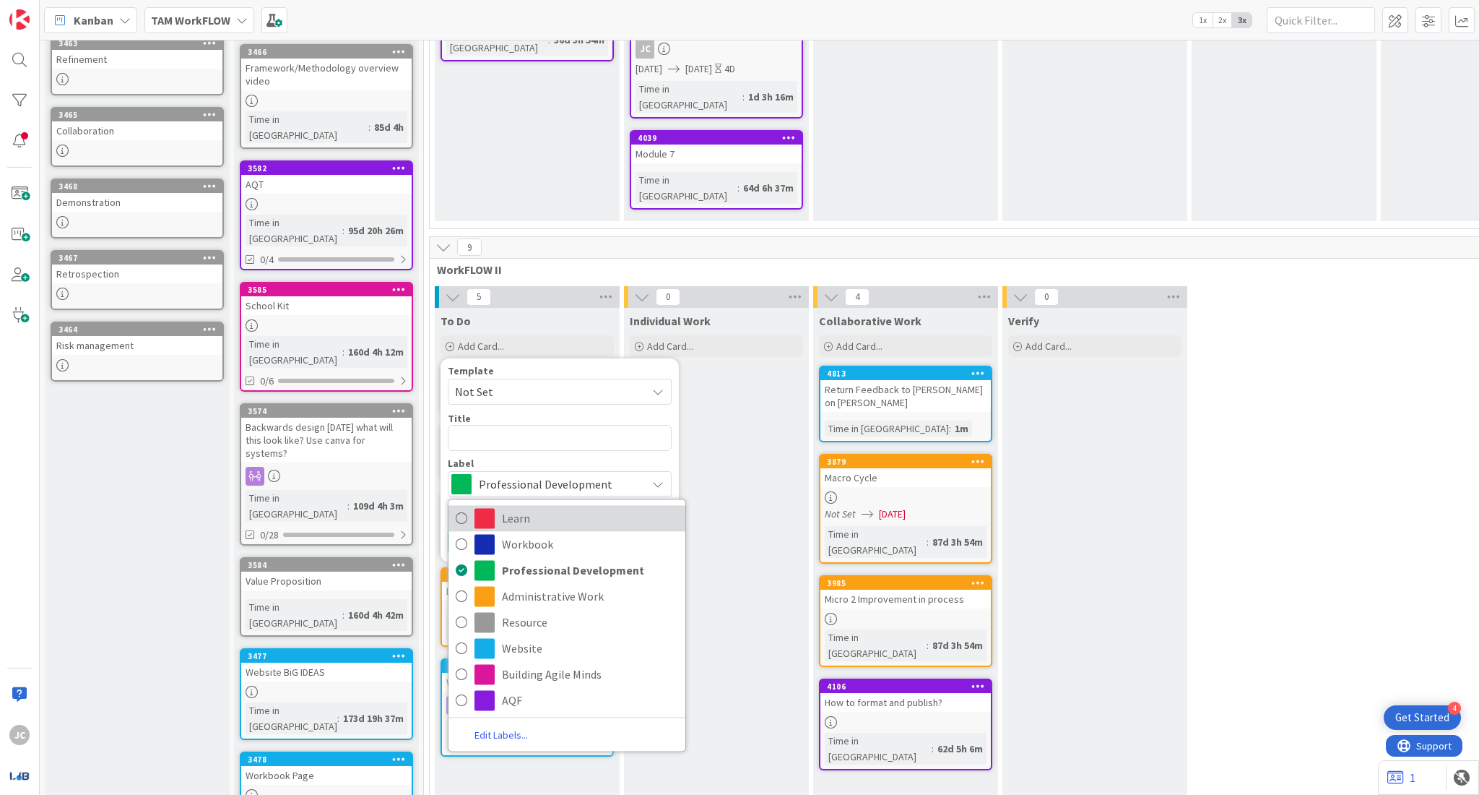
click at [541, 507] on span "Learn" at bounding box center [590, 518] width 176 height 22
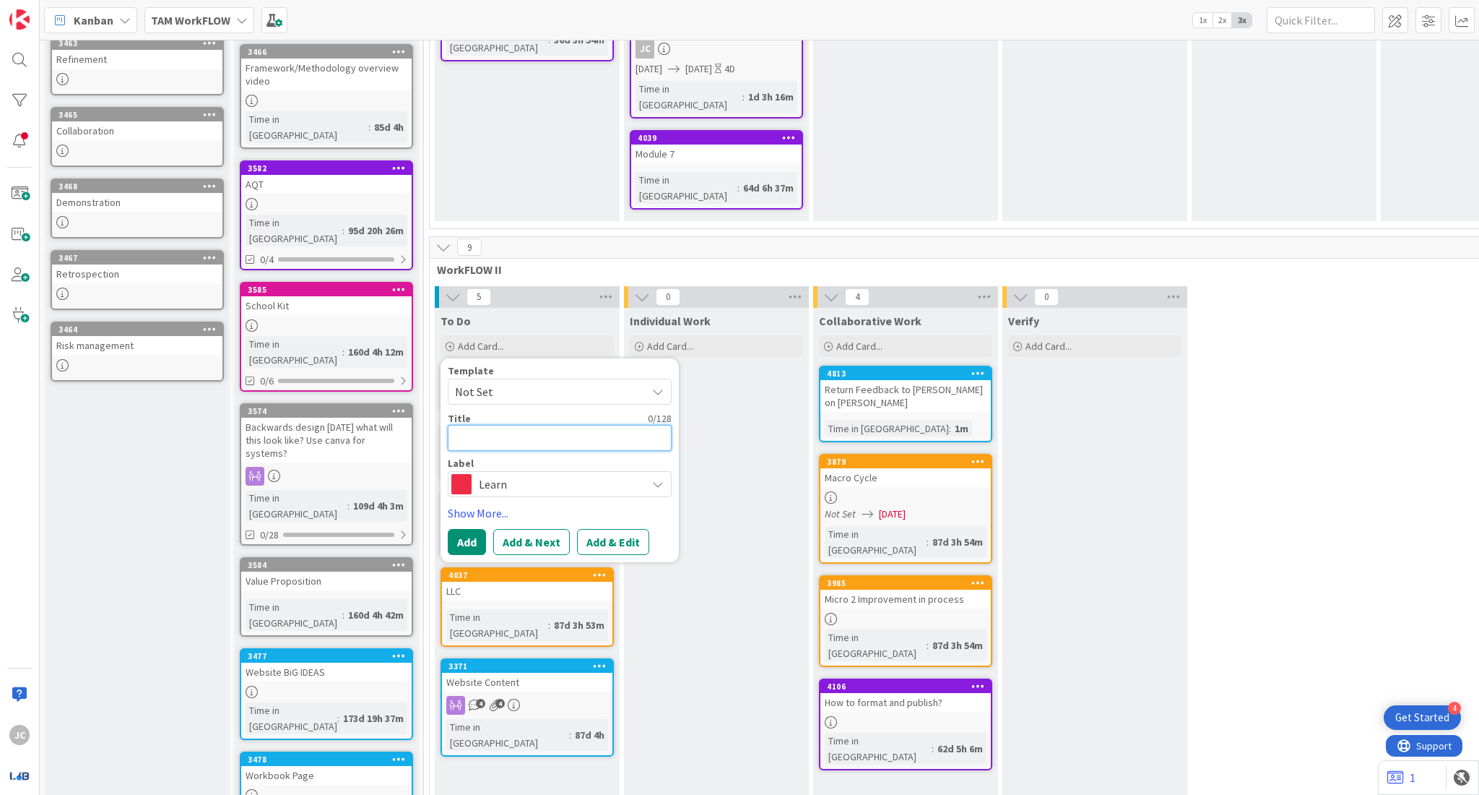
click at [514, 425] on textarea at bounding box center [560, 438] width 224 height 26
type textarea "x"
type textarea "C"
type textarea "x"
type textarea "CL"
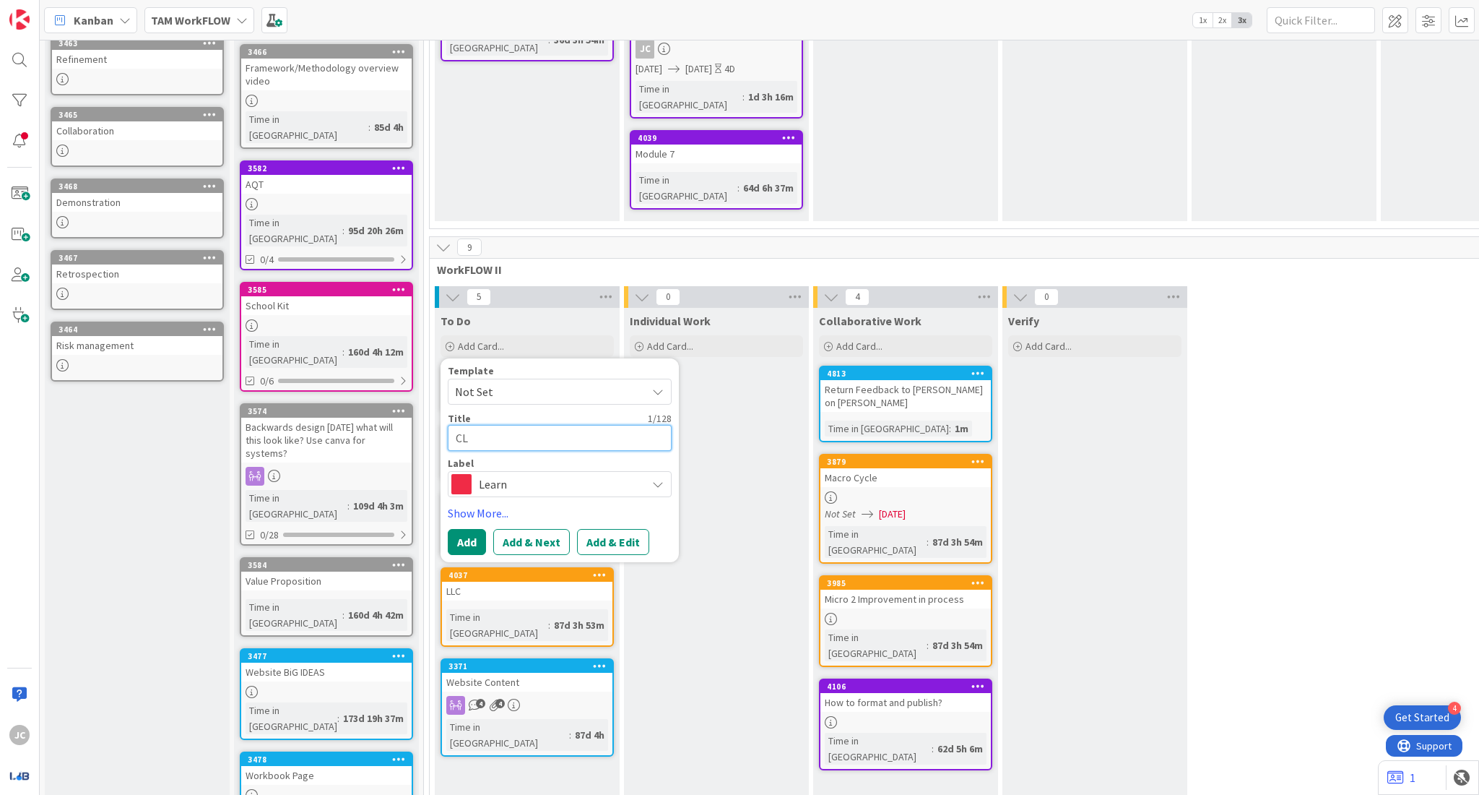
type textarea "x"
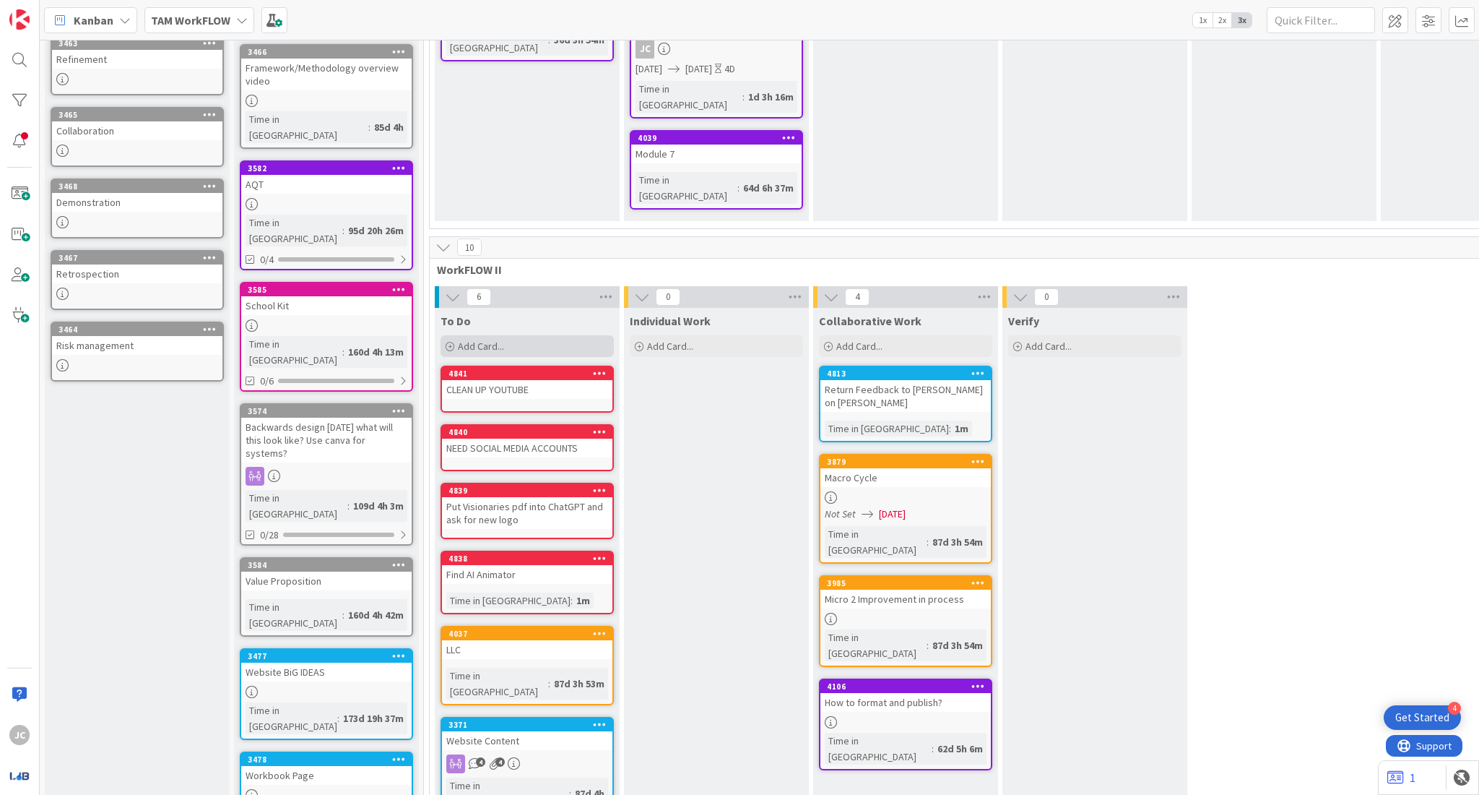
click at [498, 339] on span "Add Card..." at bounding box center [481, 345] width 46 height 13
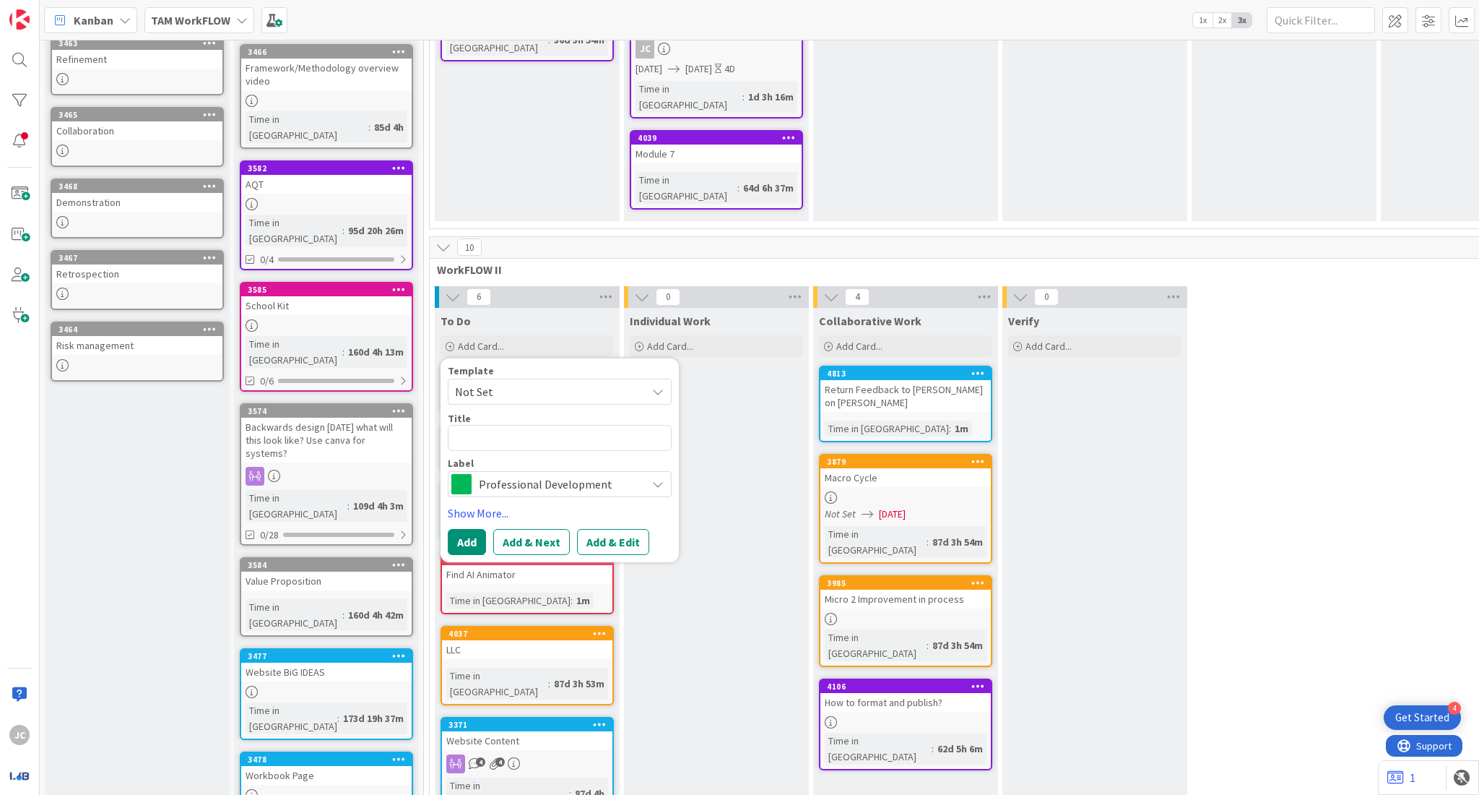
click at [530, 474] on span "Professional Development" at bounding box center [559, 484] width 160 height 20
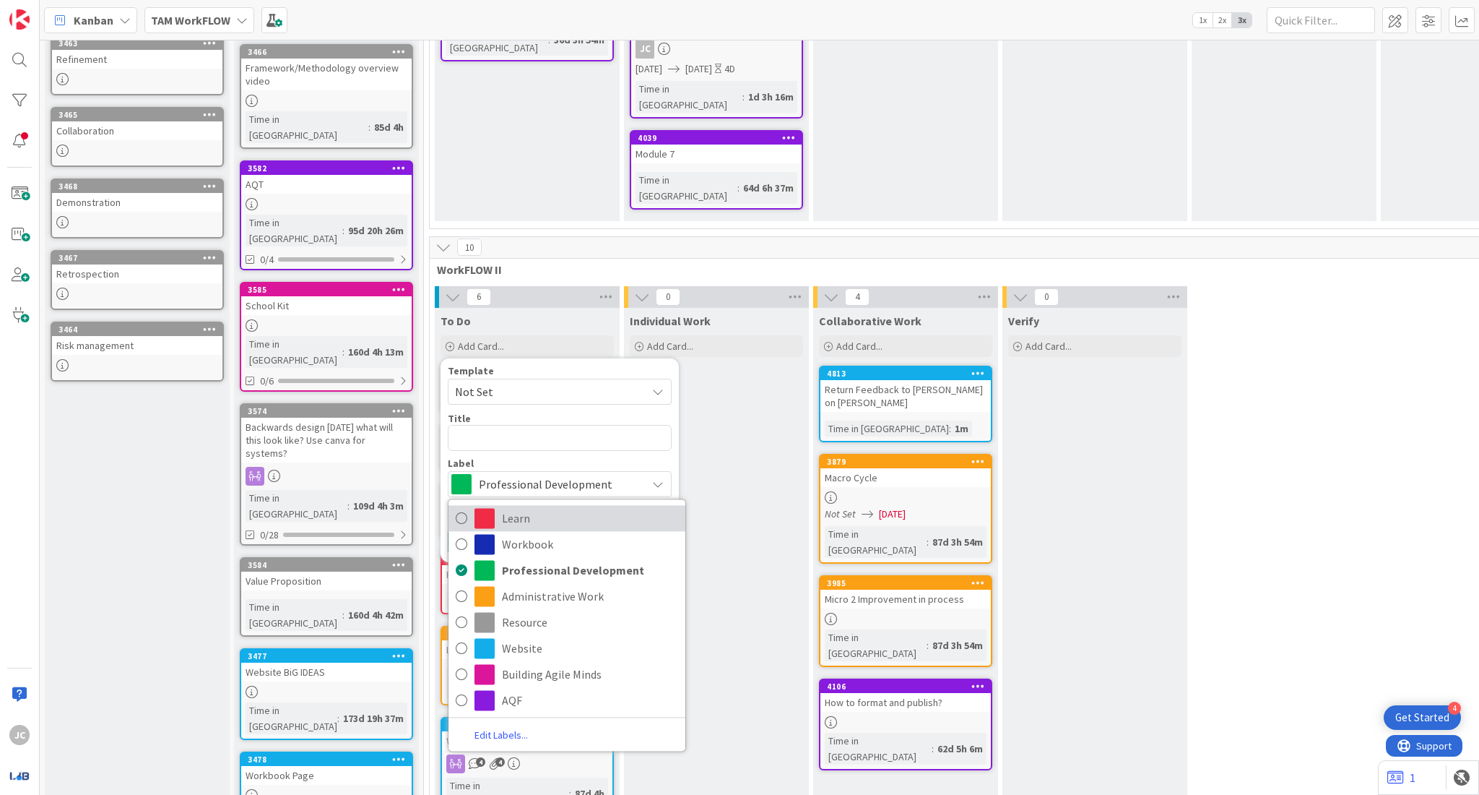
click at [534, 507] on span "Learn" at bounding box center [590, 518] width 176 height 22
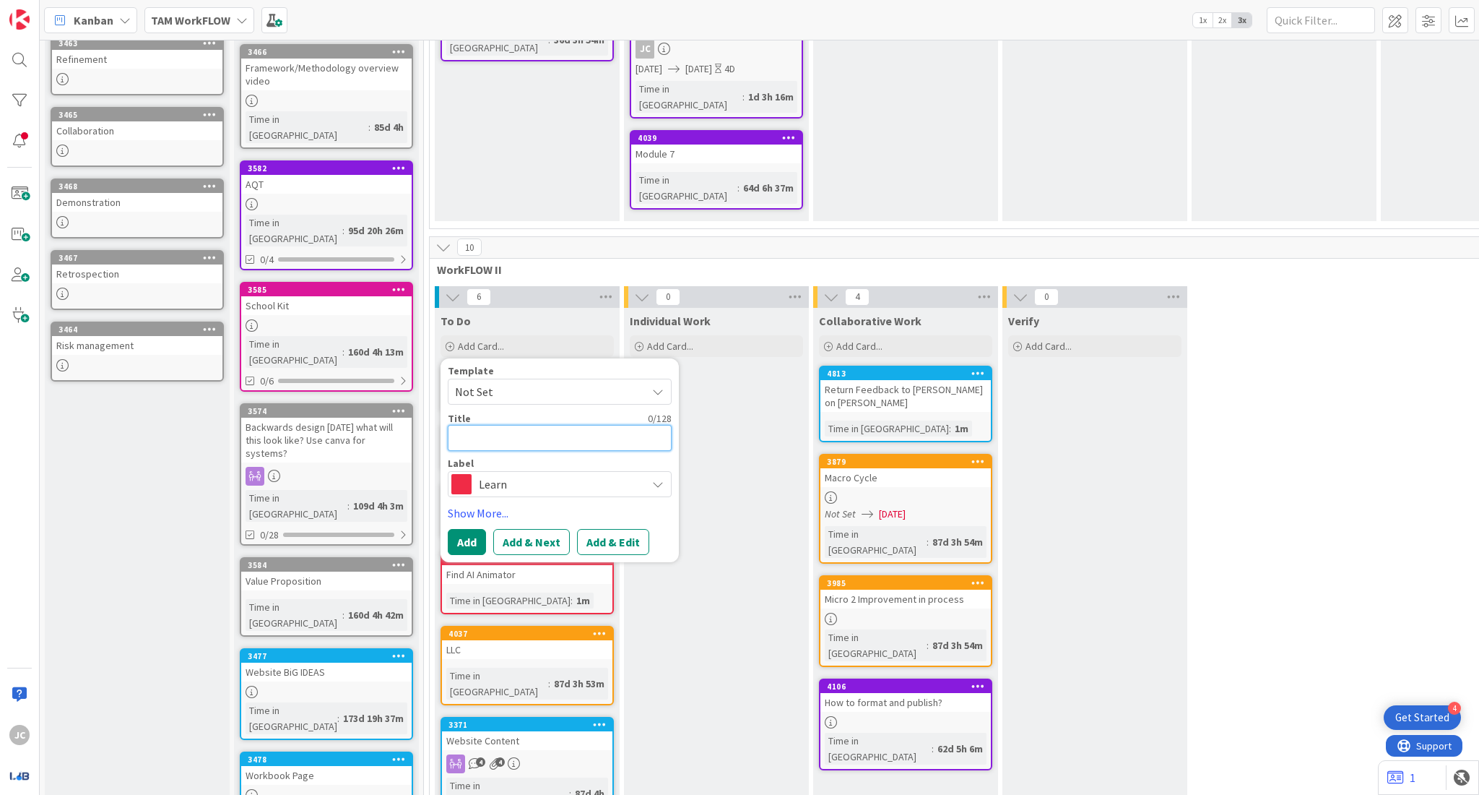
click at [494, 425] on textarea at bounding box center [560, 438] width 224 height 26
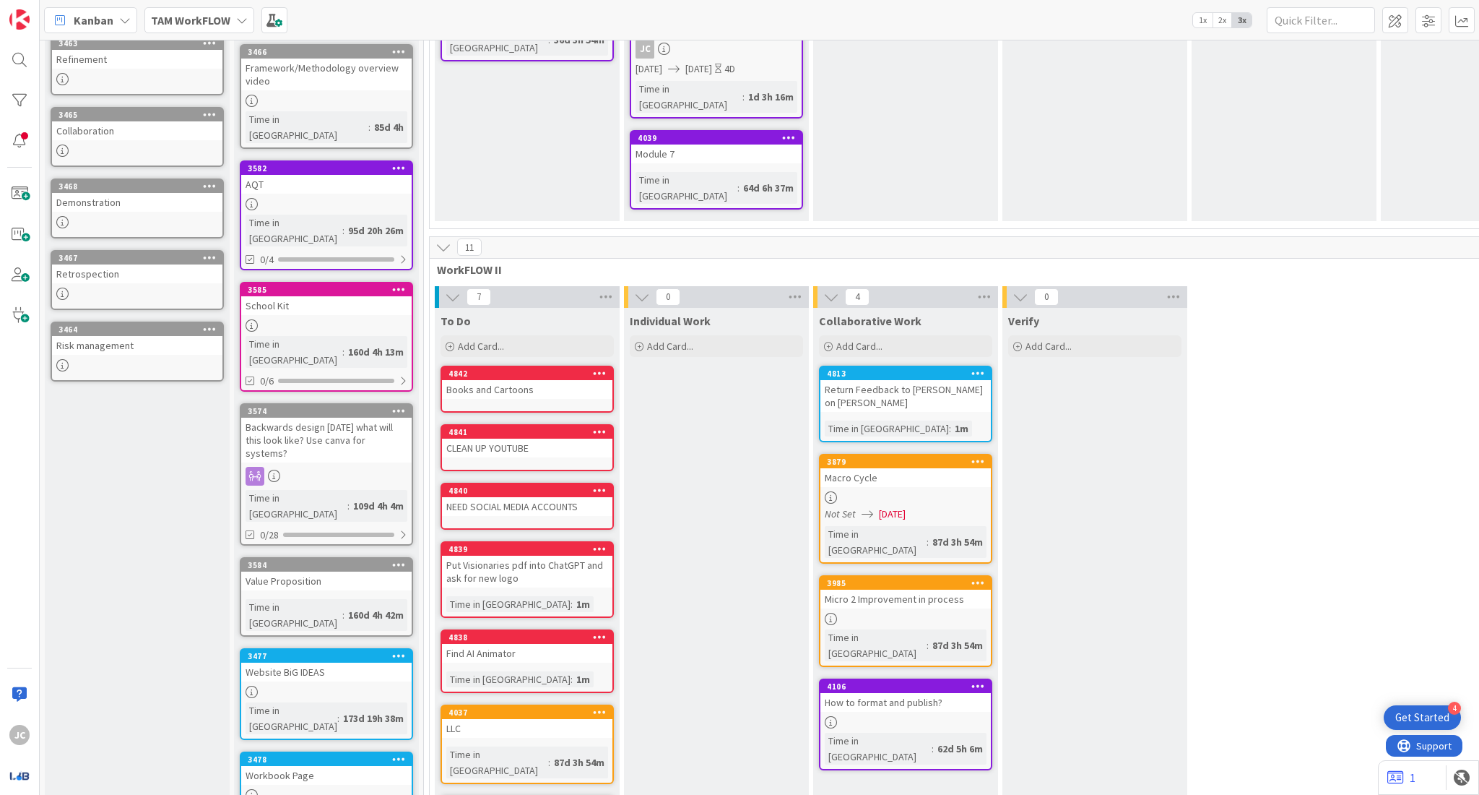
click at [479, 367] on div "4842" at bounding box center [527, 373] width 170 height 13
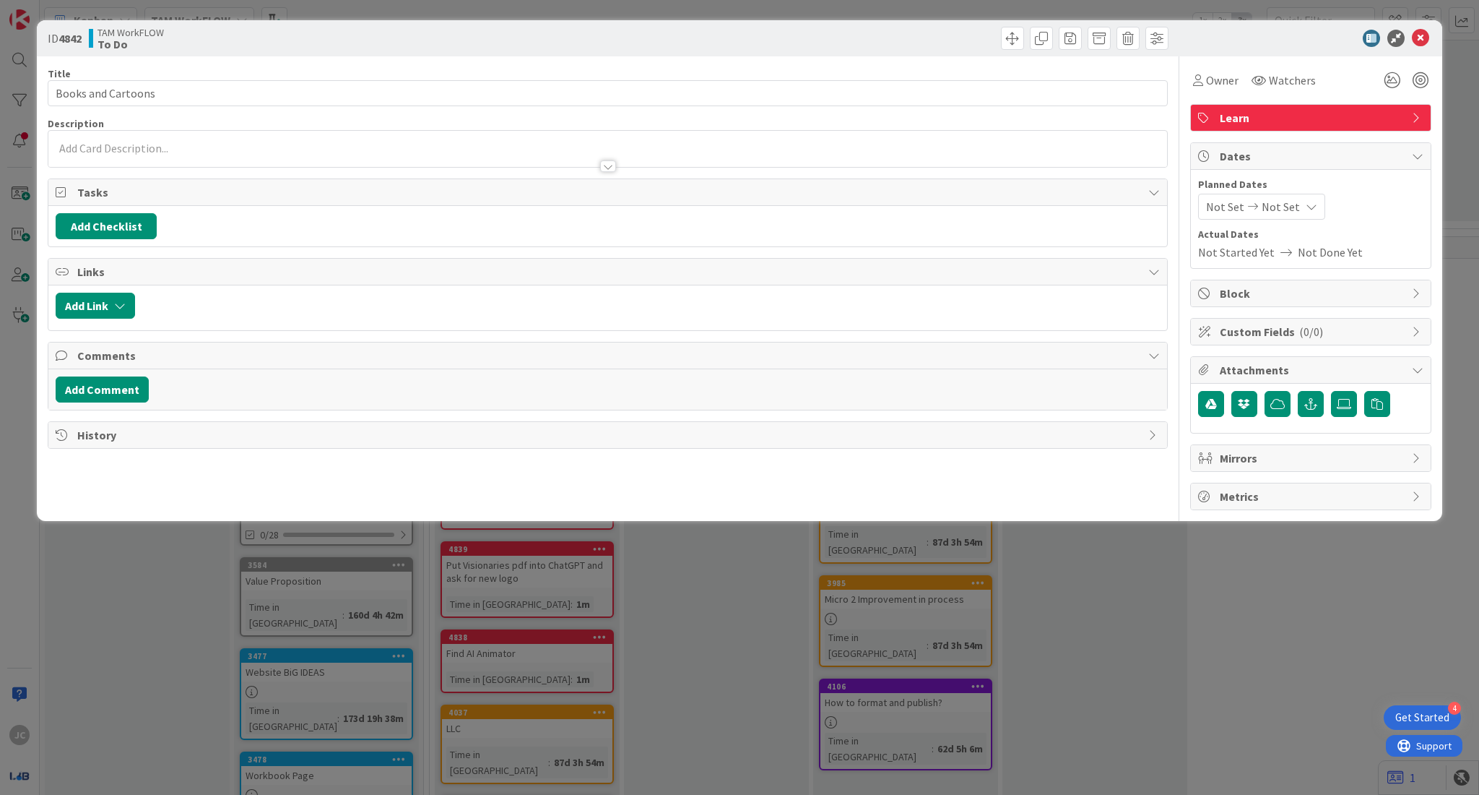
click at [417, 153] on div at bounding box center [607, 159] width 1119 height 15
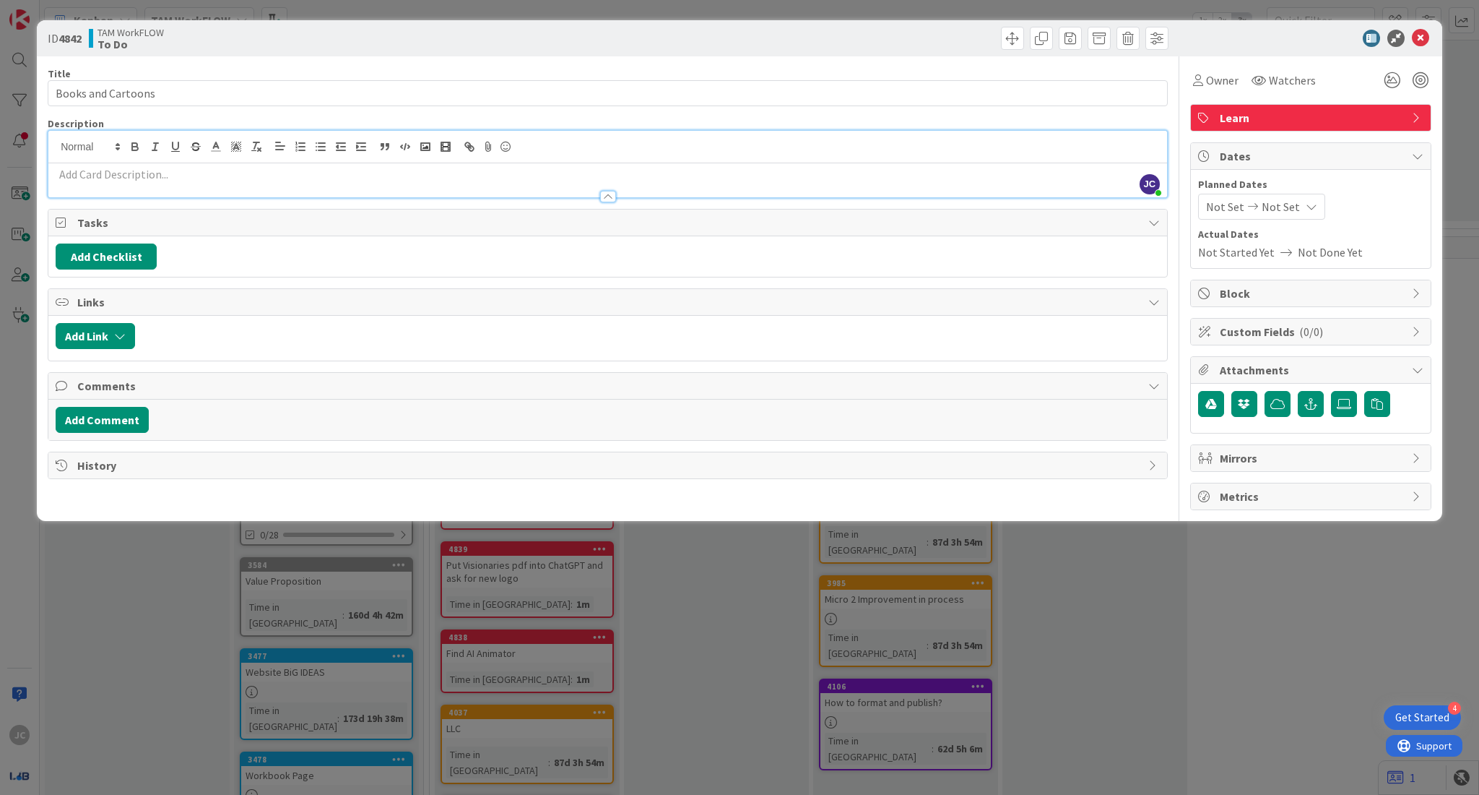
click at [428, 173] on p at bounding box center [608, 174] width 1104 height 17
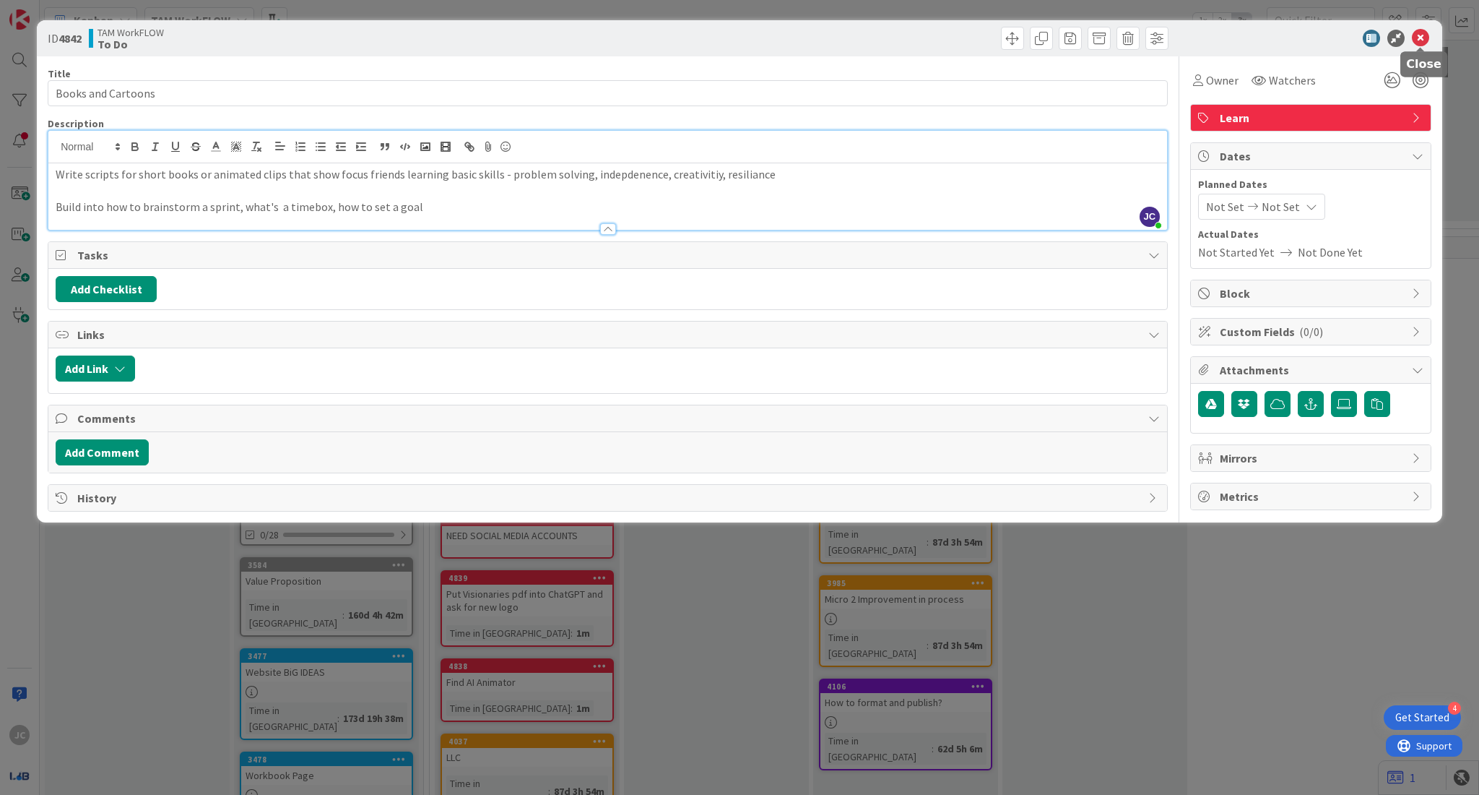
click at [1424, 40] on icon at bounding box center [1420, 38] width 17 height 17
